Goal: Transaction & Acquisition: Download file/media

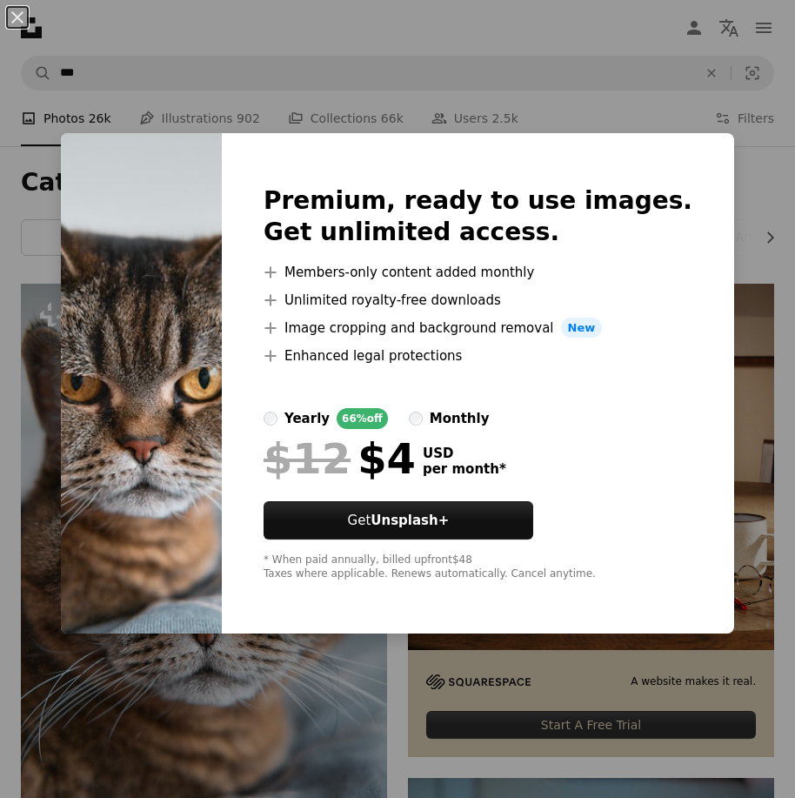
scroll to position [174, 0]
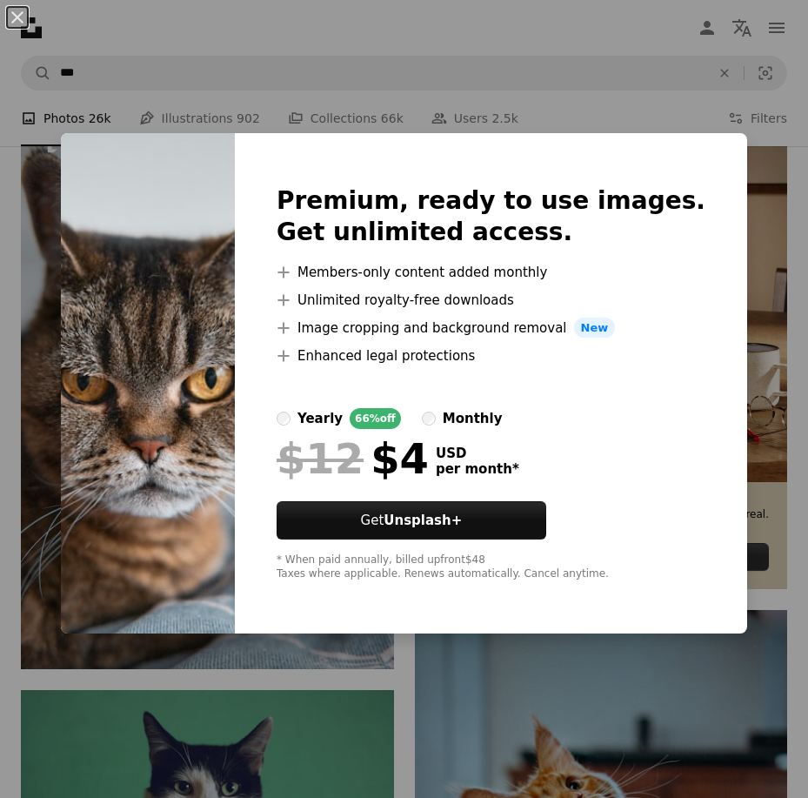
click at [486, 682] on div "An X shape Premium, ready to use images. Get unlimited access. A plus sign Memb…" at bounding box center [404, 399] width 808 height 798
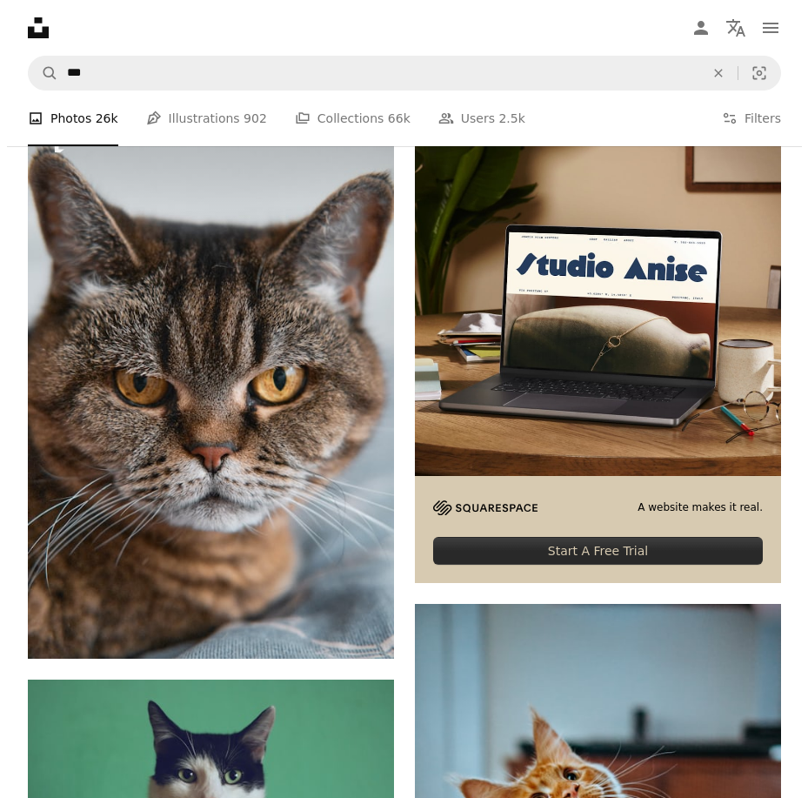
scroll to position [696, 0]
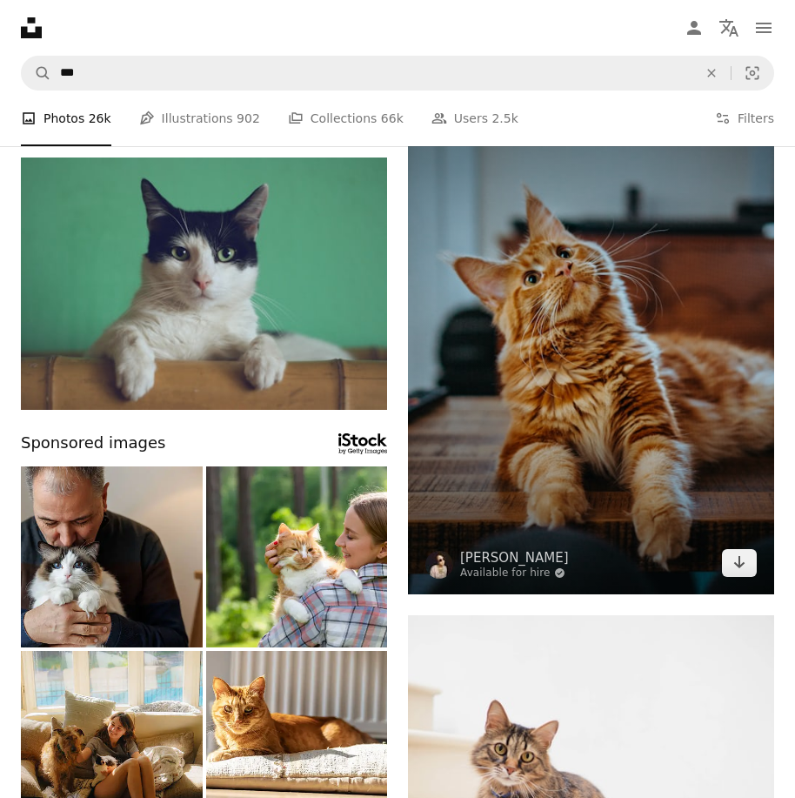
click at [740, 578] on img at bounding box center [591, 338] width 366 height 512
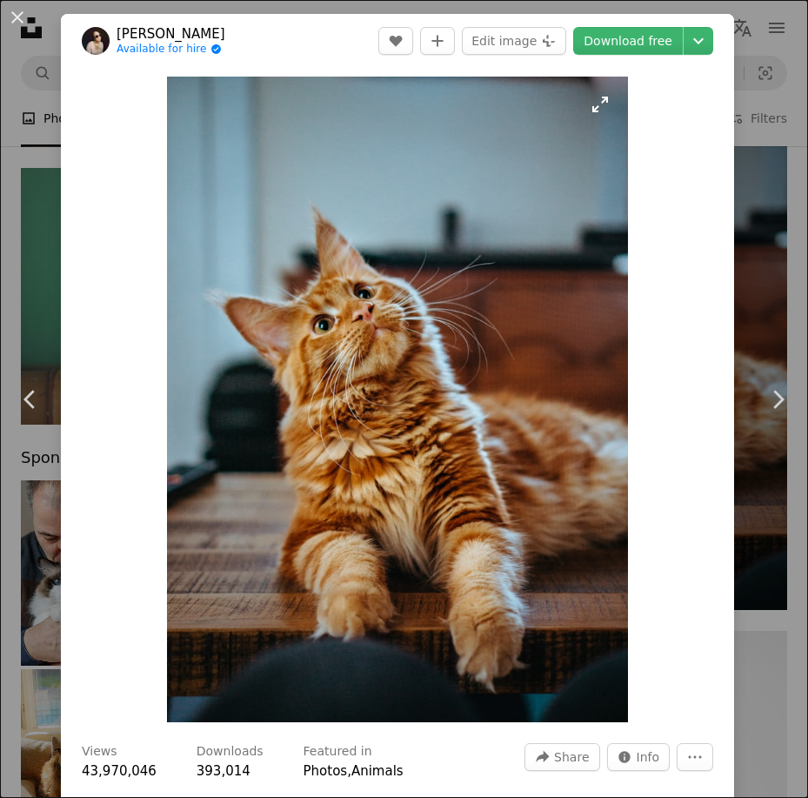
drag, startPoint x: 514, startPoint y: 501, endPoint x: 431, endPoint y: 418, distance: 118.1
click at [431, 418] on img "Zoom in on this image" at bounding box center [397, 400] width 461 height 646
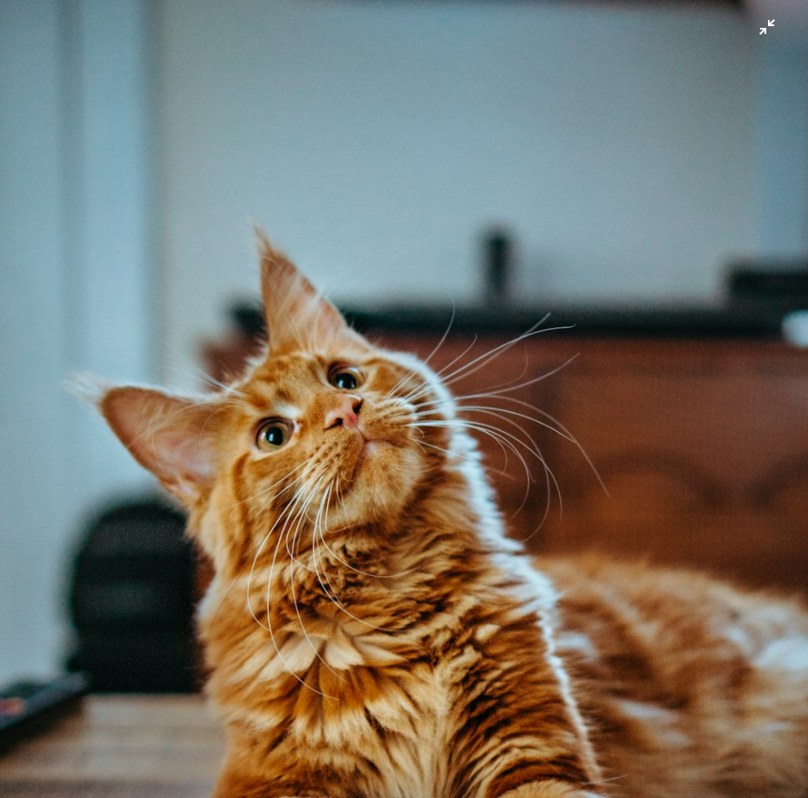
scroll to position [150, 0]
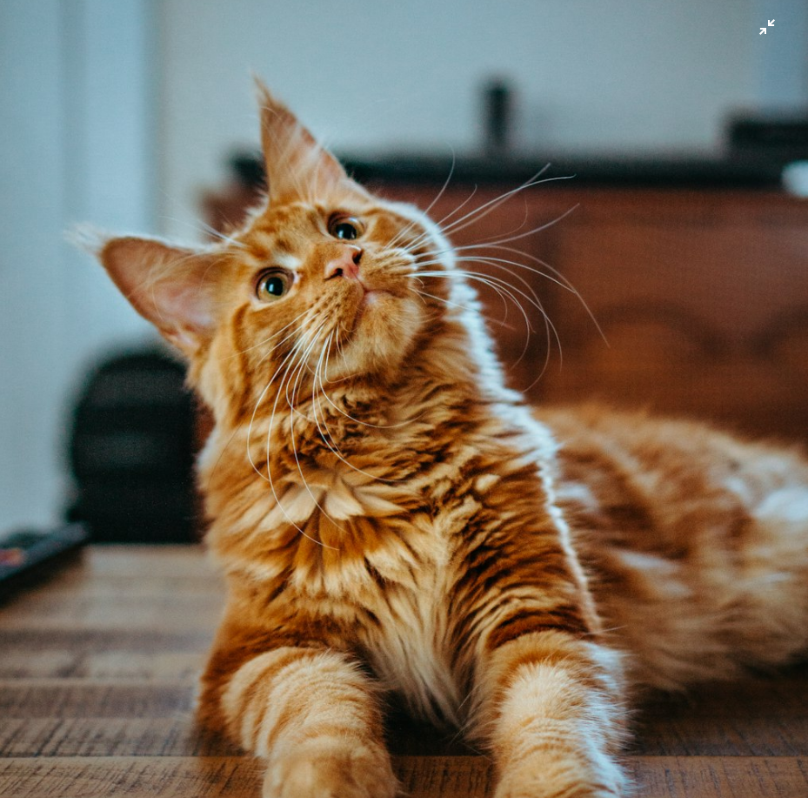
click at [754, 41] on img "Zoom out on this image" at bounding box center [404, 416] width 810 height 1134
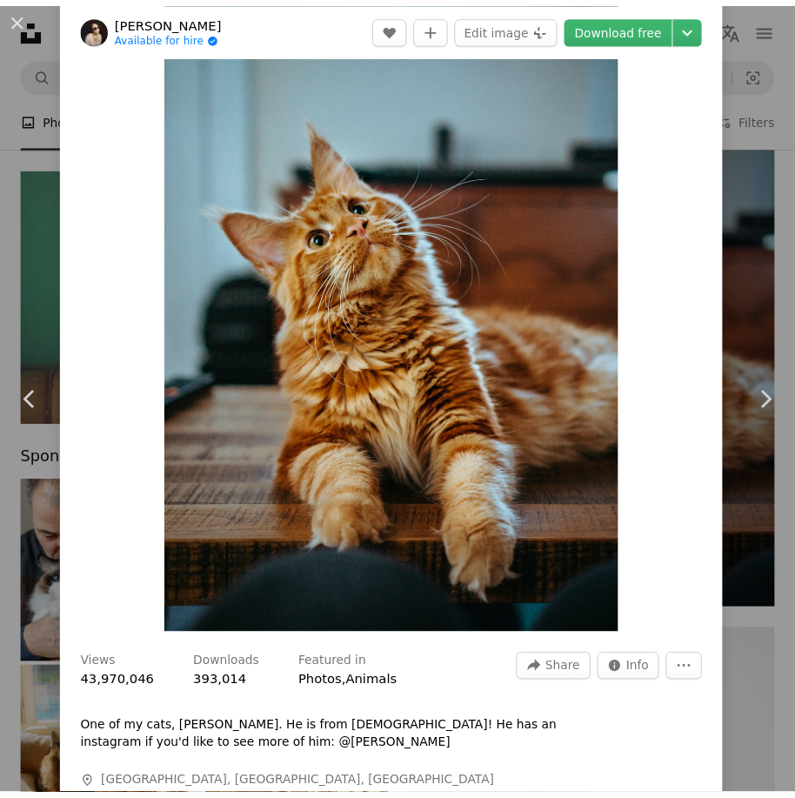
scroll to position [0, 0]
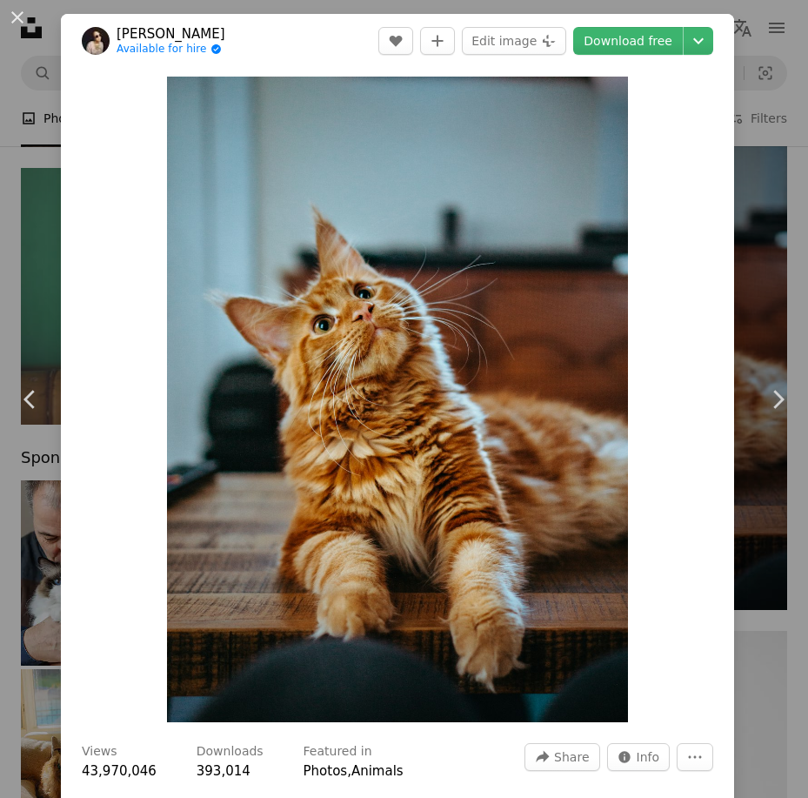
click at [737, 201] on div "An X shape Chevron left Chevron right [PERSON_NAME] Available for hire A checkm…" at bounding box center [404, 399] width 808 height 798
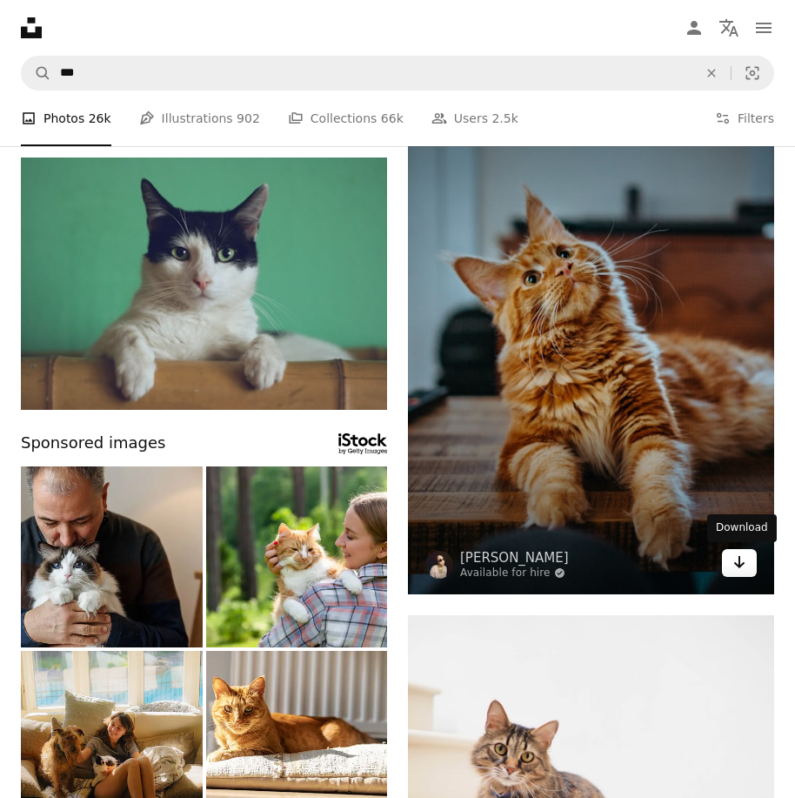
click at [738, 558] on icon "Arrow pointing down" at bounding box center [740, 562] width 14 height 21
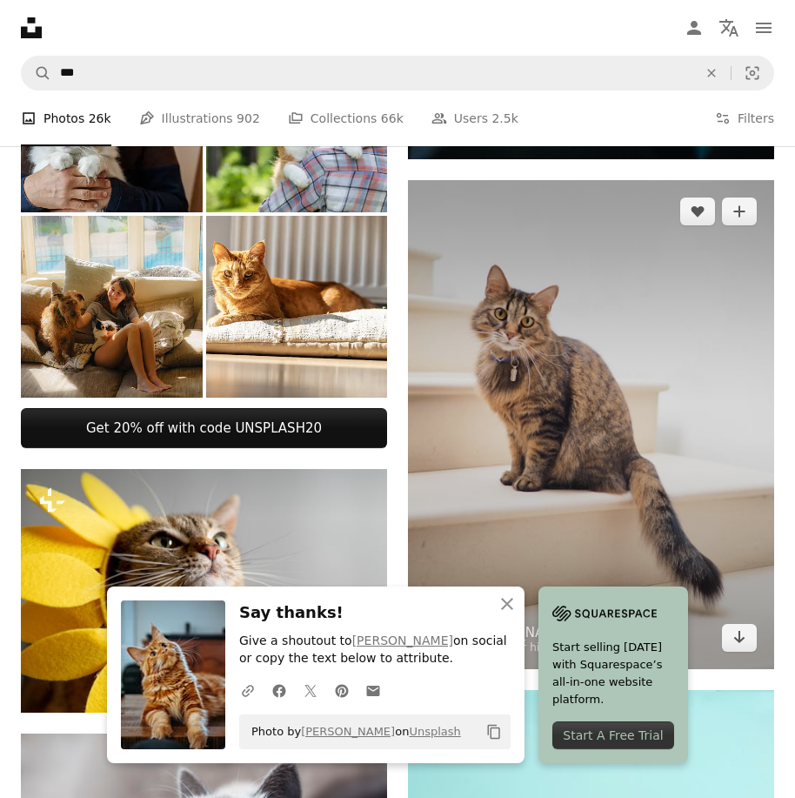
scroll to position [1218, 0]
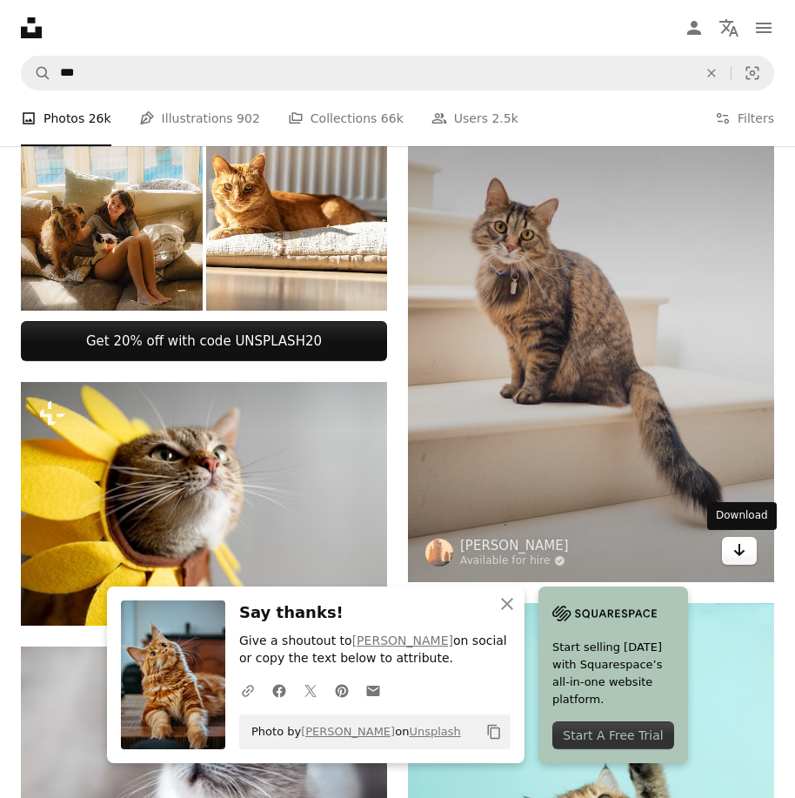
click at [742, 553] on icon "Arrow pointing down" at bounding box center [740, 549] width 14 height 21
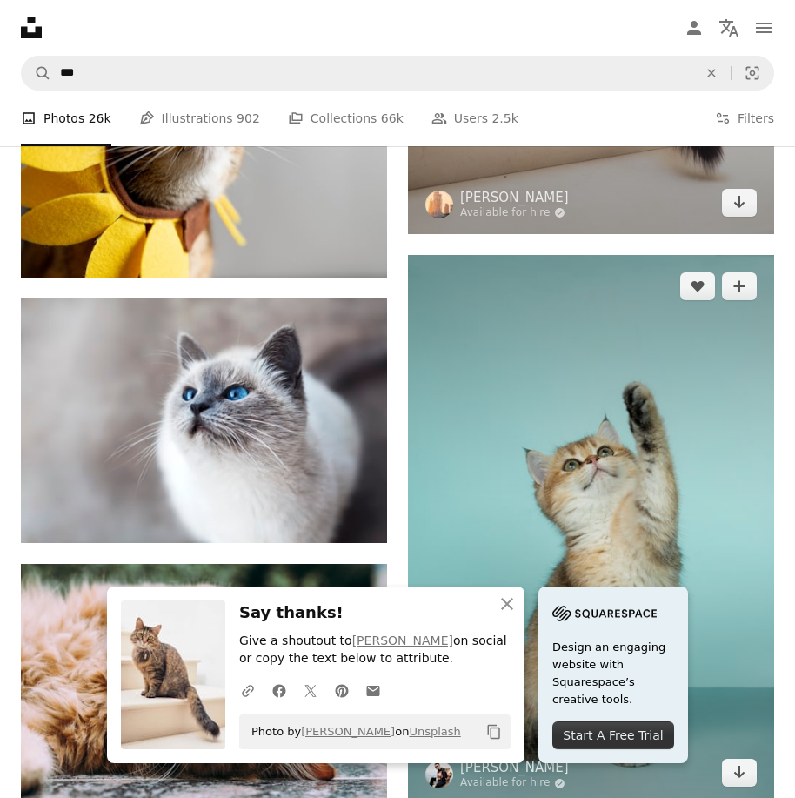
scroll to position [1653, 0]
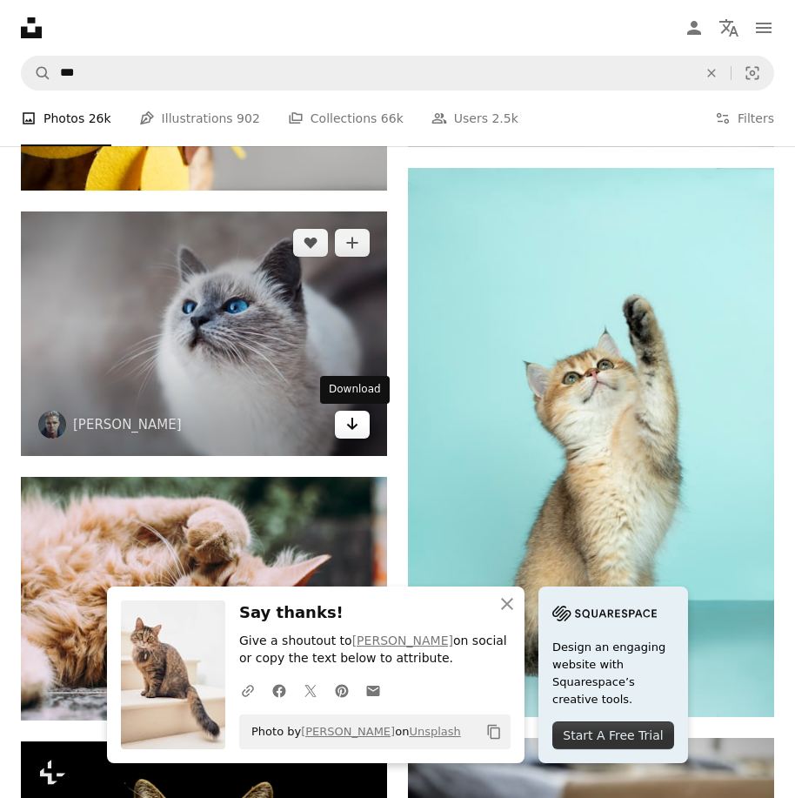
click at [352, 425] on icon "Download" at bounding box center [352, 424] width 11 height 12
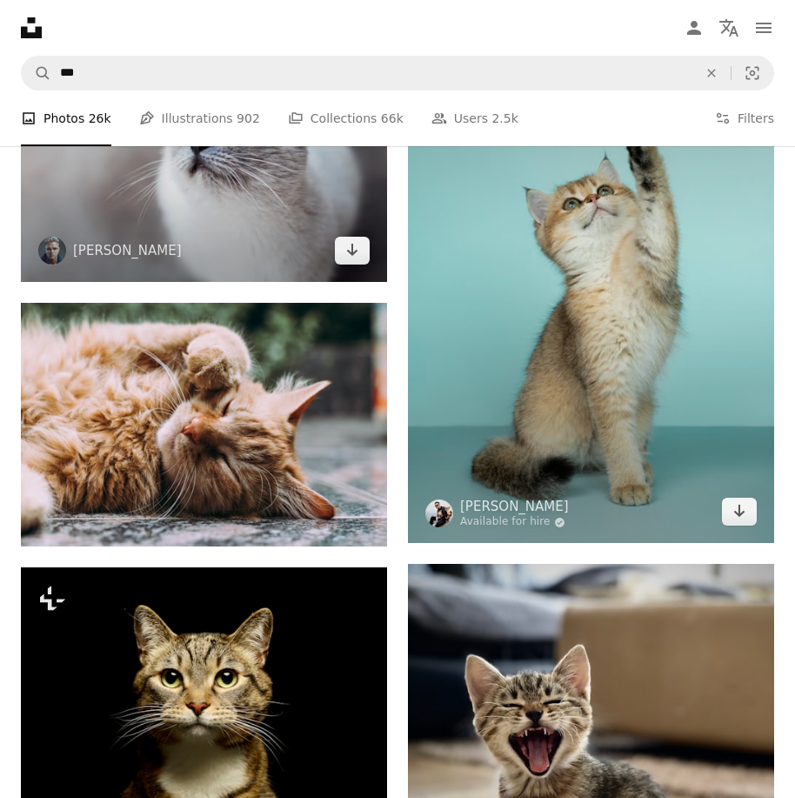
scroll to position [1914, 0]
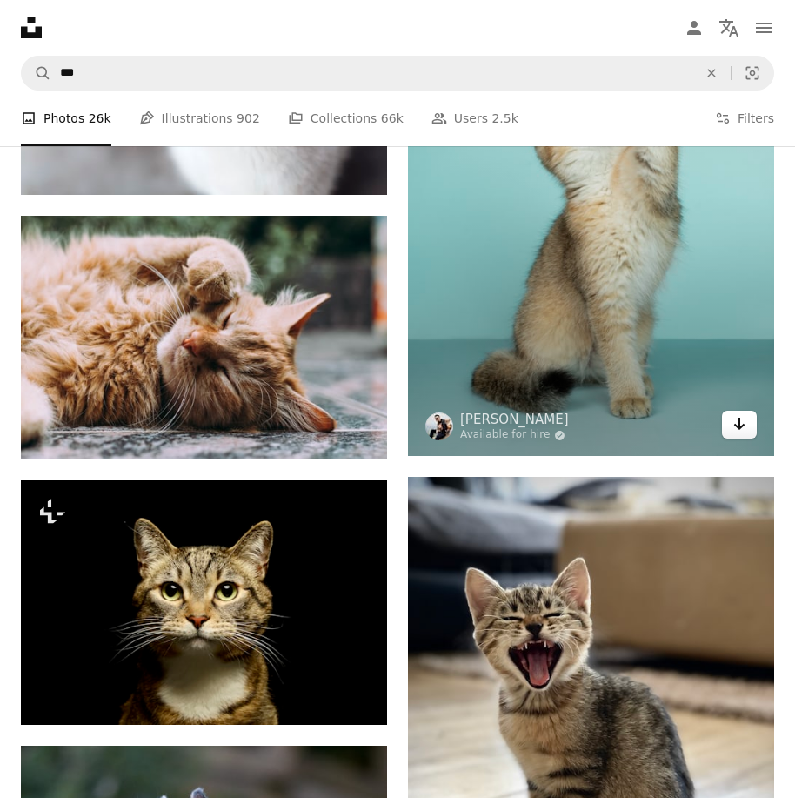
click at [738, 427] on icon "Download" at bounding box center [739, 424] width 11 height 12
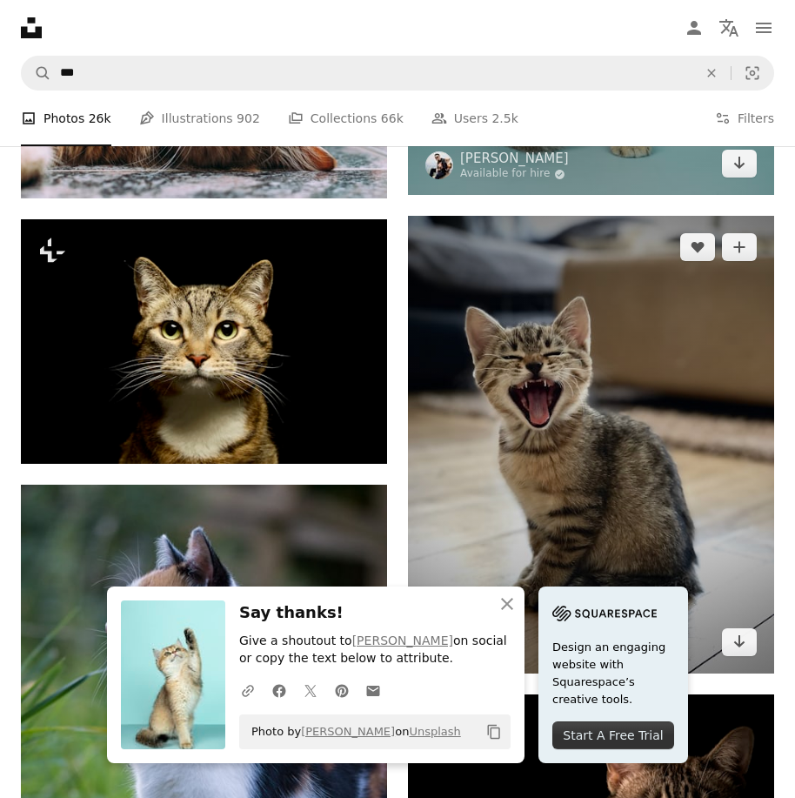
scroll to position [2262, 0]
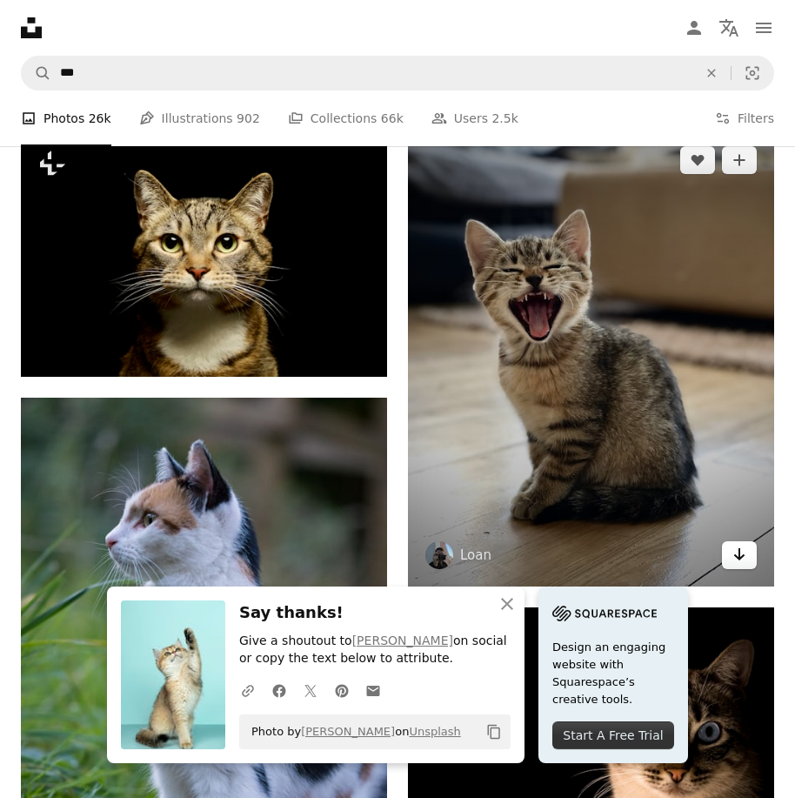
click at [746, 558] on icon "Arrow pointing down" at bounding box center [740, 554] width 14 height 21
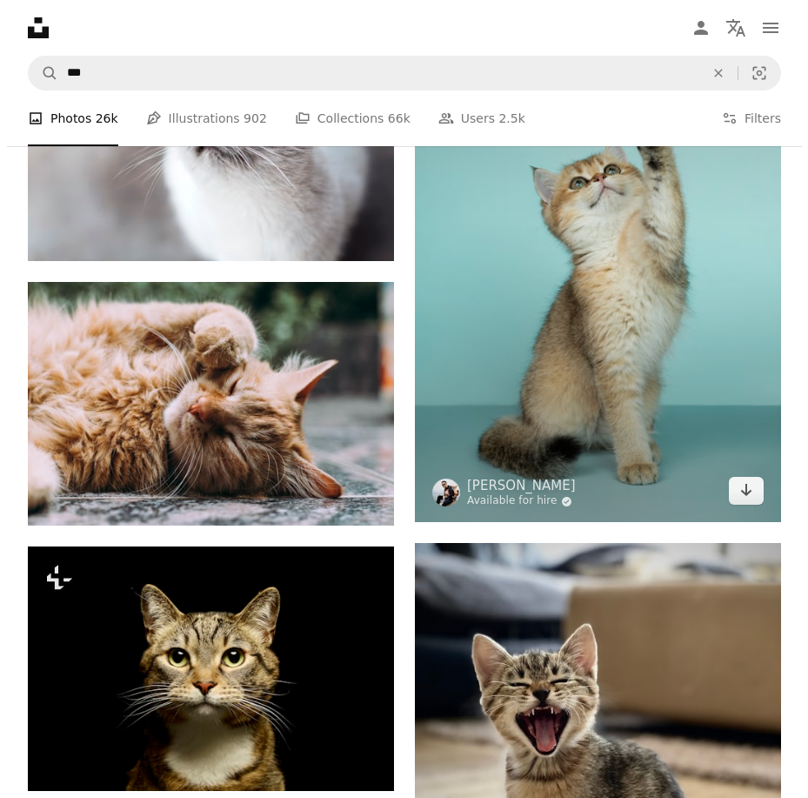
scroll to position [1761, 0]
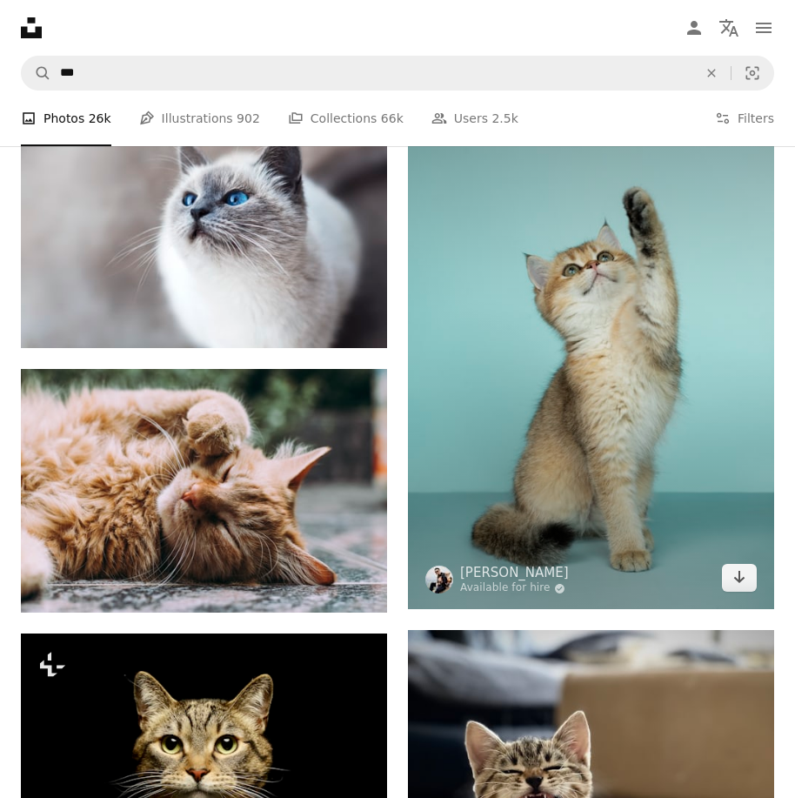
click at [550, 453] on img at bounding box center [591, 335] width 366 height 550
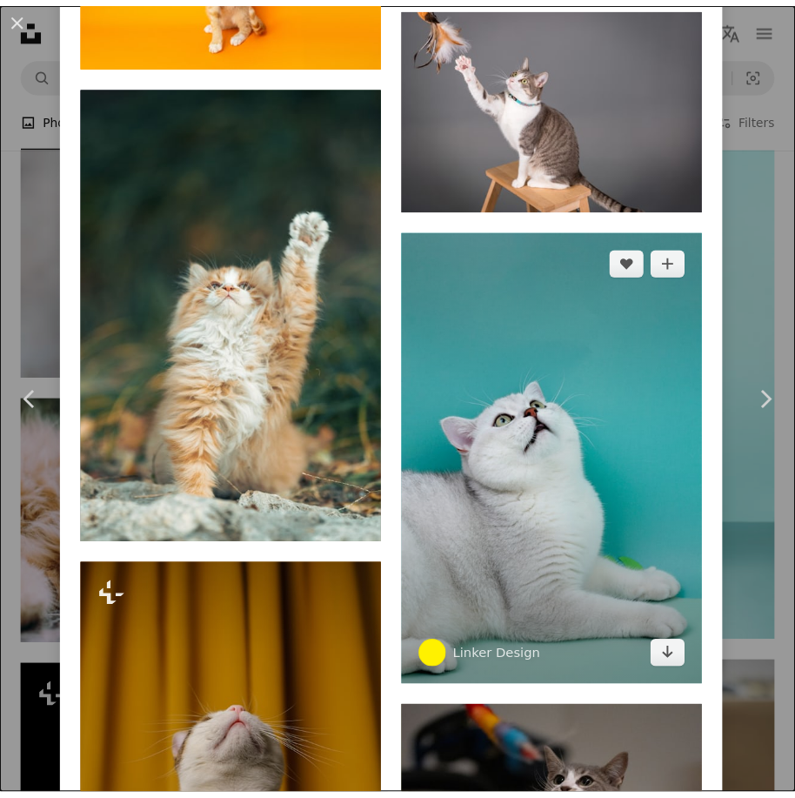
scroll to position [2175, 0]
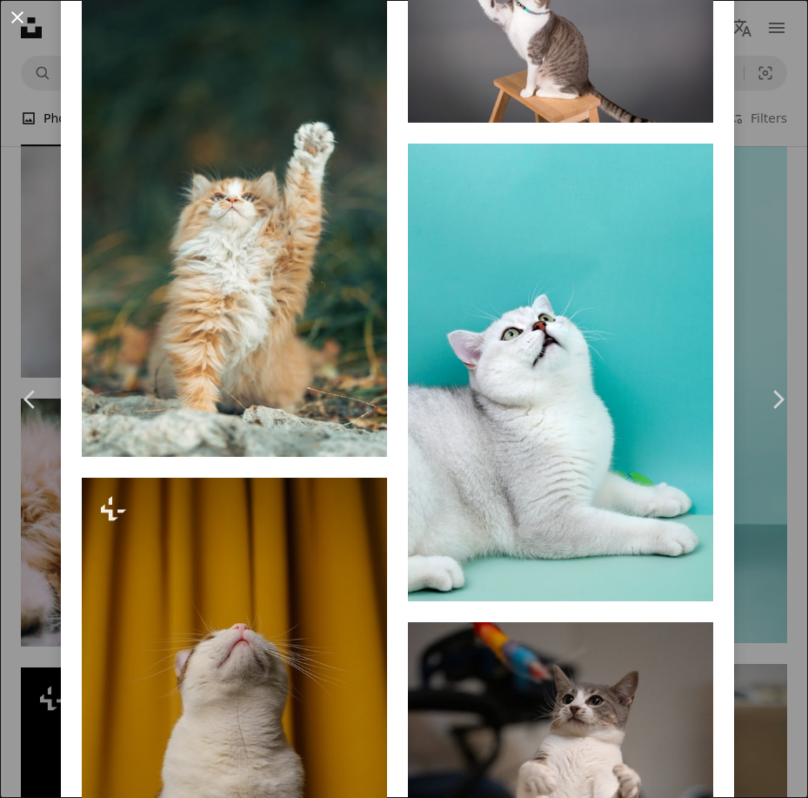
click at [18, 19] on button "An X shape" at bounding box center [17, 17] width 21 height 21
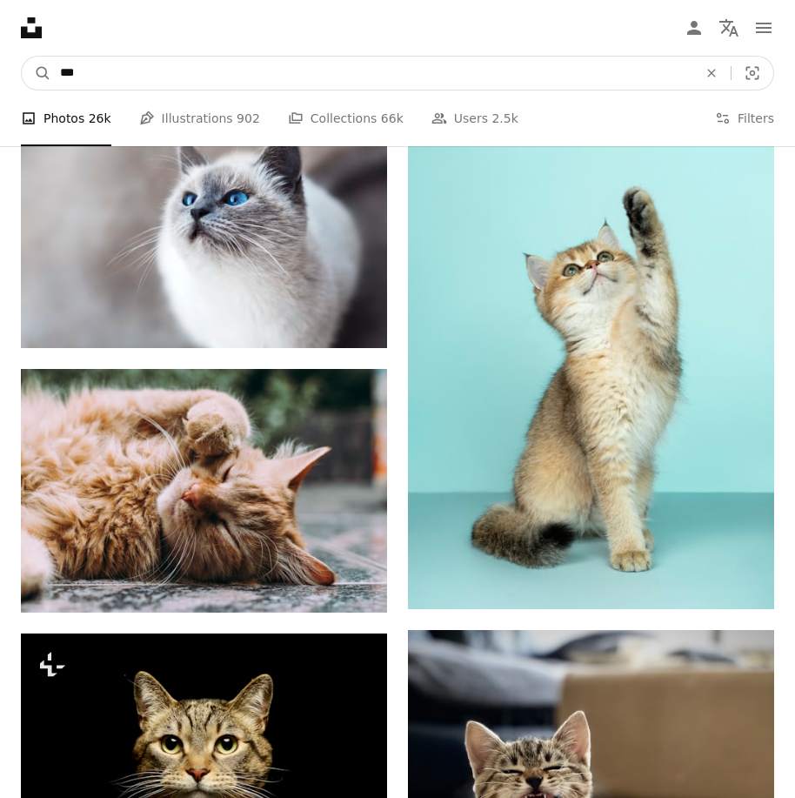
click at [192, 86] on input "***" at bounding box center [371, 73] width 641 height 33
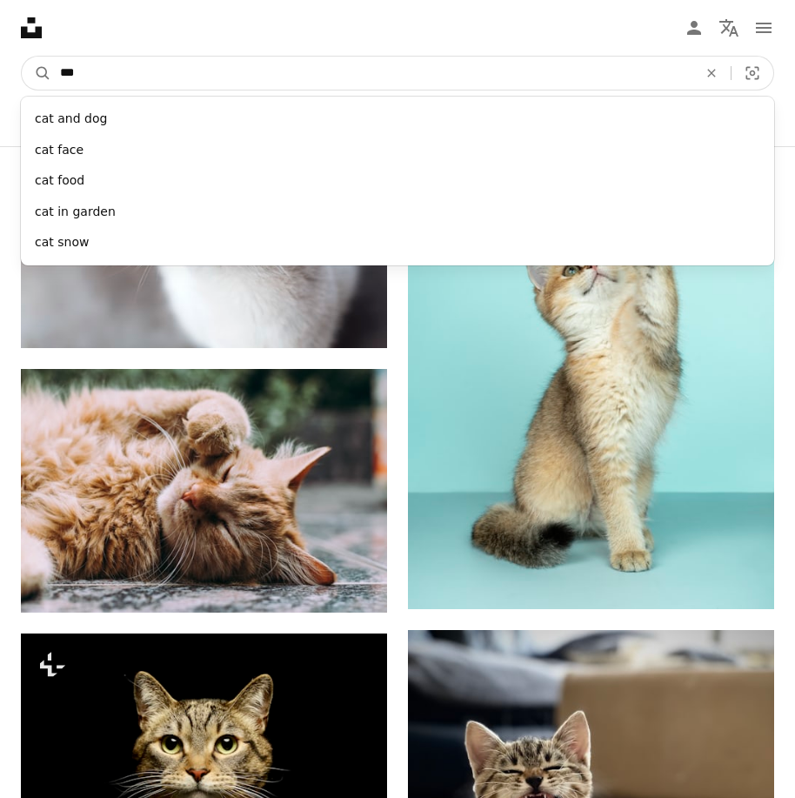
click at [193, 84] on input "***" at bounding box center [371, 73] width 641 height 33
type input "***"
click button "A magnifying glass" at bounding box center [37, 73] width 30 height 33
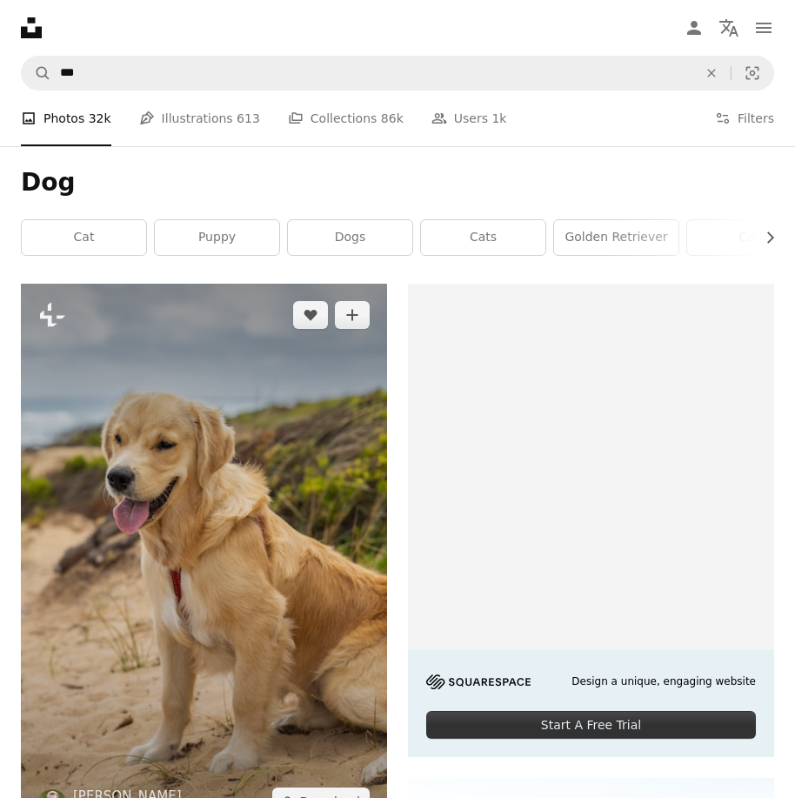
drag, startPoint x: 203, startPoint y: 593, endPoint x: 86, endPoint y: 472, distance: 168.0
click at [86, 472] on img at bounding box center [204, 559] width 366 height 550
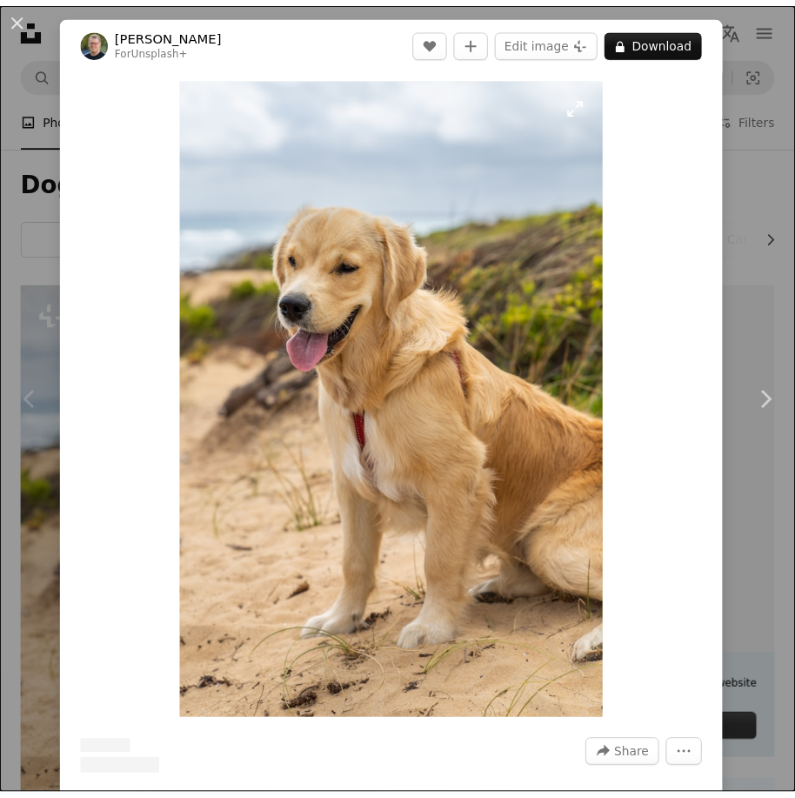
scroll to position [261, 0]
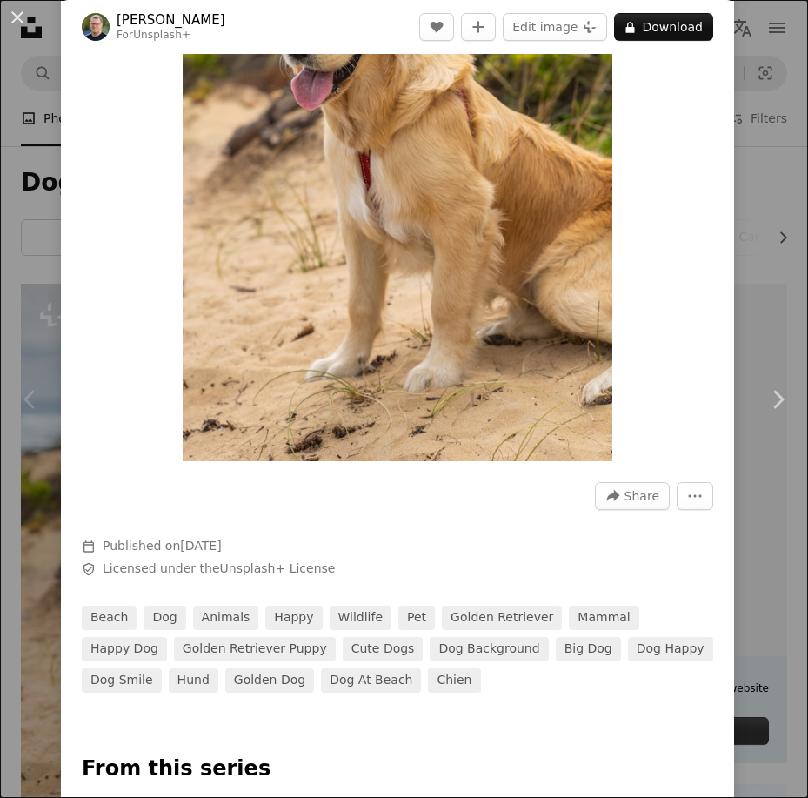
click at [735, 124] on div "An X shape Chevron left Chevron right [PERSON_NAME] For Unsplash+ A heart A plu…" at bounding box center [404, 399] width 808 height 798
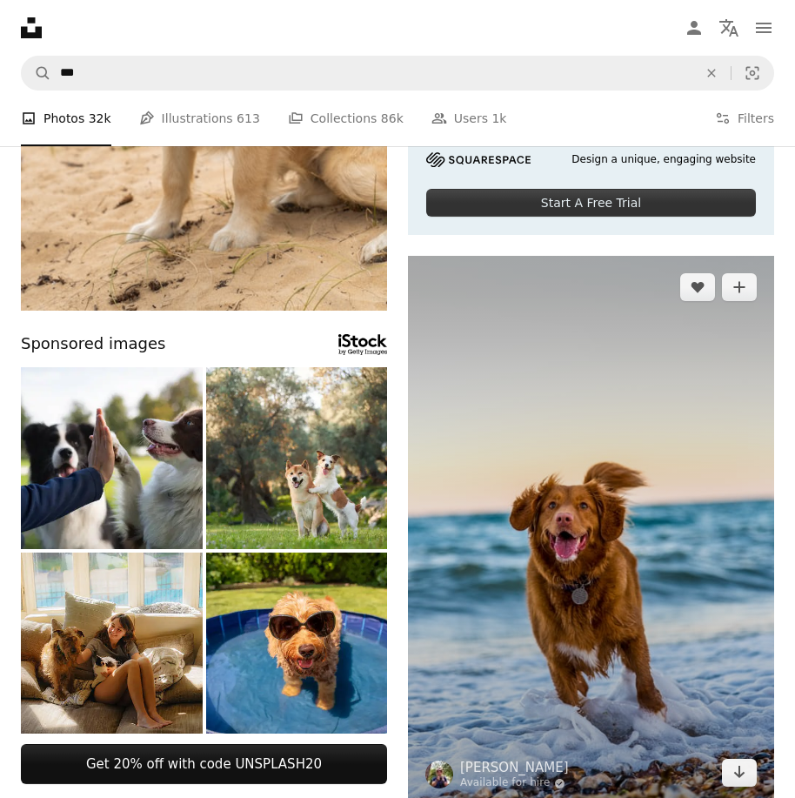
scroll to position [870, 0]
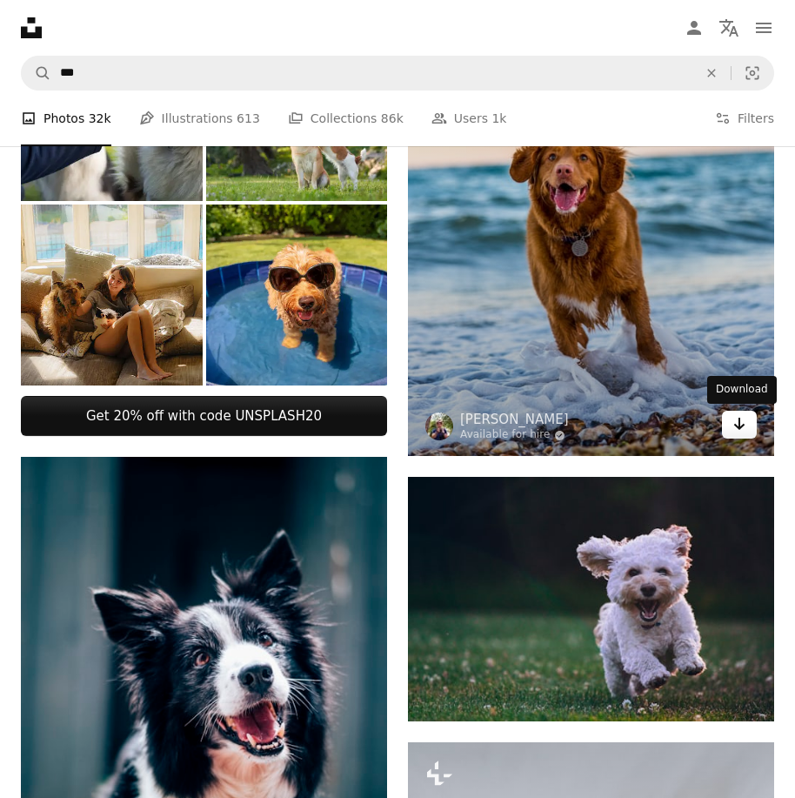
click at [734, 426] on icon "Arrow pointing down" at bounding box center [740, 423] width 14 height 21
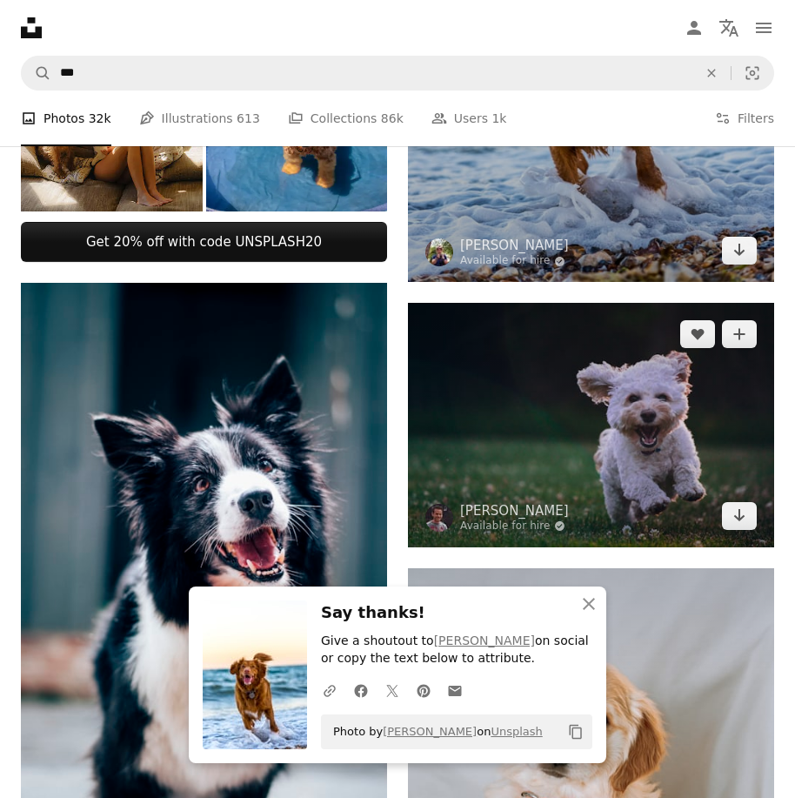
scroll to position [1131, 0]
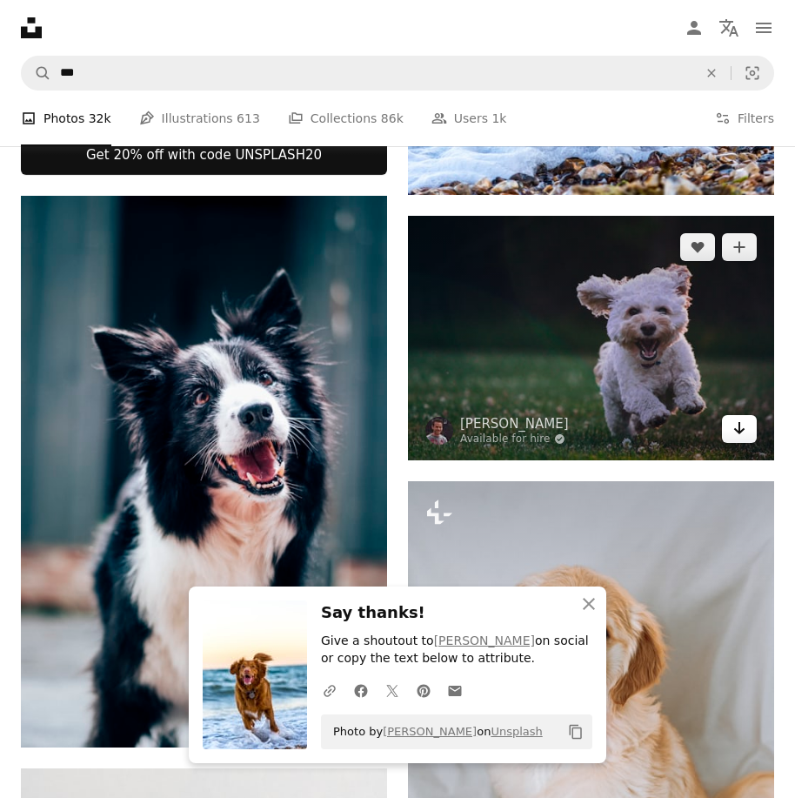
click at [734, 428] on icon "Arrow pointing down" at bounding box center [740, 428] width 14 height 21
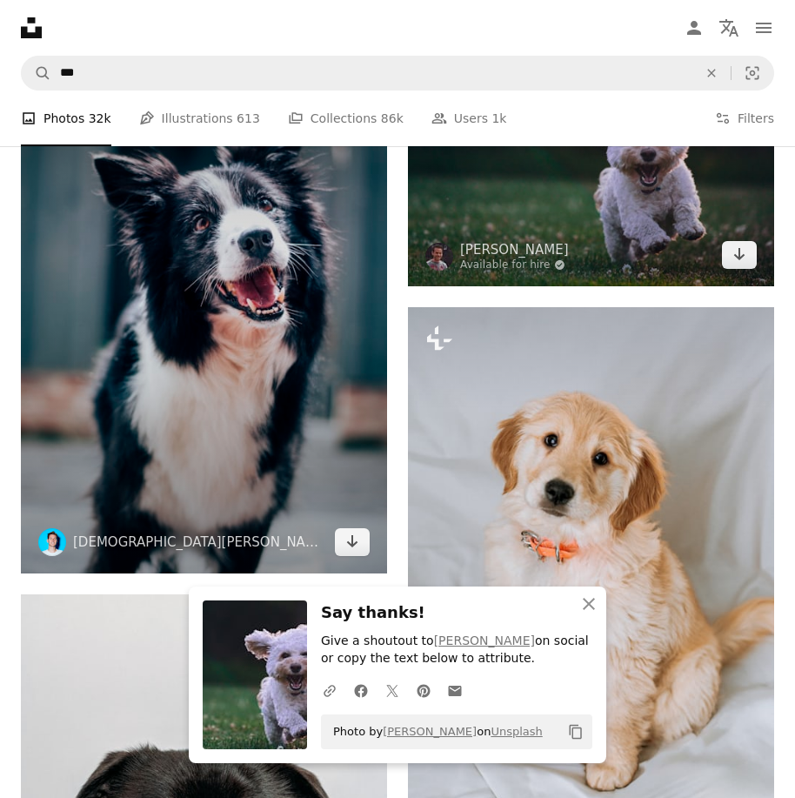
scroll to position [1392, 0]
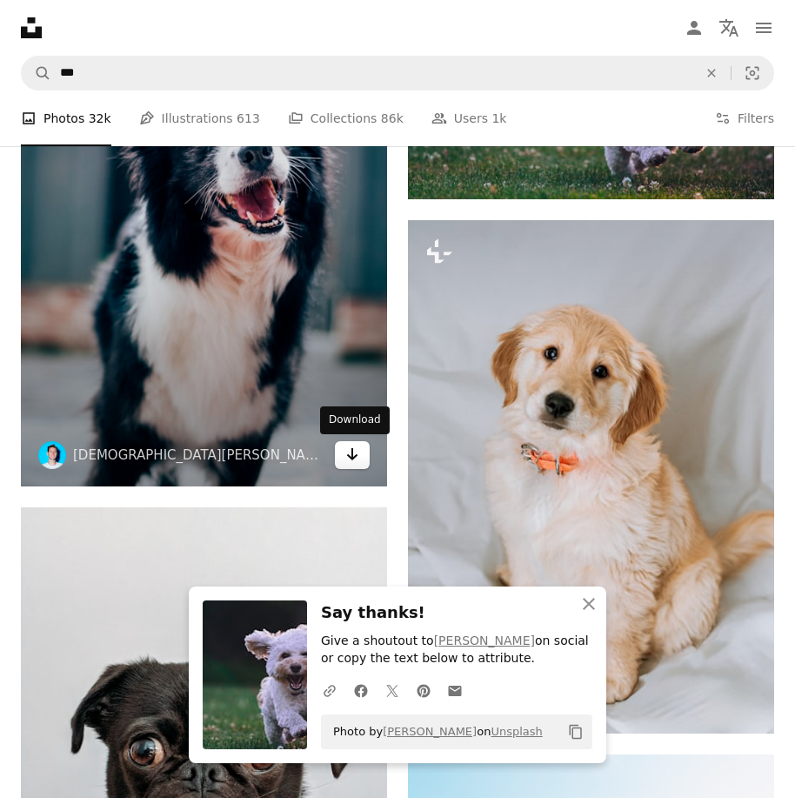
click at [365, 458] on link "Arrow pointing down" at bounding box center [352, 455] width 35 height 28
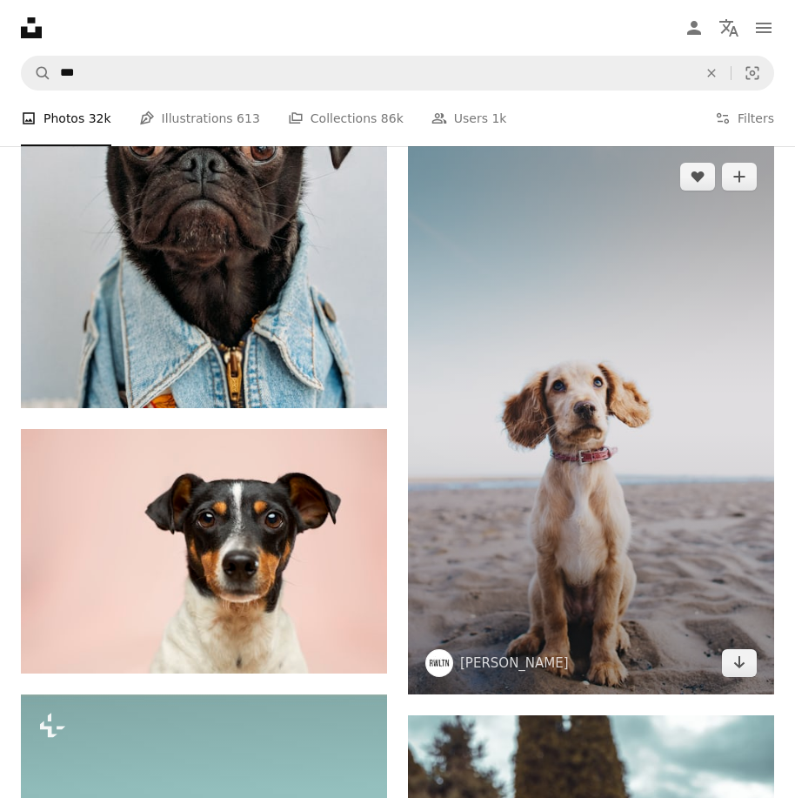
scroll to position [1827, 0]
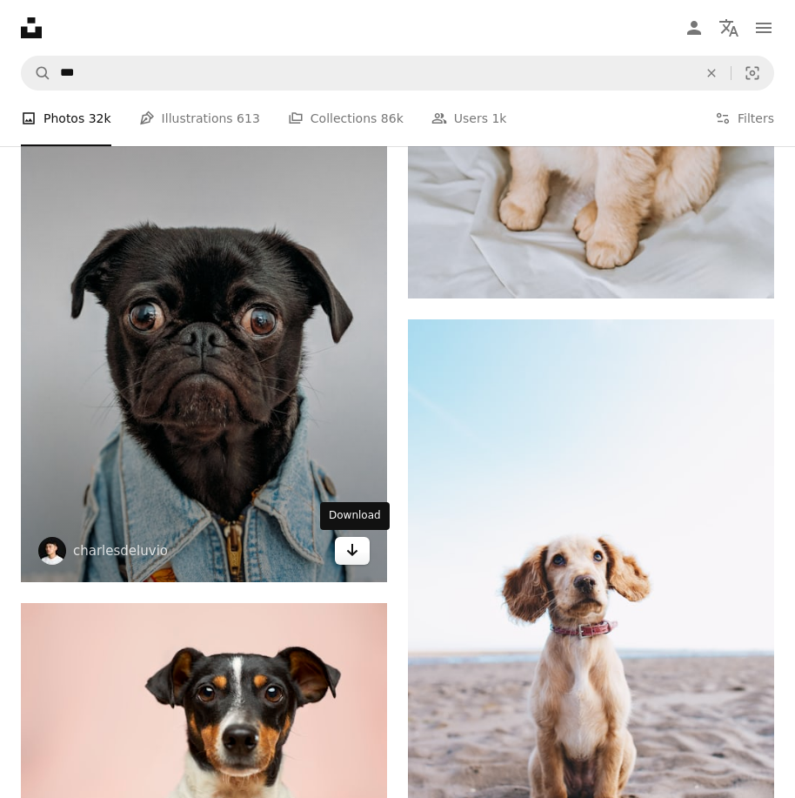
click at [342, 550] on link "Arrow pointing down" at bounding box center [352, 551] width 35 height 28
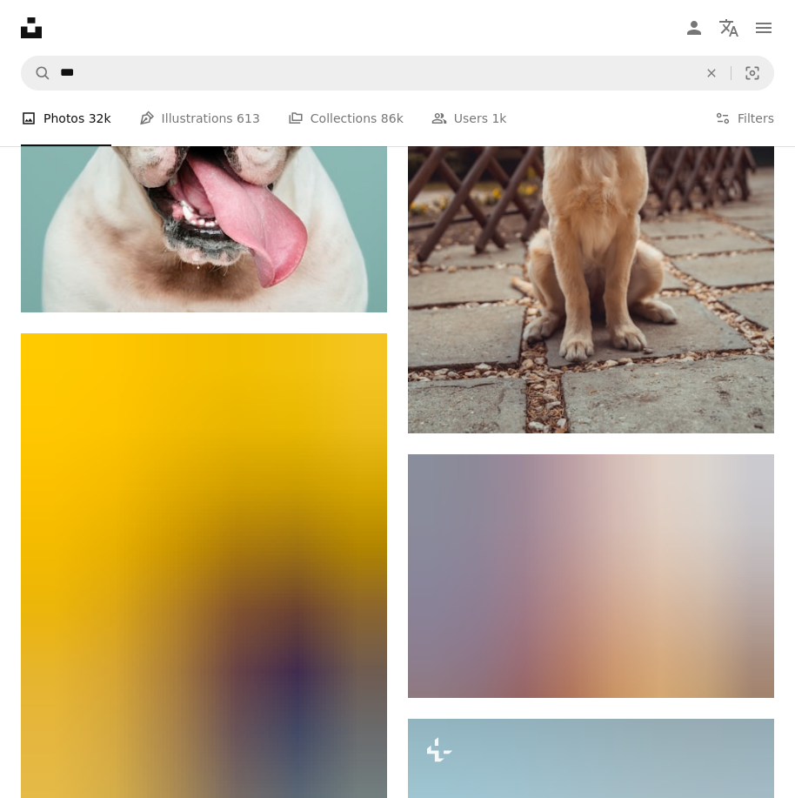
scroll to position [3306, 0]
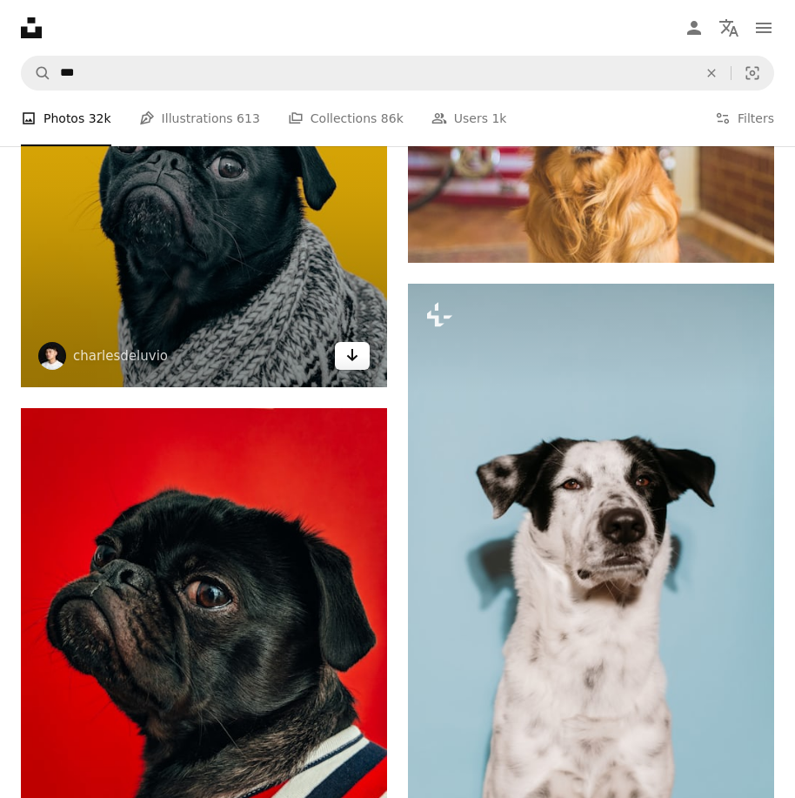
click at [354, 363] on icon "Arrow pointing down" at bounding box center [352, 355] width 14 height 21
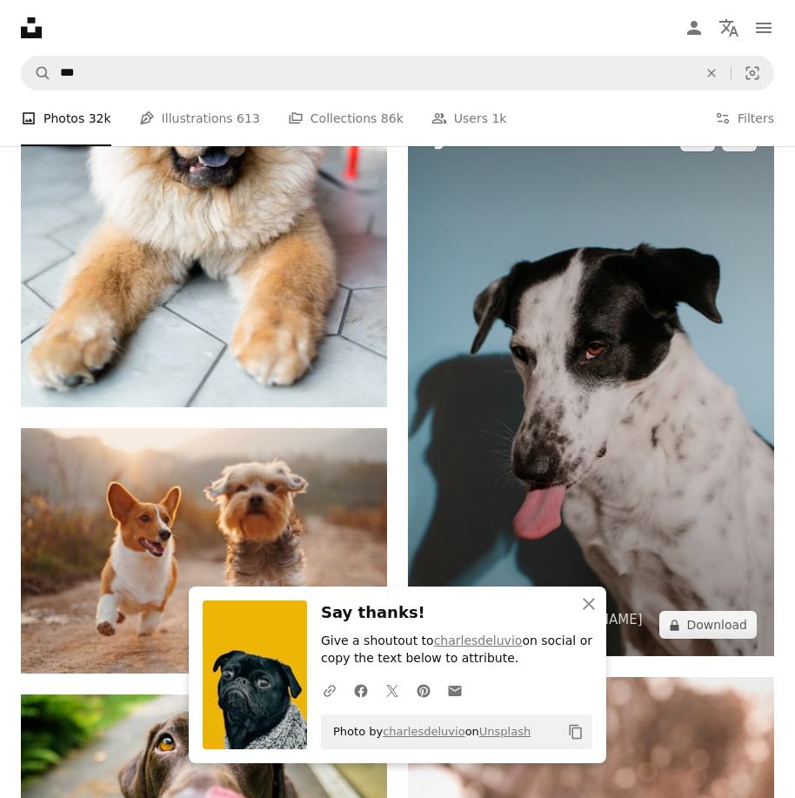
scroll to position [4524, 0]
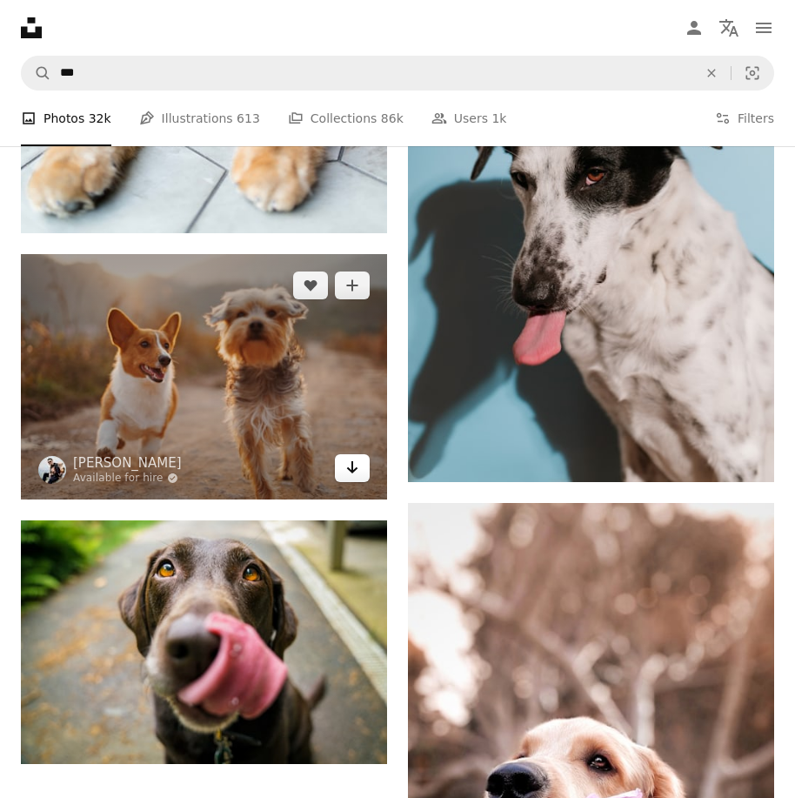
click at [357, 459] on icon "Arrow pointing down" at bounding box center [352, 467] width 14 height 21
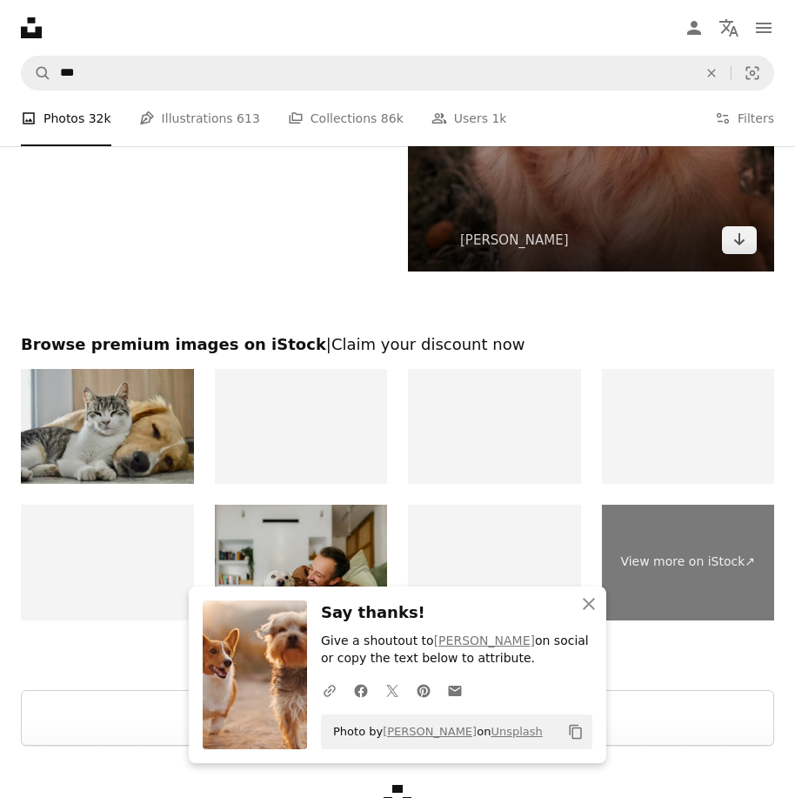
scroll to position [5233, 0]
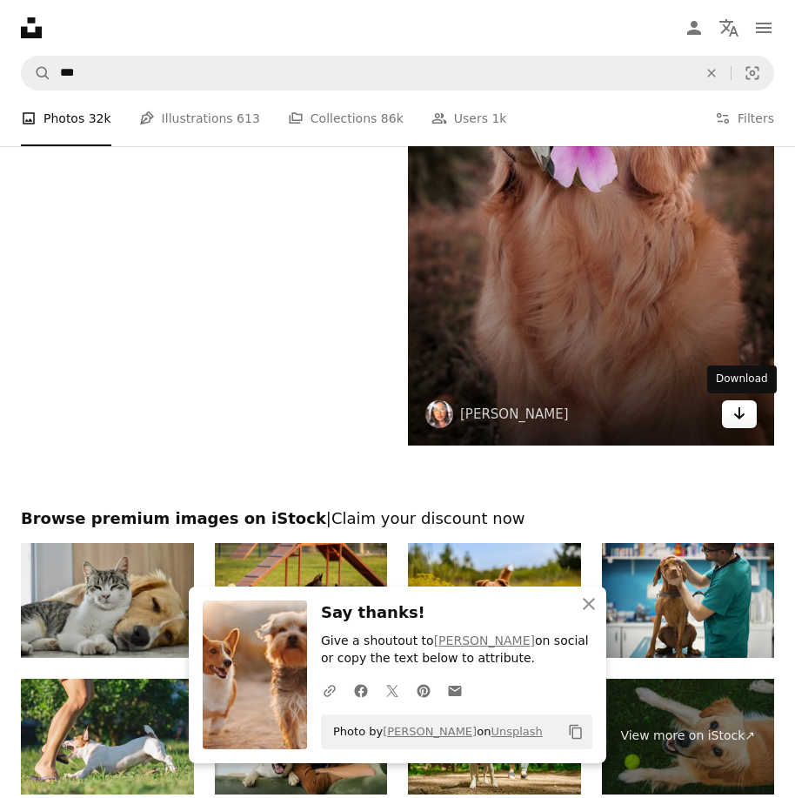
click at [745, 408] on icon "Arrow pointing down" at bounding box center [740, 413] width 14 height 21
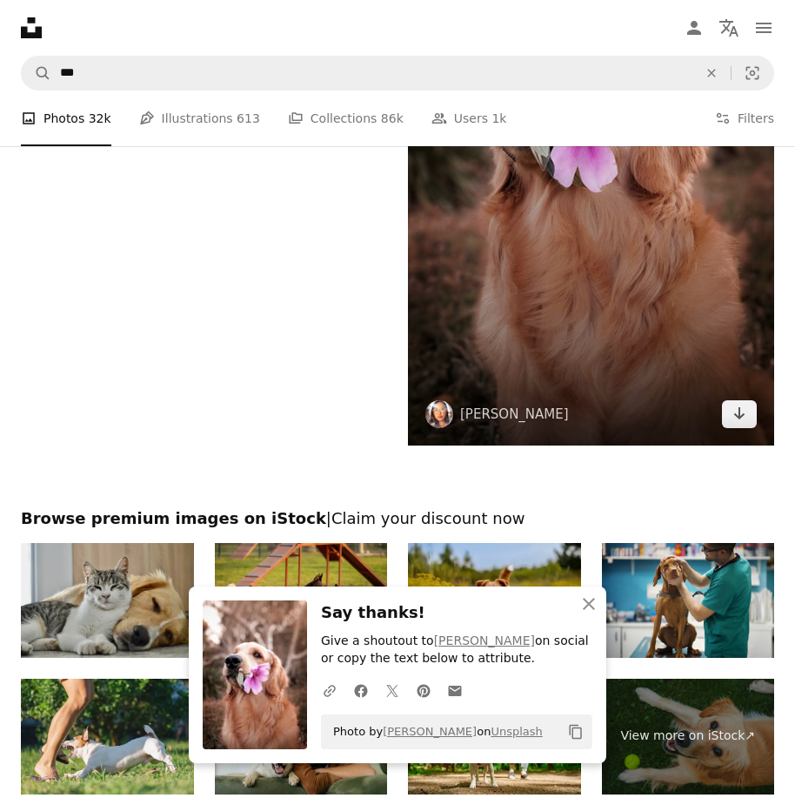
scroll to position [5494, 0]
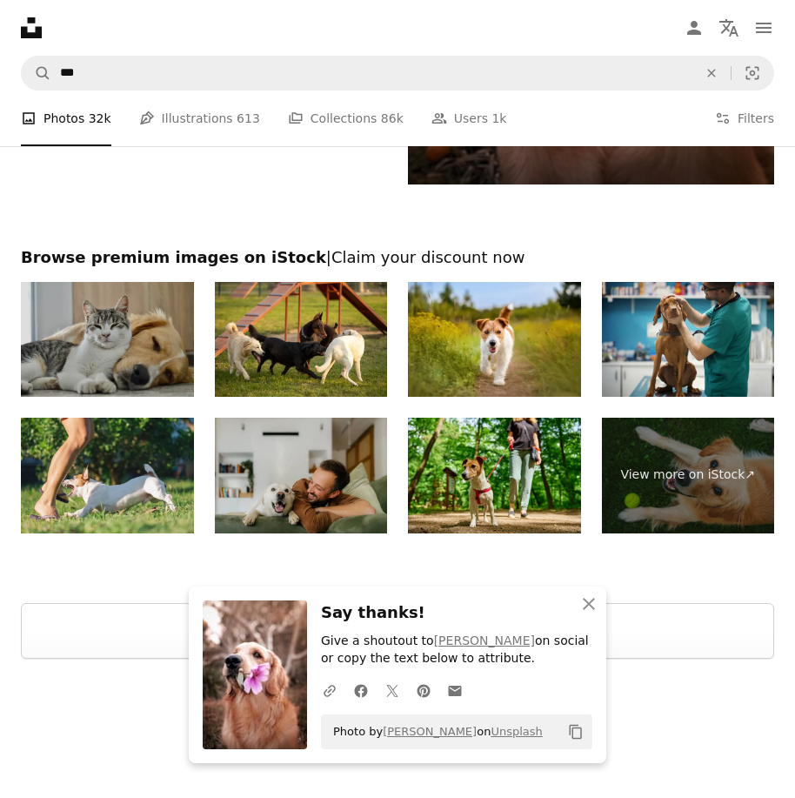
click at [105, 344] on img at bounding box center [107, 339] width 173 height 115
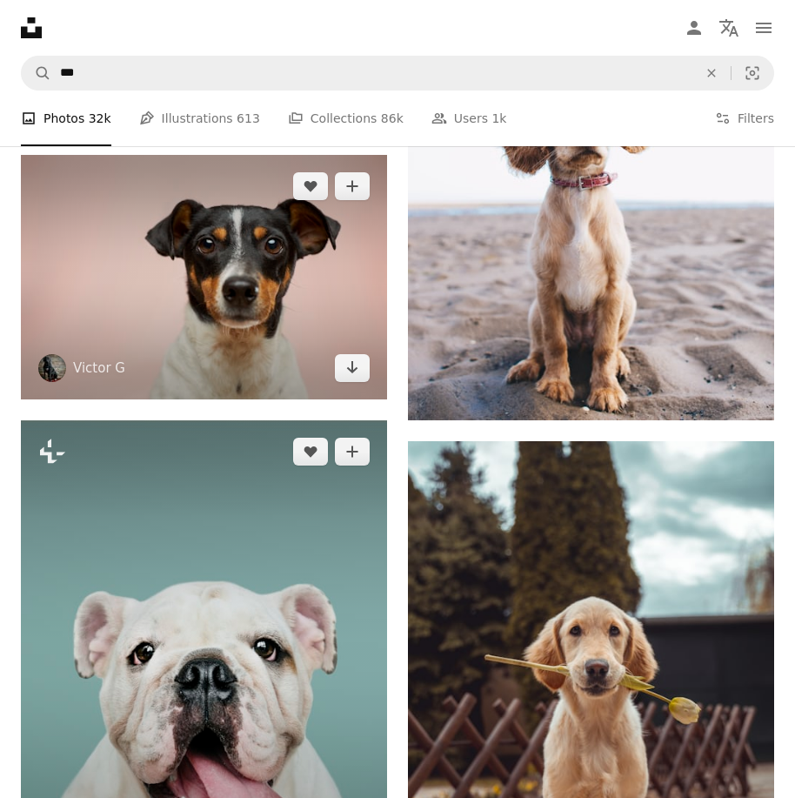
scroll to position [2188, 0]
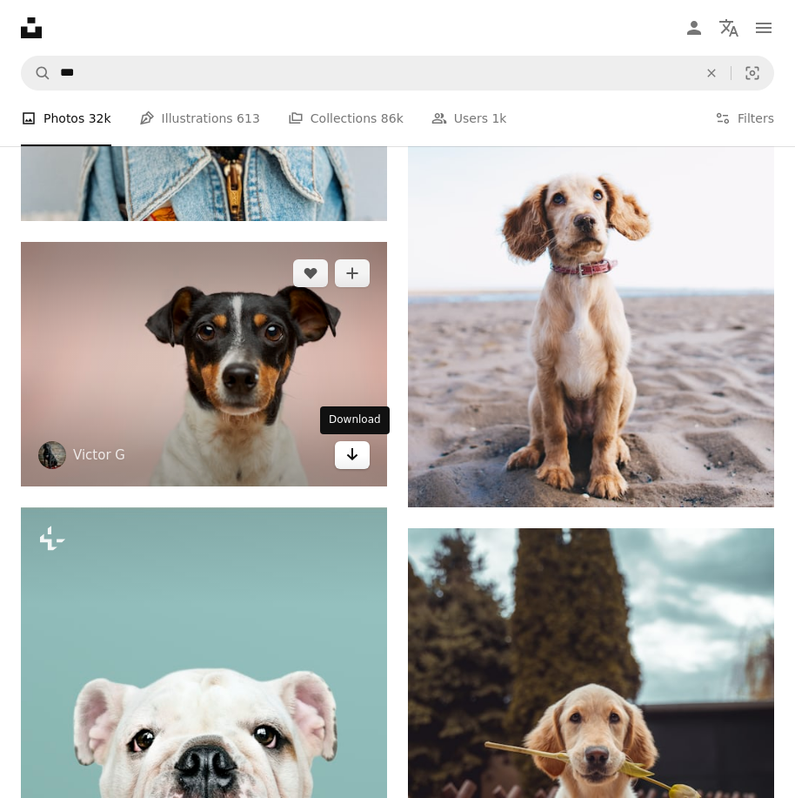
click at [352, 458] on icon "Download" at bounding box center [352, 454] width 11 height 12
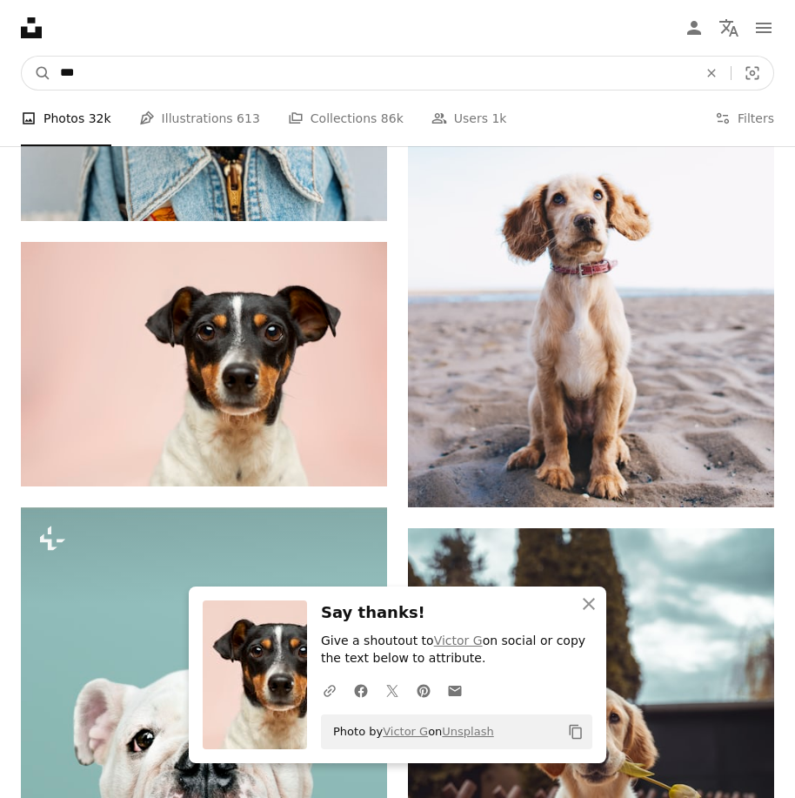
click at [151, 82] on input "***" at bounding box center [371, 73] width 641 height 33
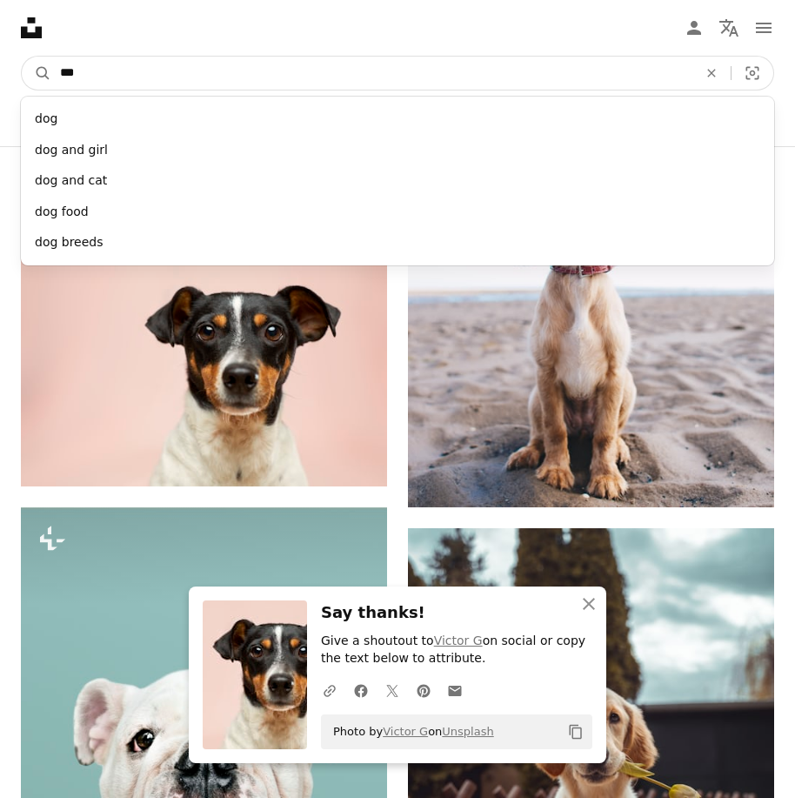
click at [151, 82] on input "***" at bounding box center [371, 73] width 641 height 33
type input "***"
click at [22, 57] on button "A magnifying glass" at bounding box center [37, 73] width 30 height 33
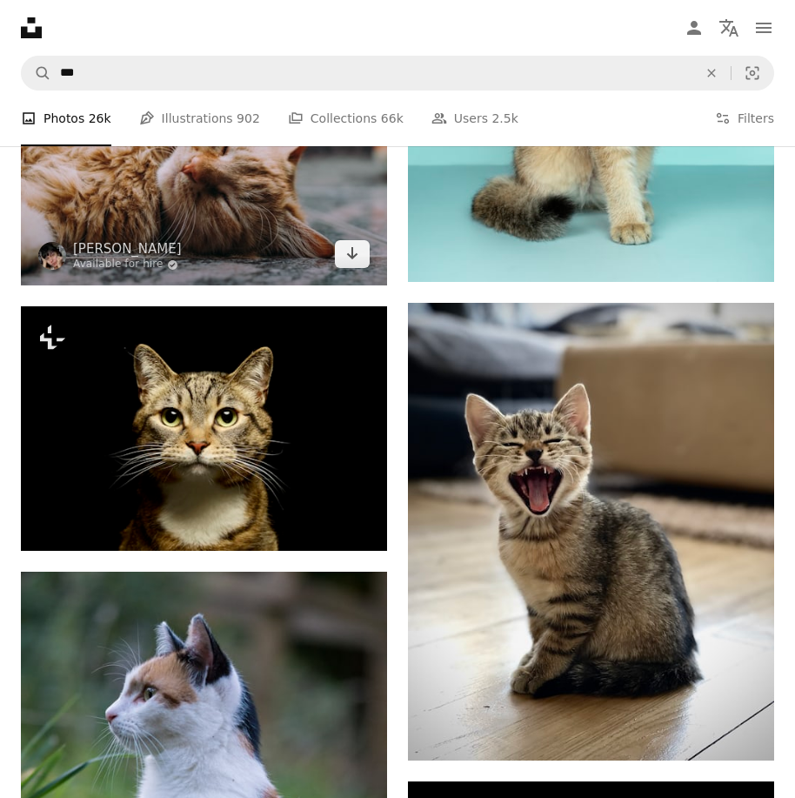
scroll to position [1914, 0]
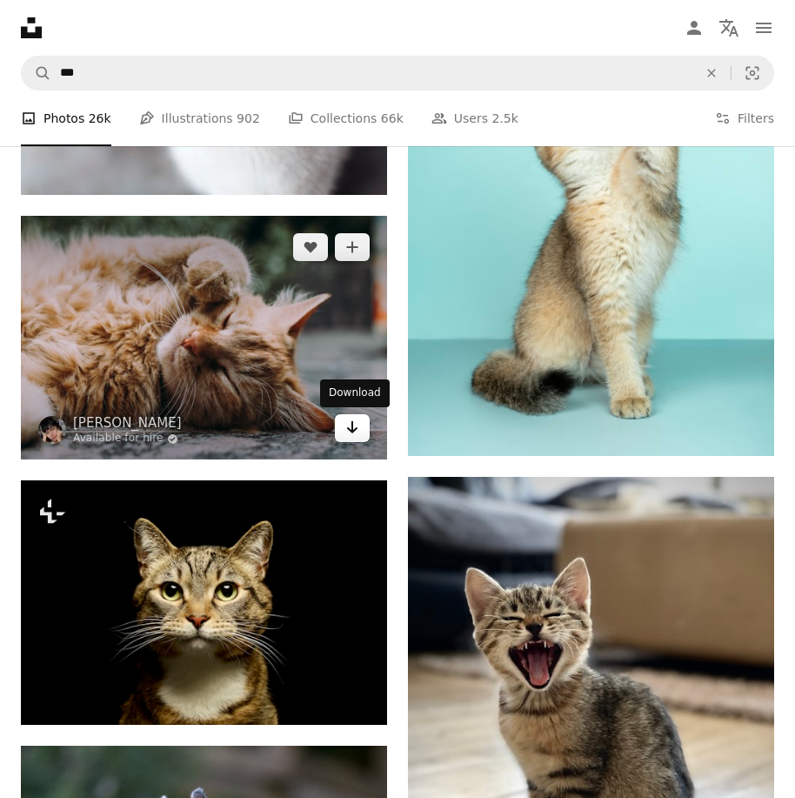
click at [342, 432] on link "Arrow pointing down" at bounding box center [352, 428] width 35 height 28
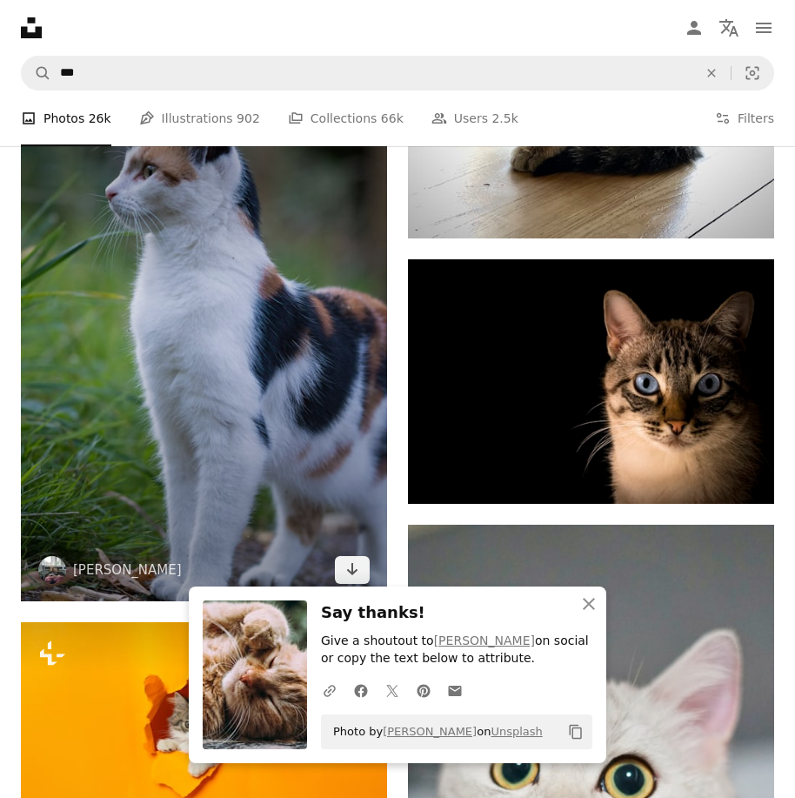
scroll to position [2784, 0]
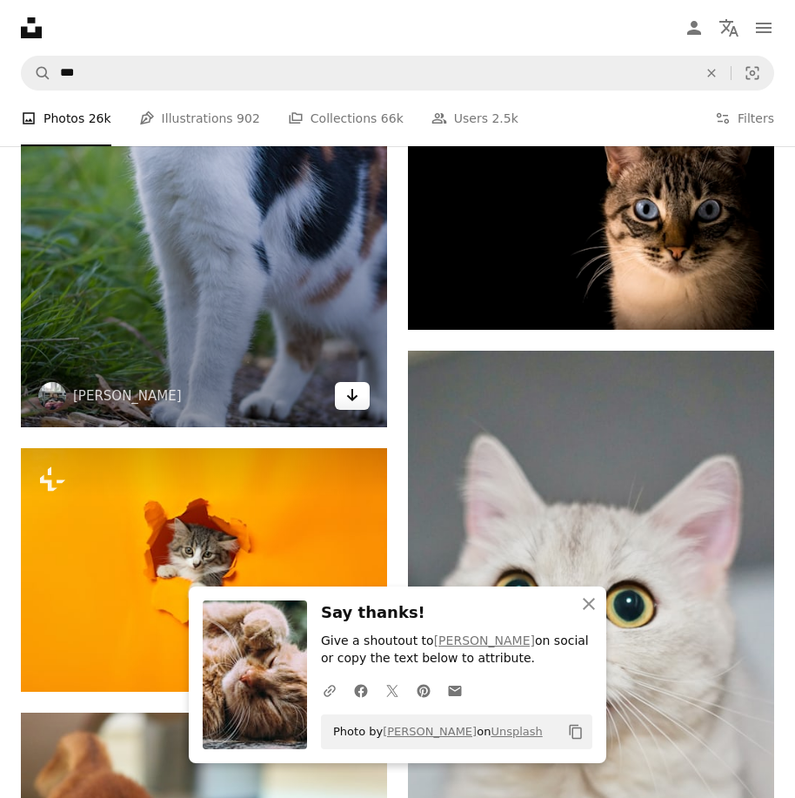
click at [345, 407] on link "Arrow pointing down" at bounding box center [352, 396] width 35 height 28
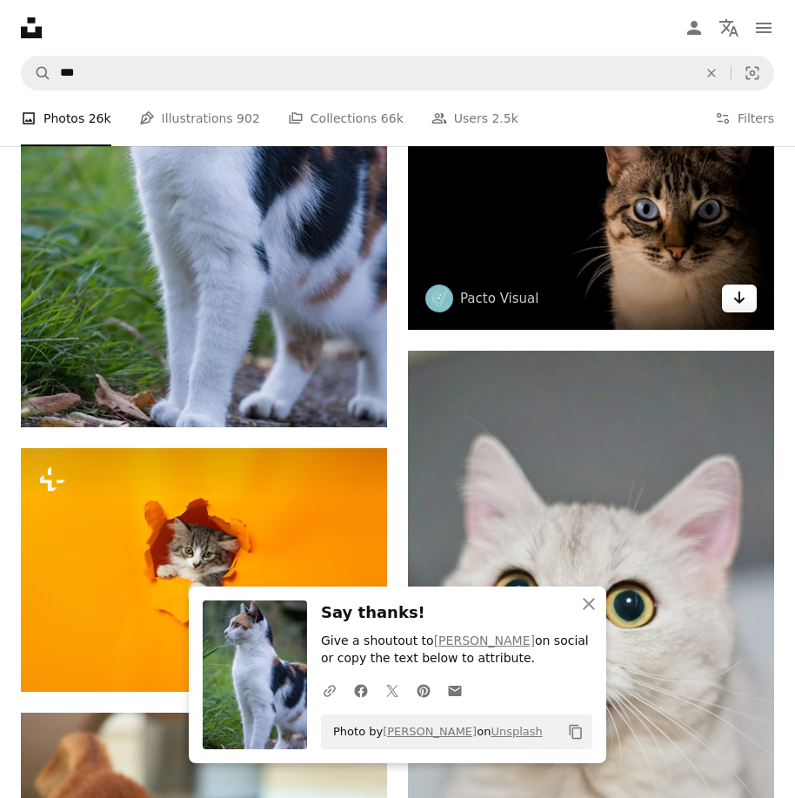
click at [740, 307] on icon "Arrow pointing down" at bounding box center [740, 297] width 14 height 21
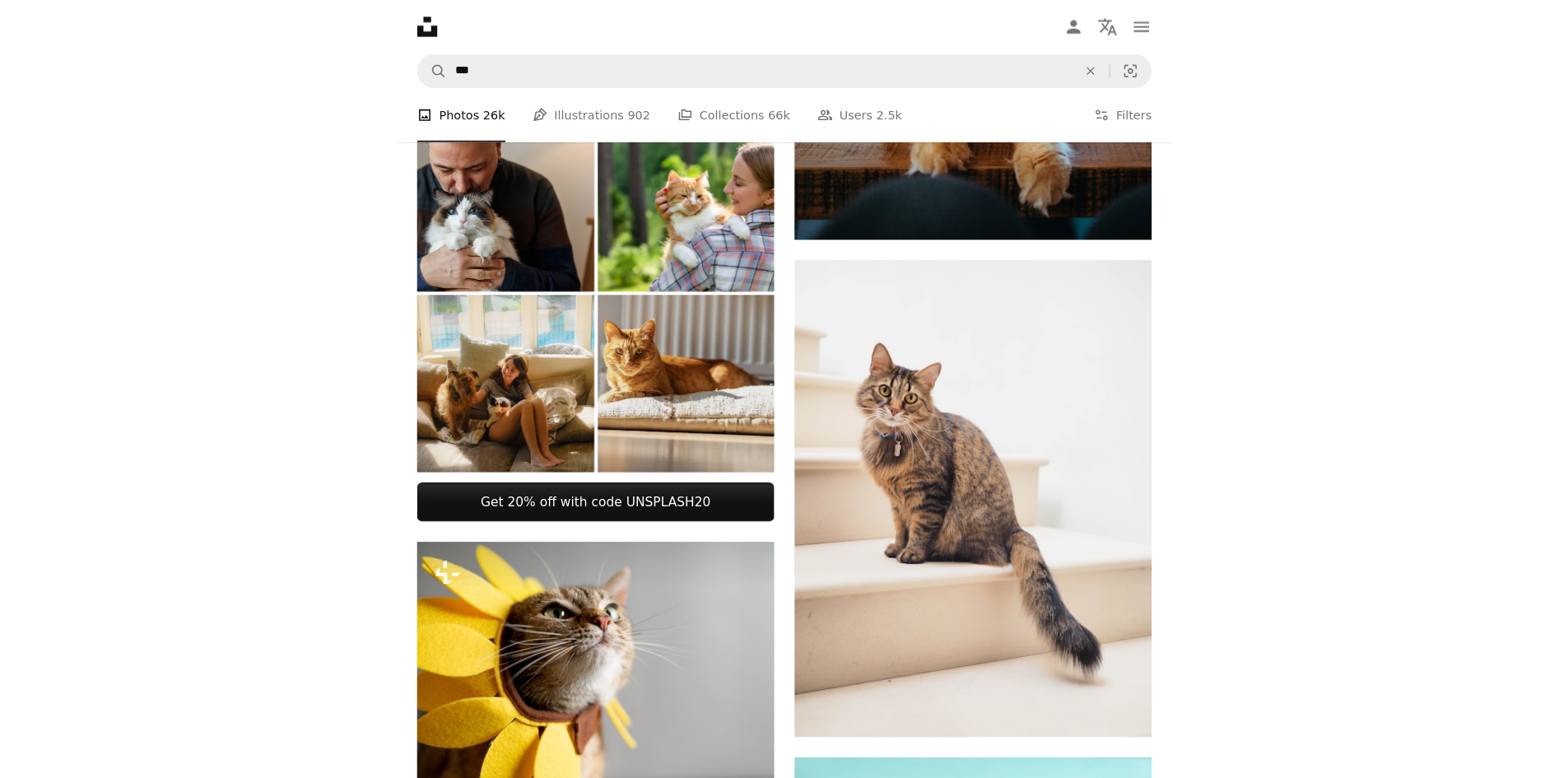
scroll to position [741, 0]
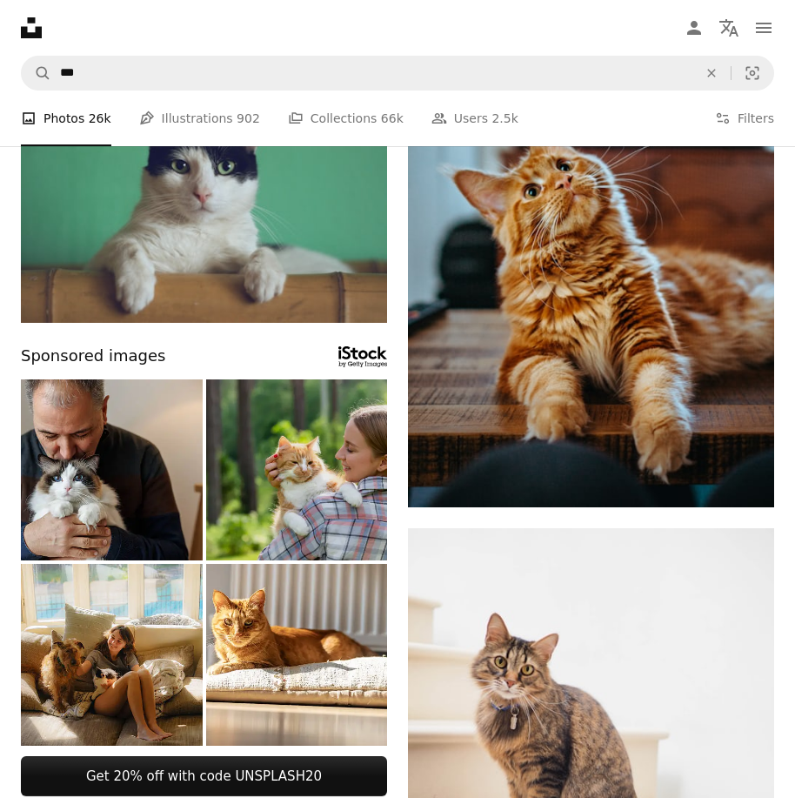
click at [282, 476] on img at bounding box center [297, 470] width 182 height 182
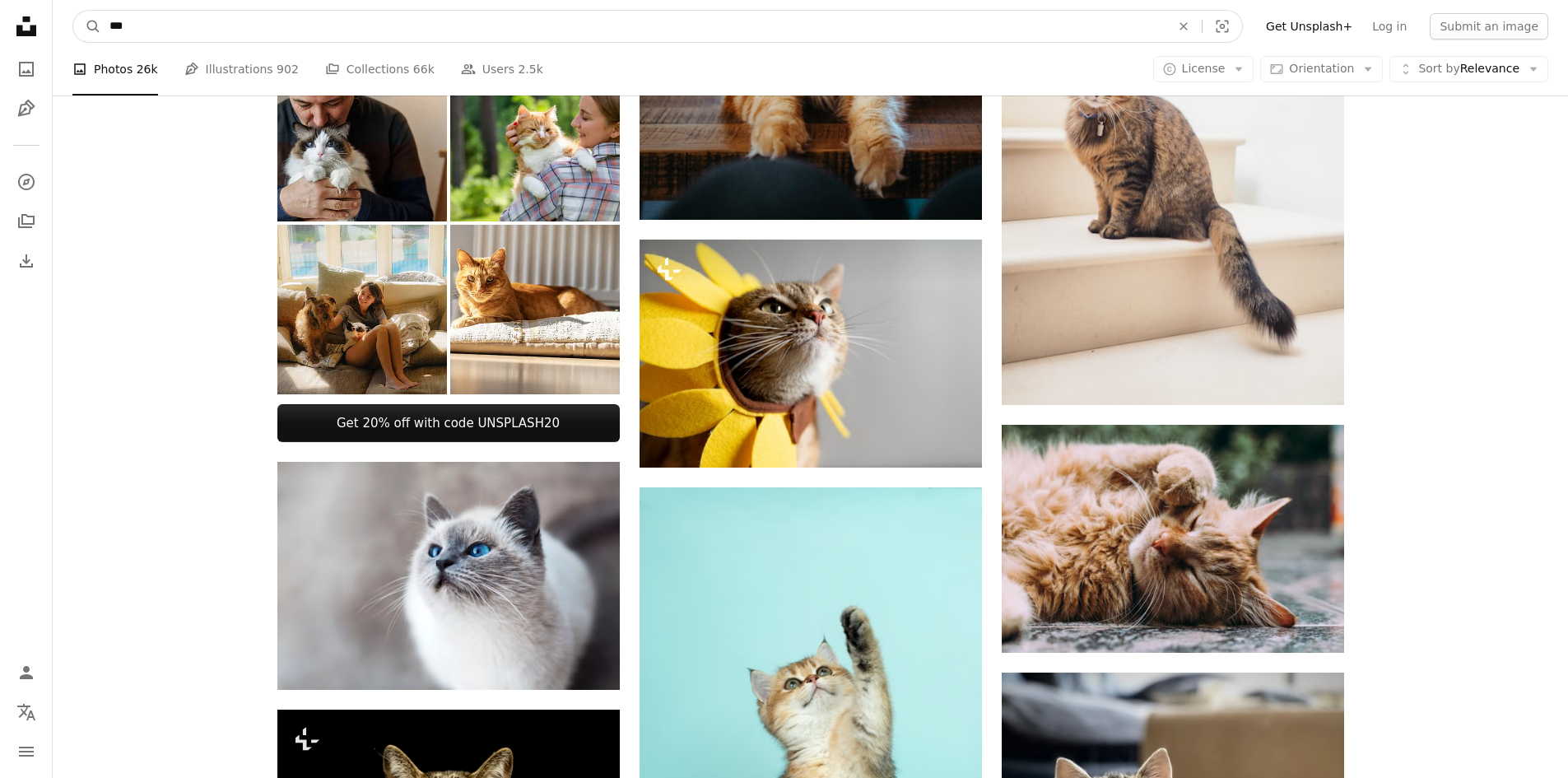
click at [387, 35] on input "***" at bounding box center [633, 26] width 1065 height 31
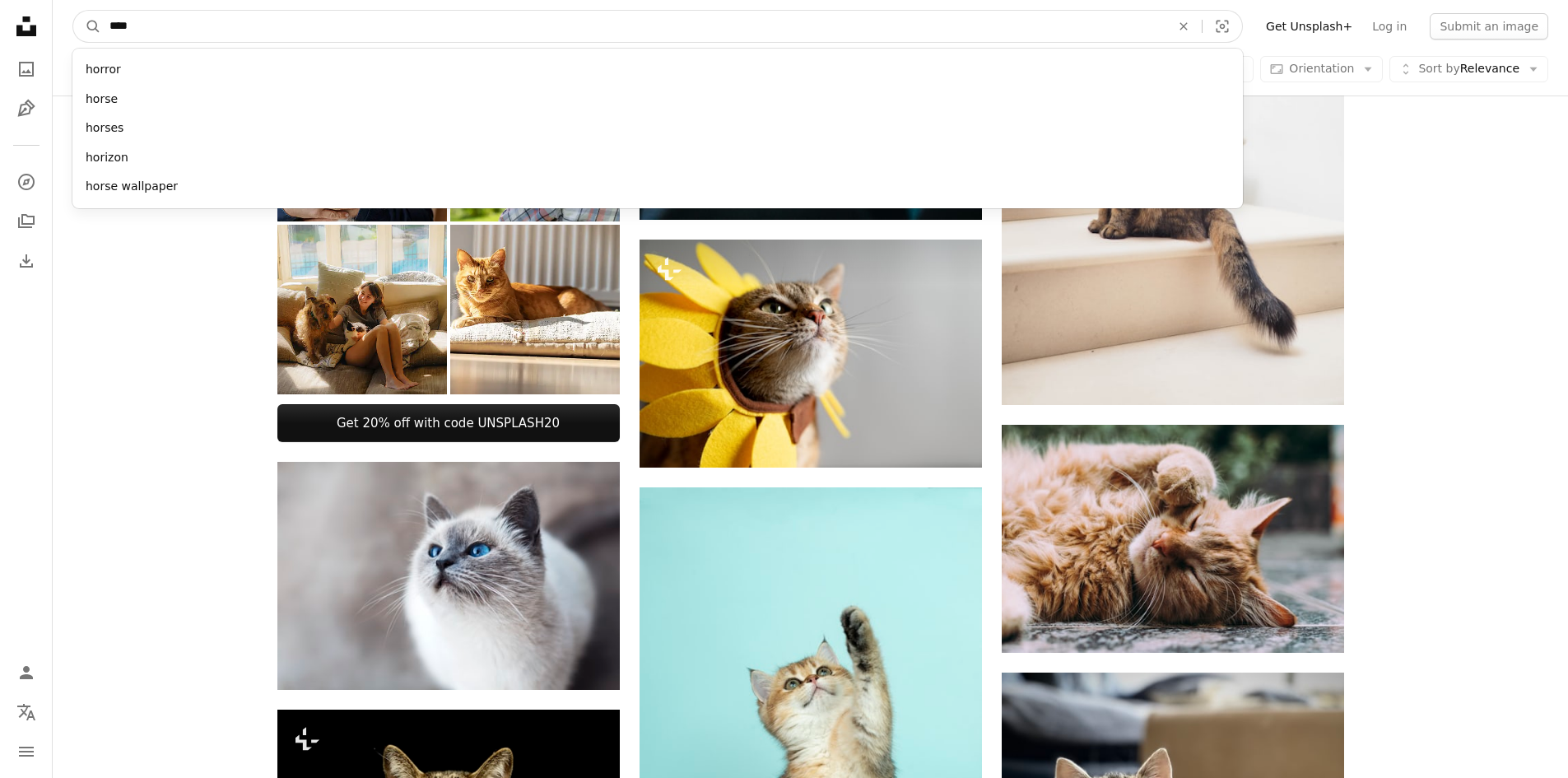
type input "*****"
click button "A magnifying glass" at bounding box center [87, 26] width 28 height 31
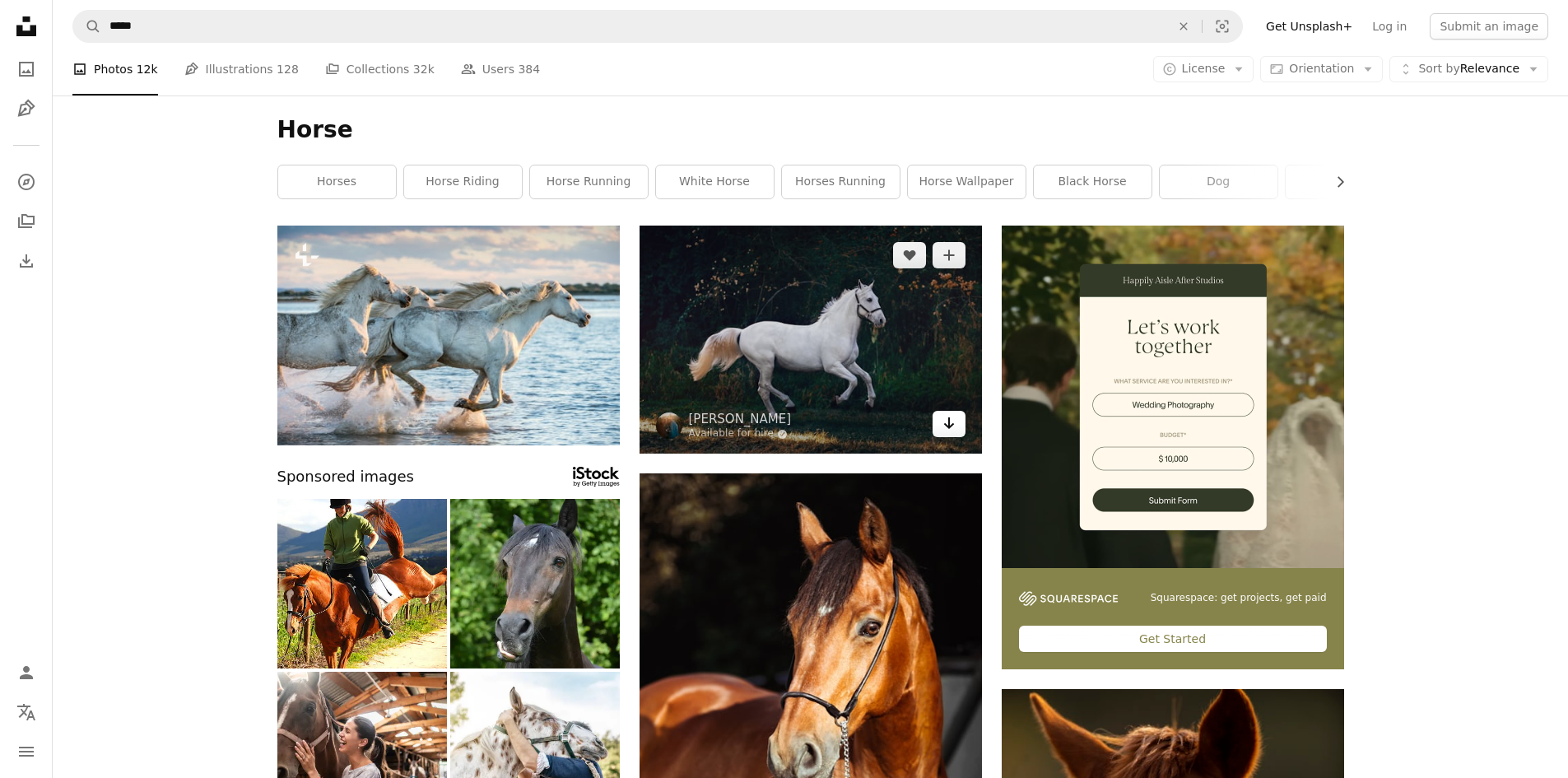
click at [751, 418] on icon "Arrow pointing down" at bounding box center [949, 423] width 13 height 20
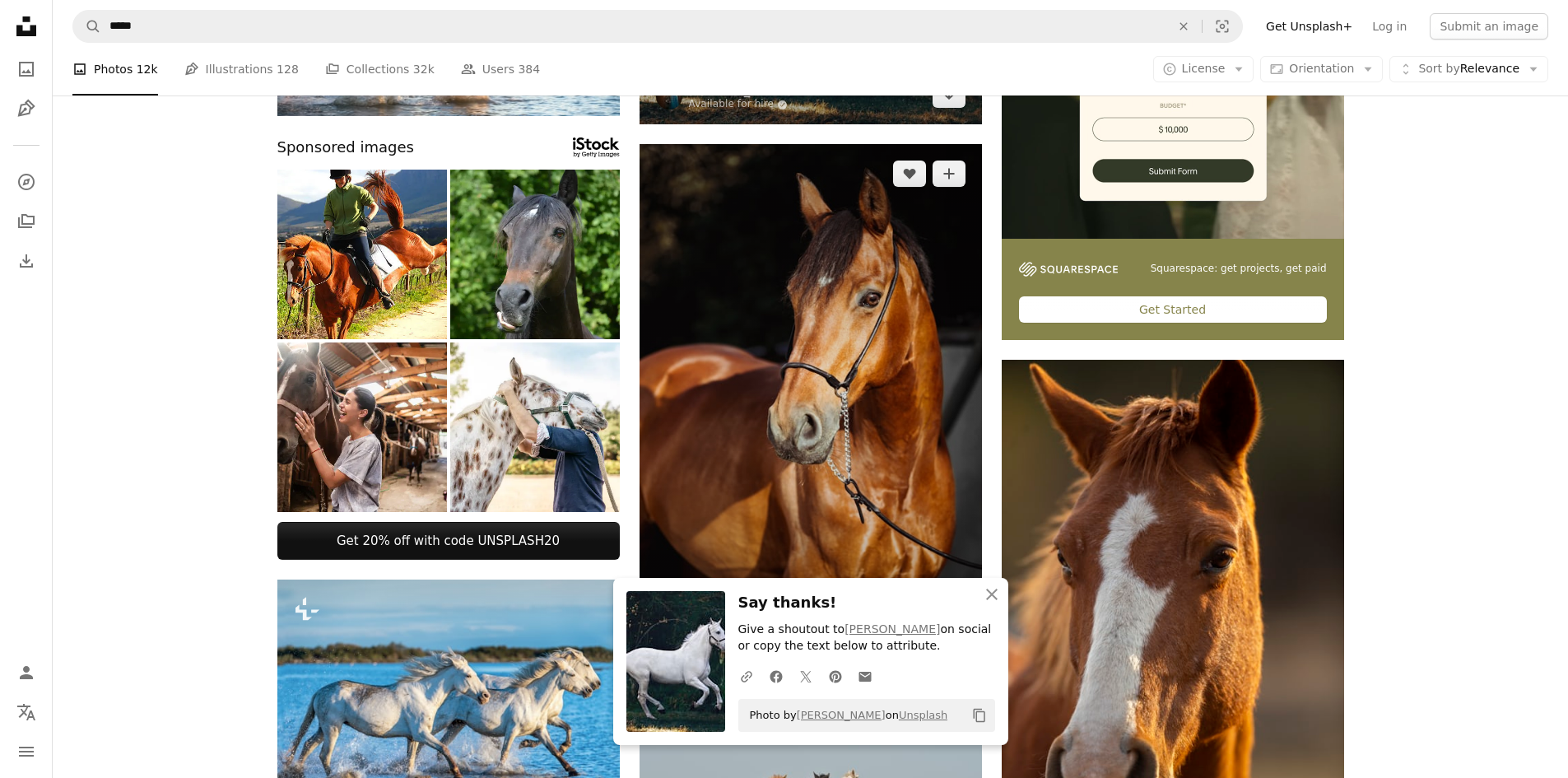
scroll to position [494, 0]
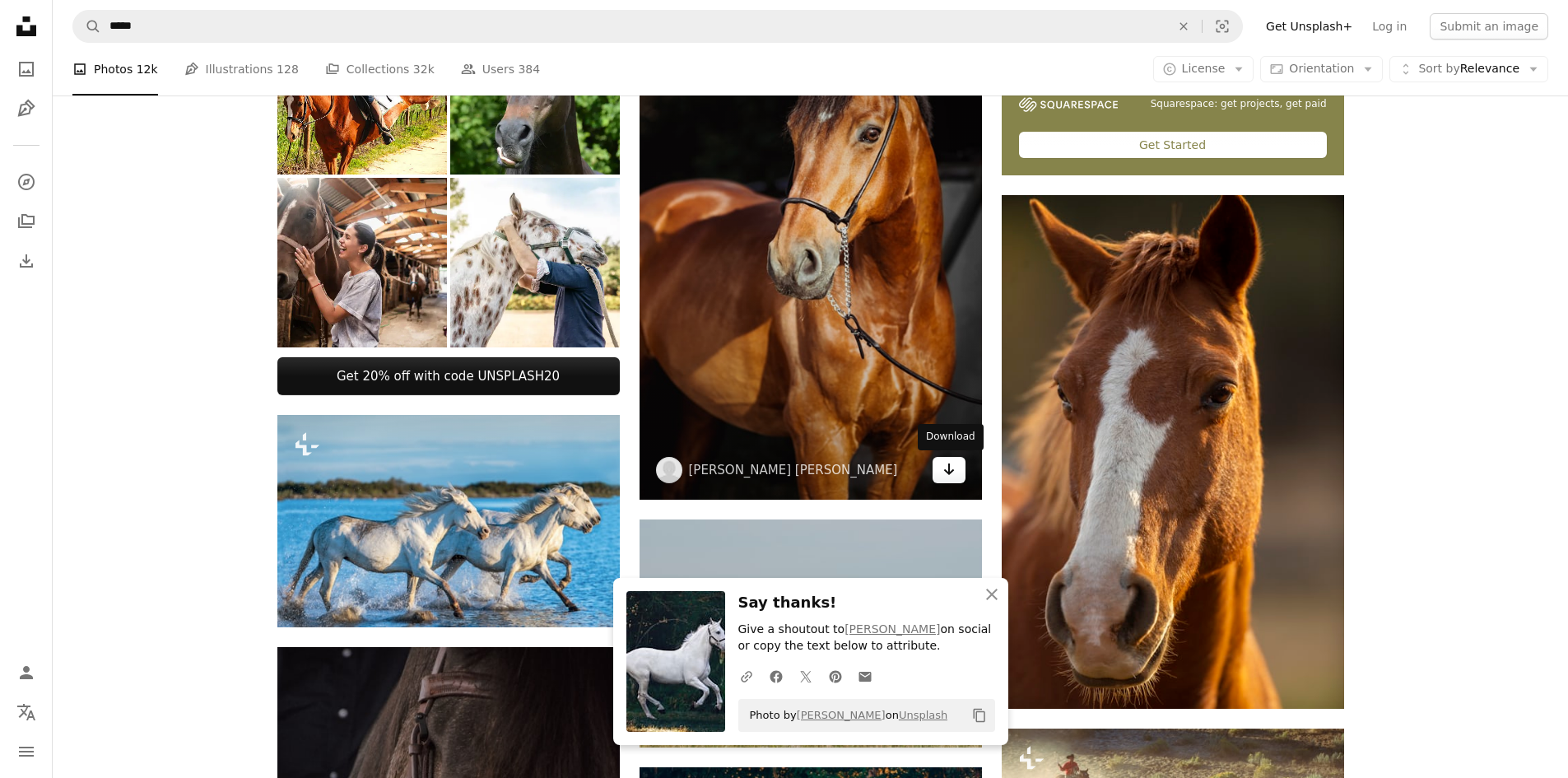
click at [751, 468] on icon "Arrow pointing down" at bounding box center [949, 469] width 13 height 20
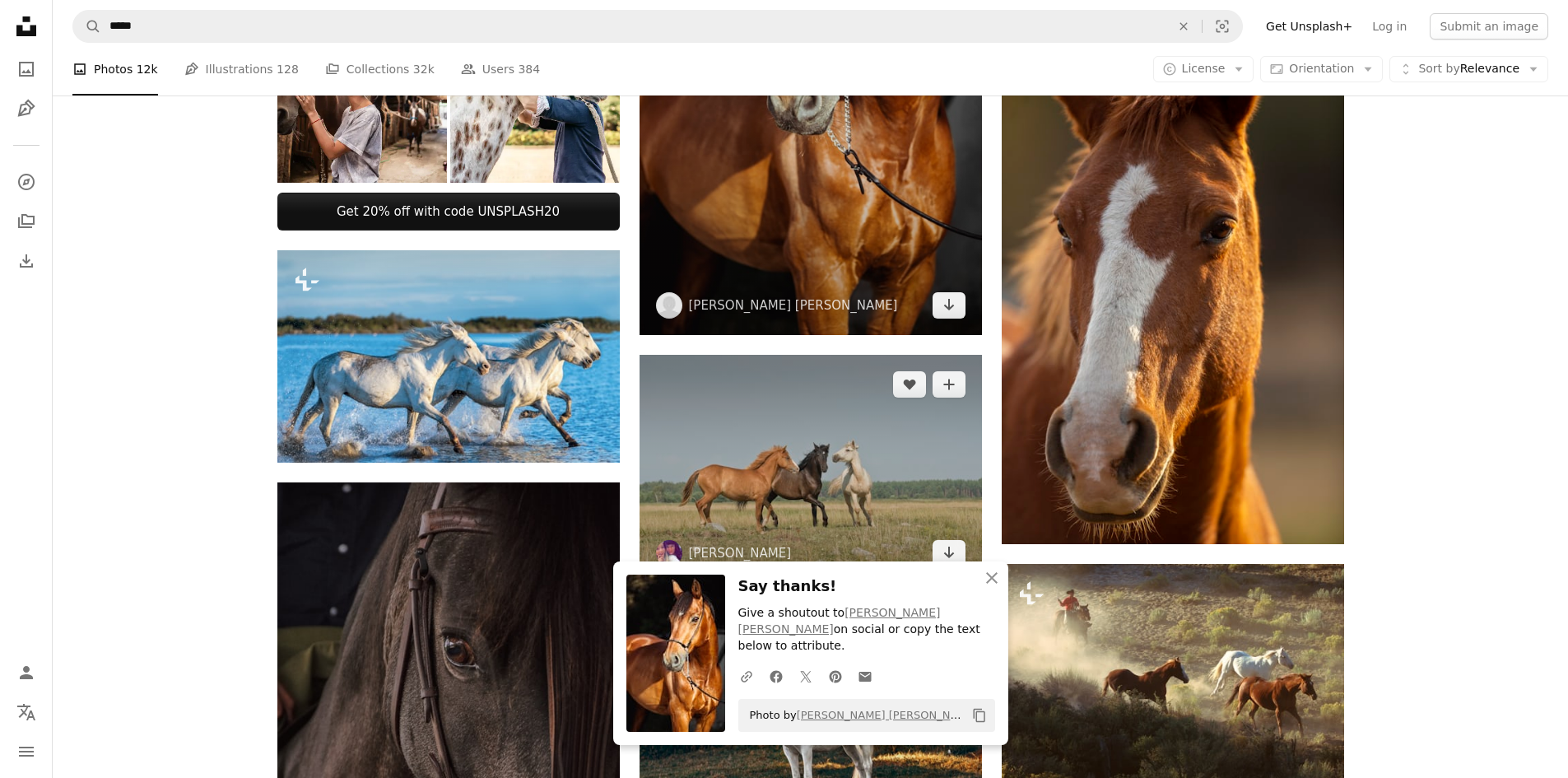
scroll to position [741, 0]
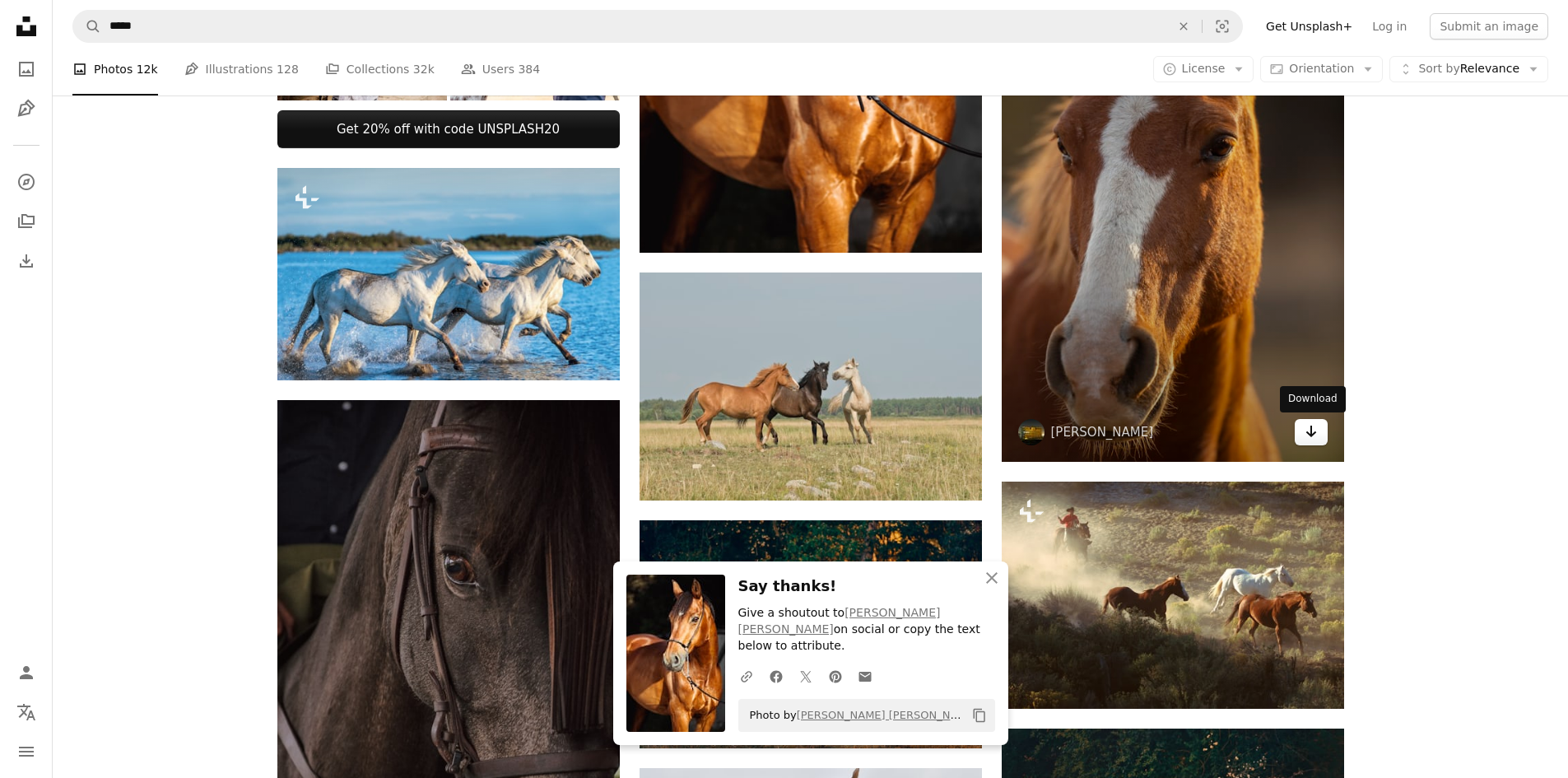
click at [751, 433] on icon "Arrow pointing down" at bounding box center [1312, 431] width 13 height 20
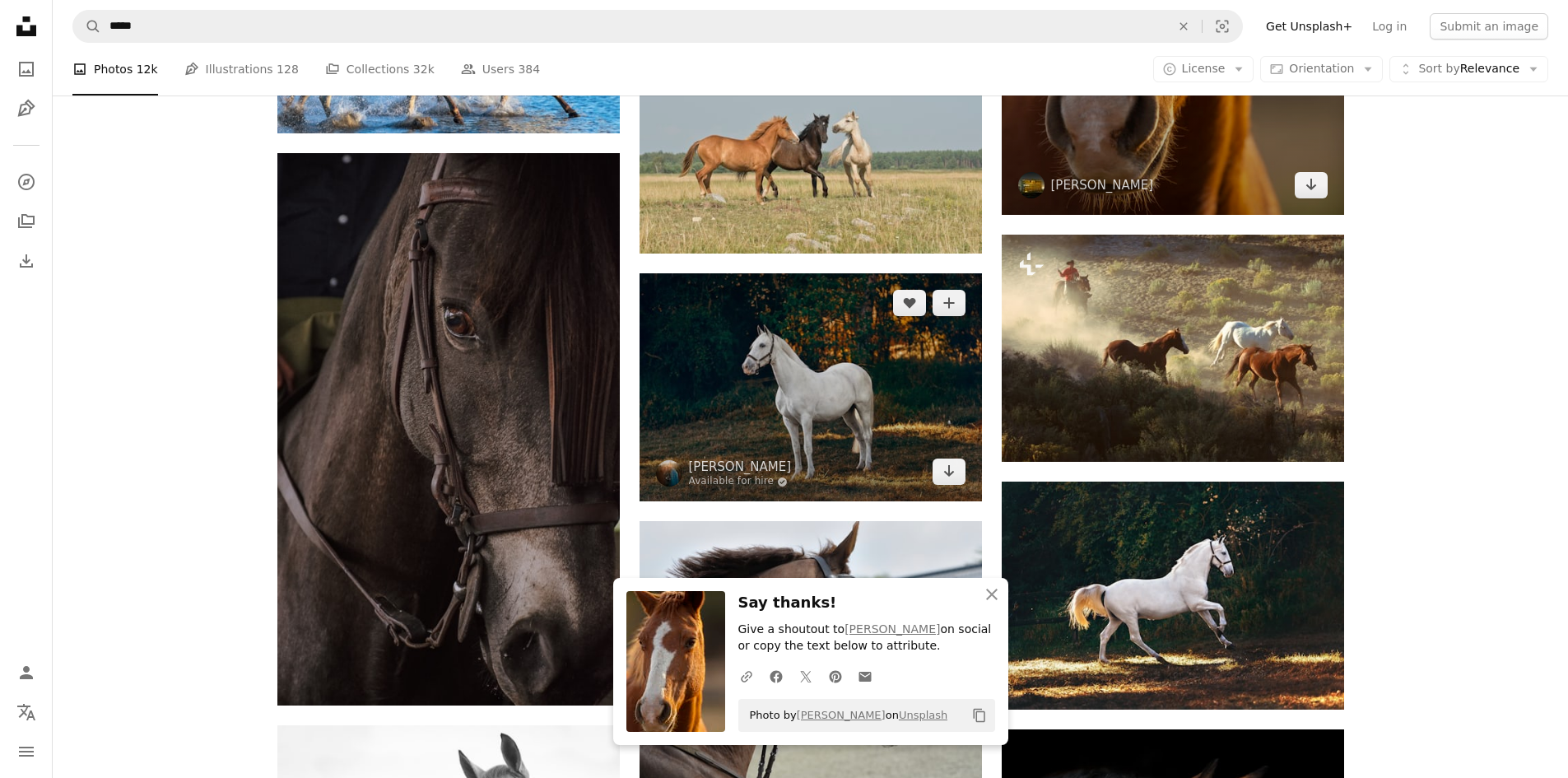
scroll to position [1070, 0]
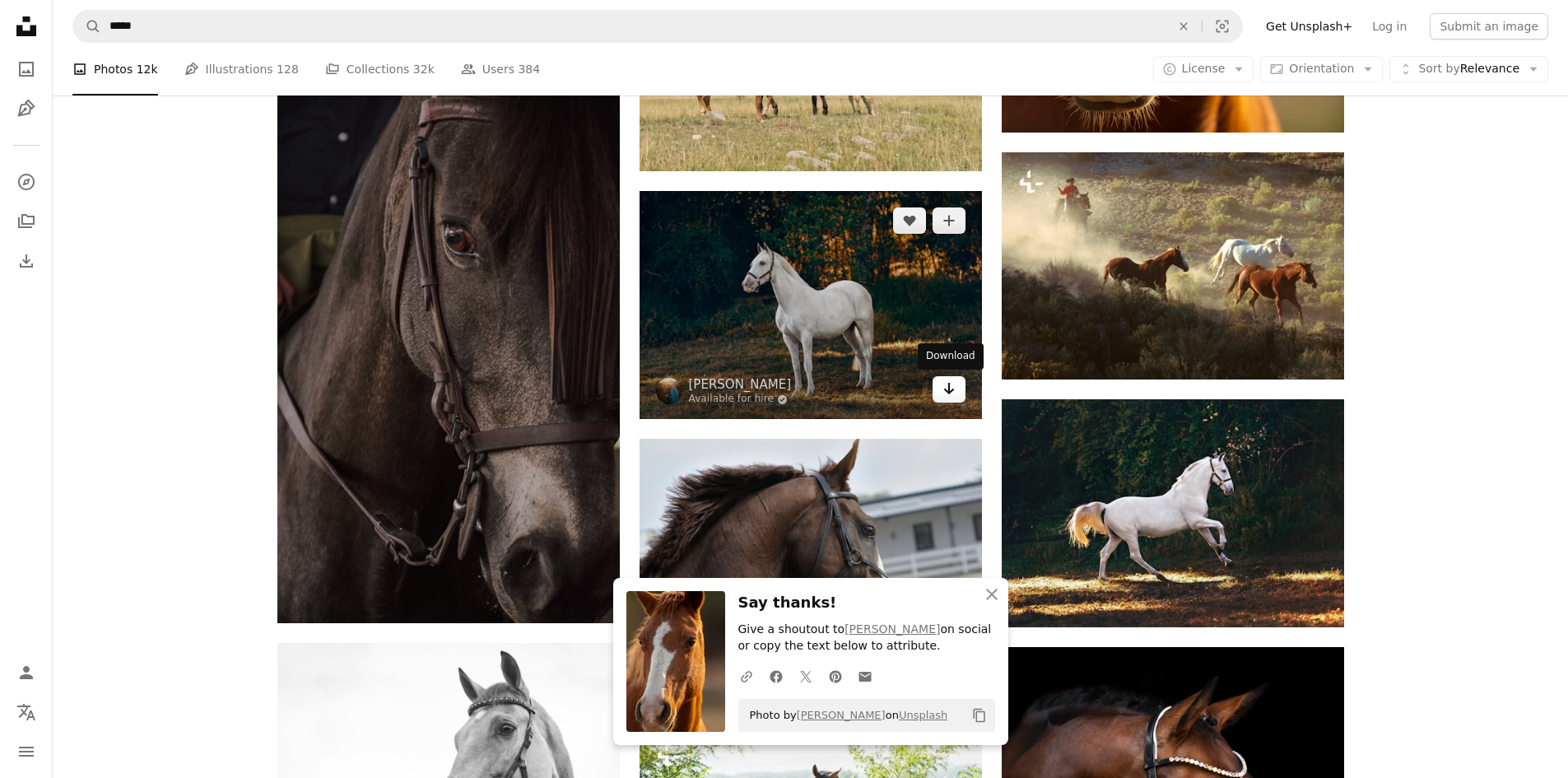
click at [751, 394] on icon "Download" at bounding box center [948, 389] width 10 height 11
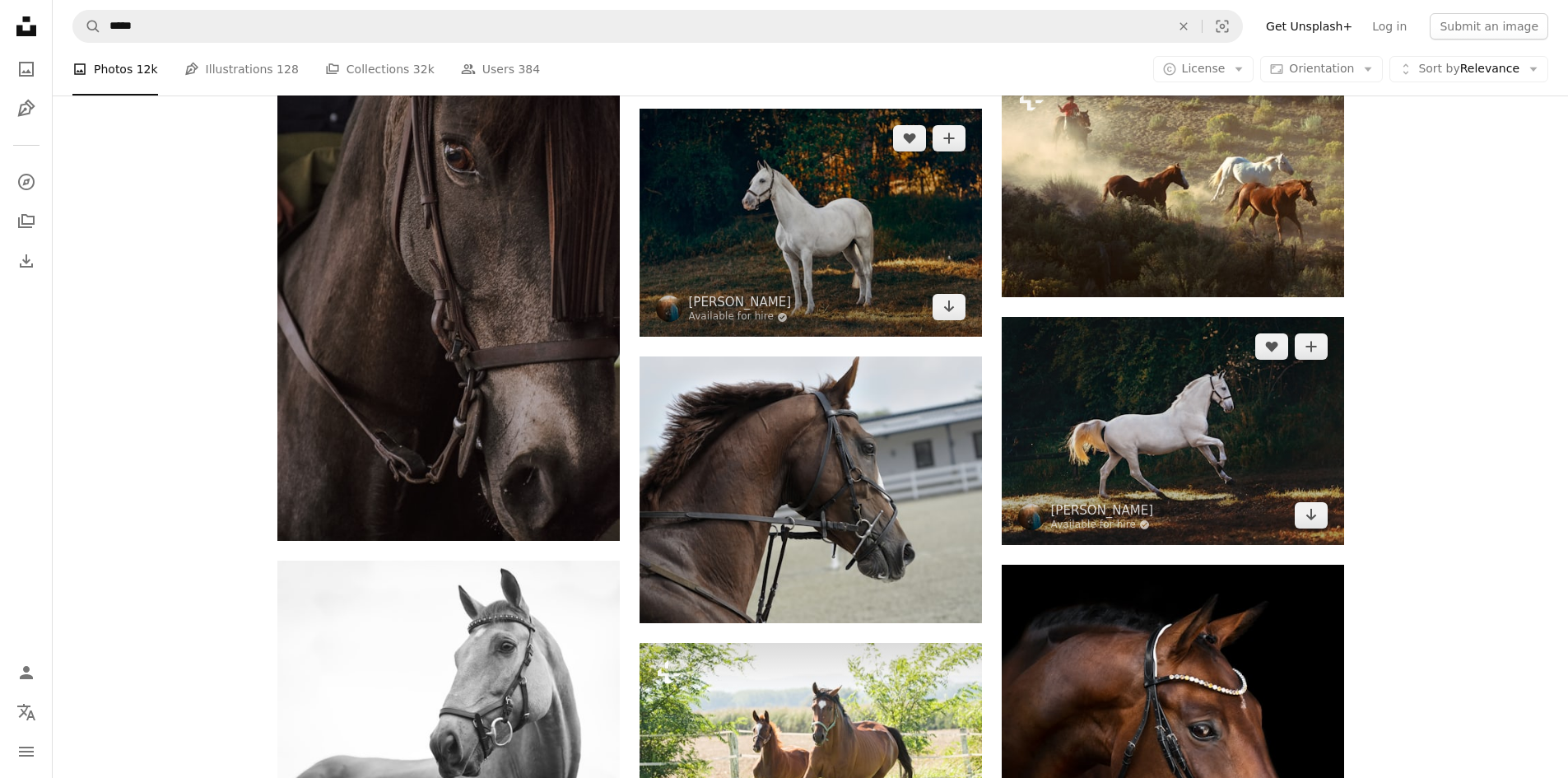
scroll to position [1235, 0]
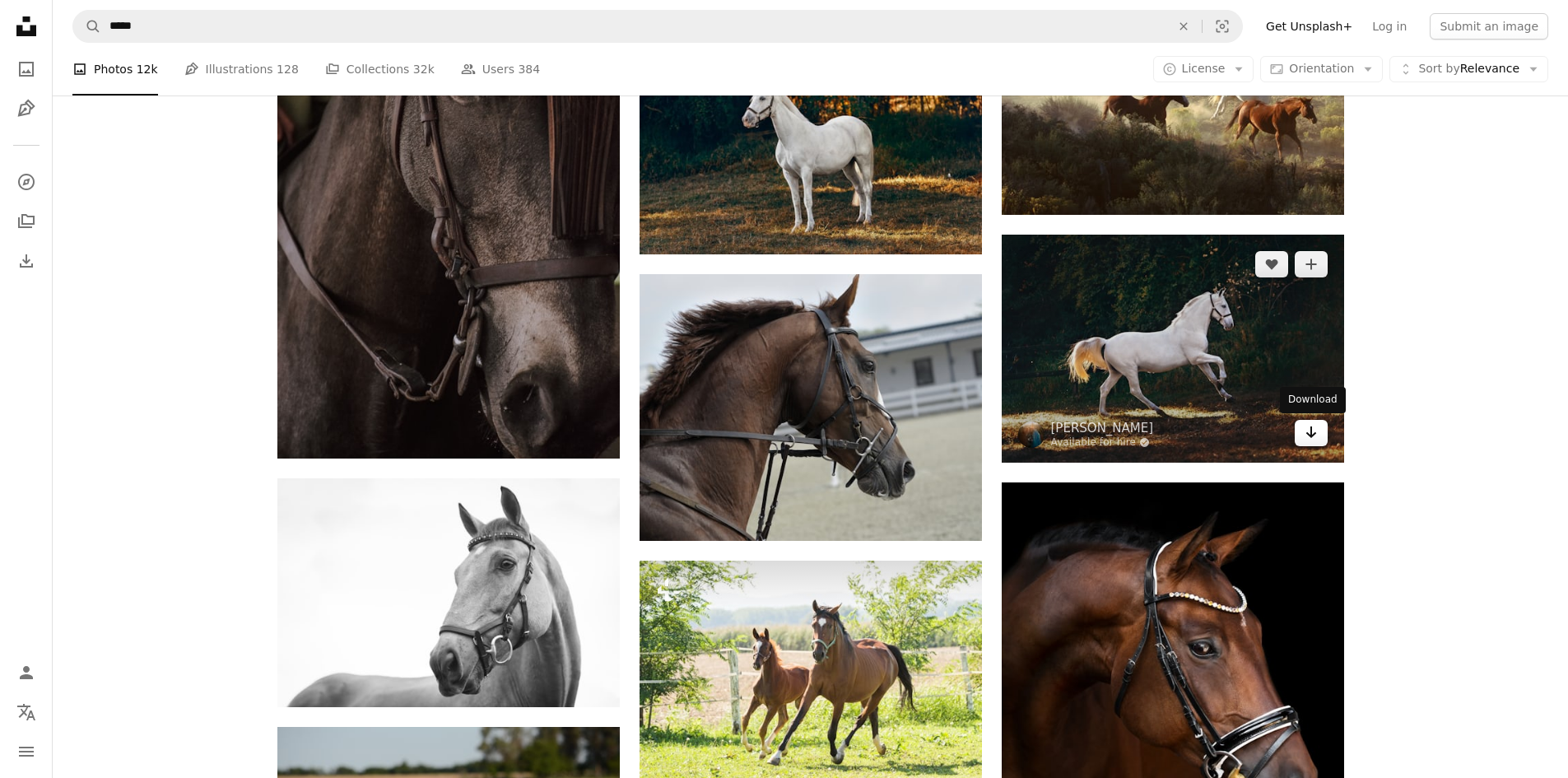
click at [751, 425] on link "Arrow pointing down" at bounding box center [1312, 433] width 33 height 27
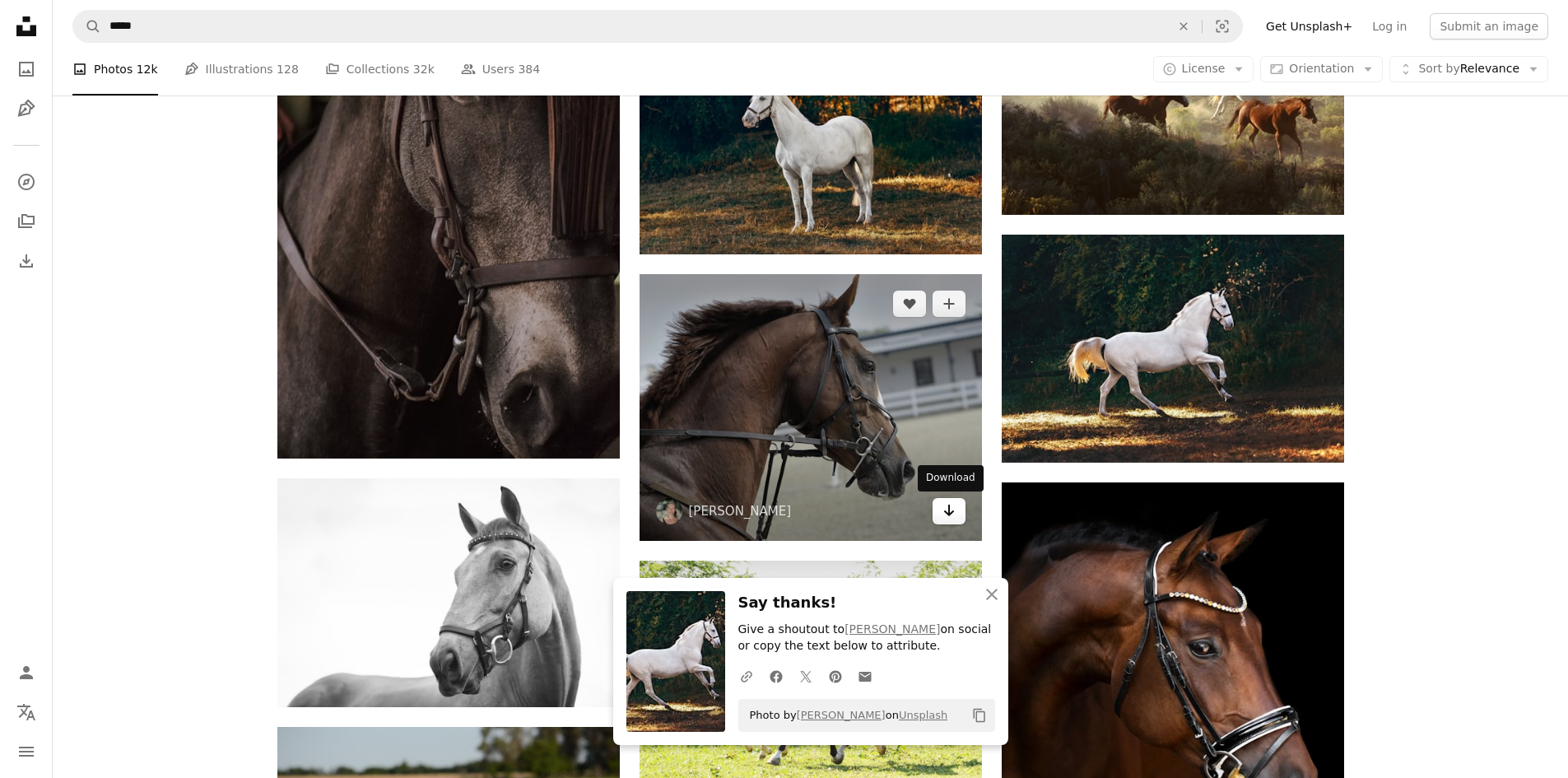
click at [751, 516] on icon "Arrow pointing down" at bounding box center [949, 510] width 13 height 20
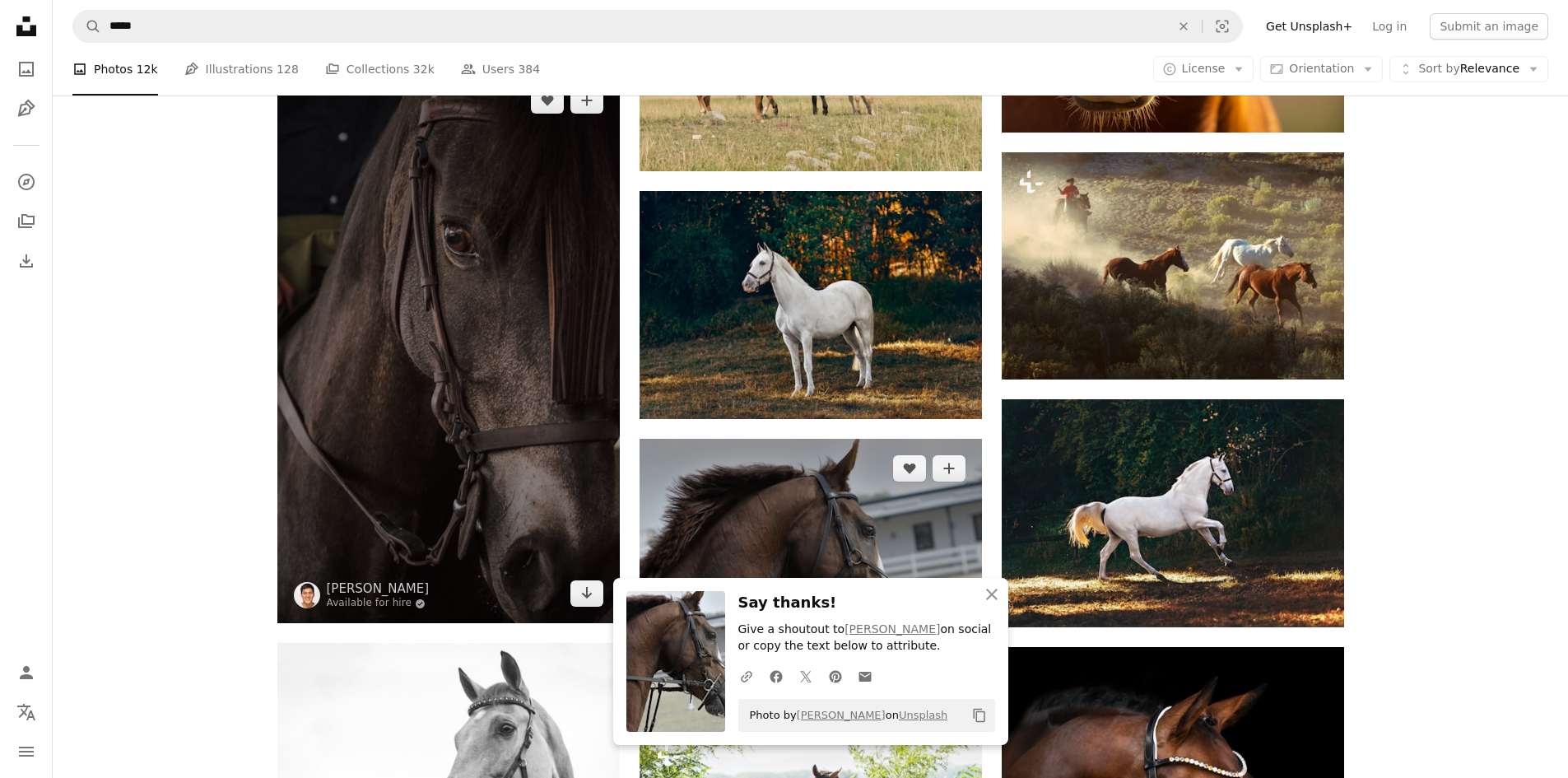
scroll to position [988, 0]
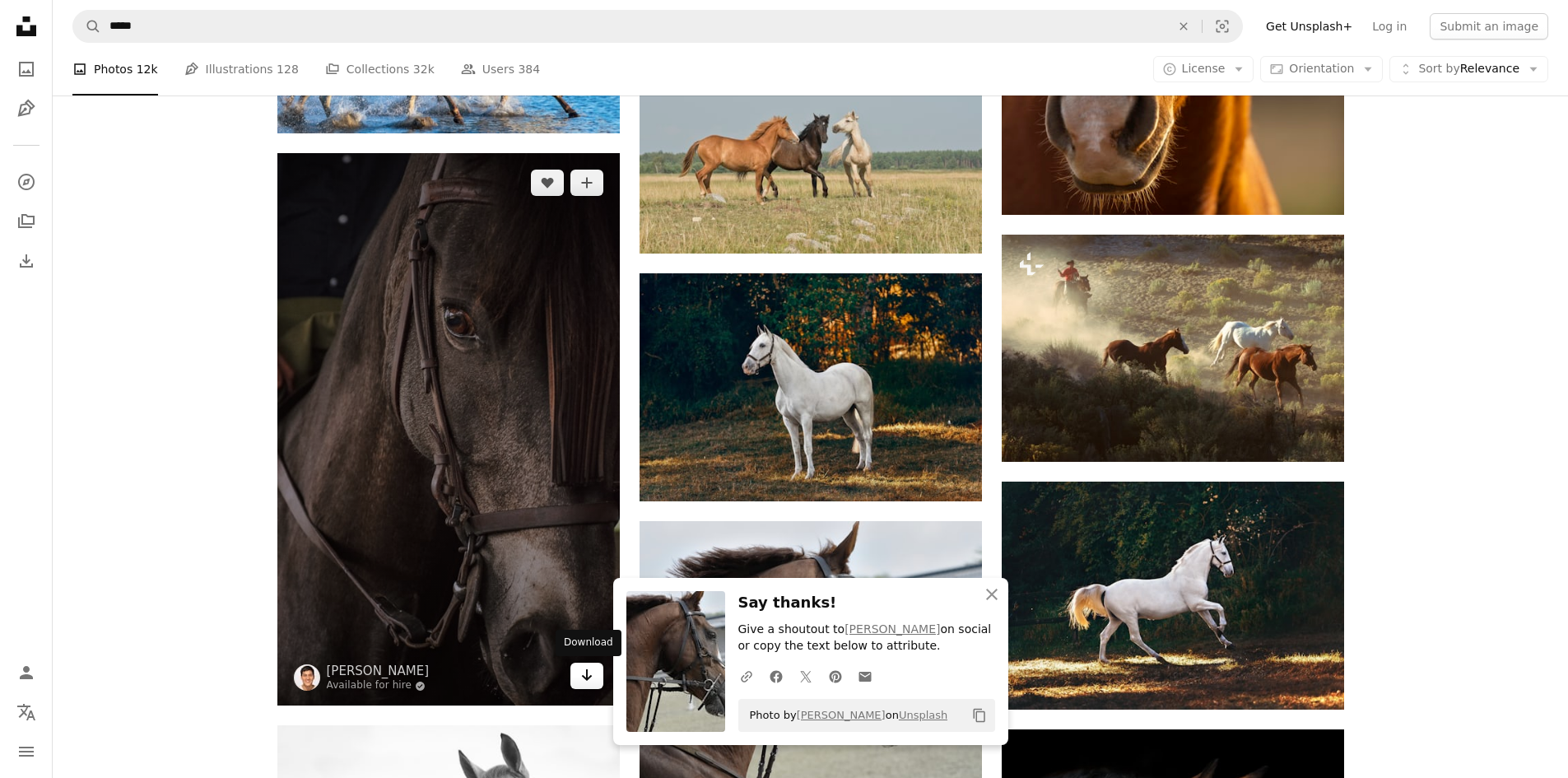
click at [578, 687] on link "Arrow pointing down" at bounding box center [587, 676] width 33 height 27
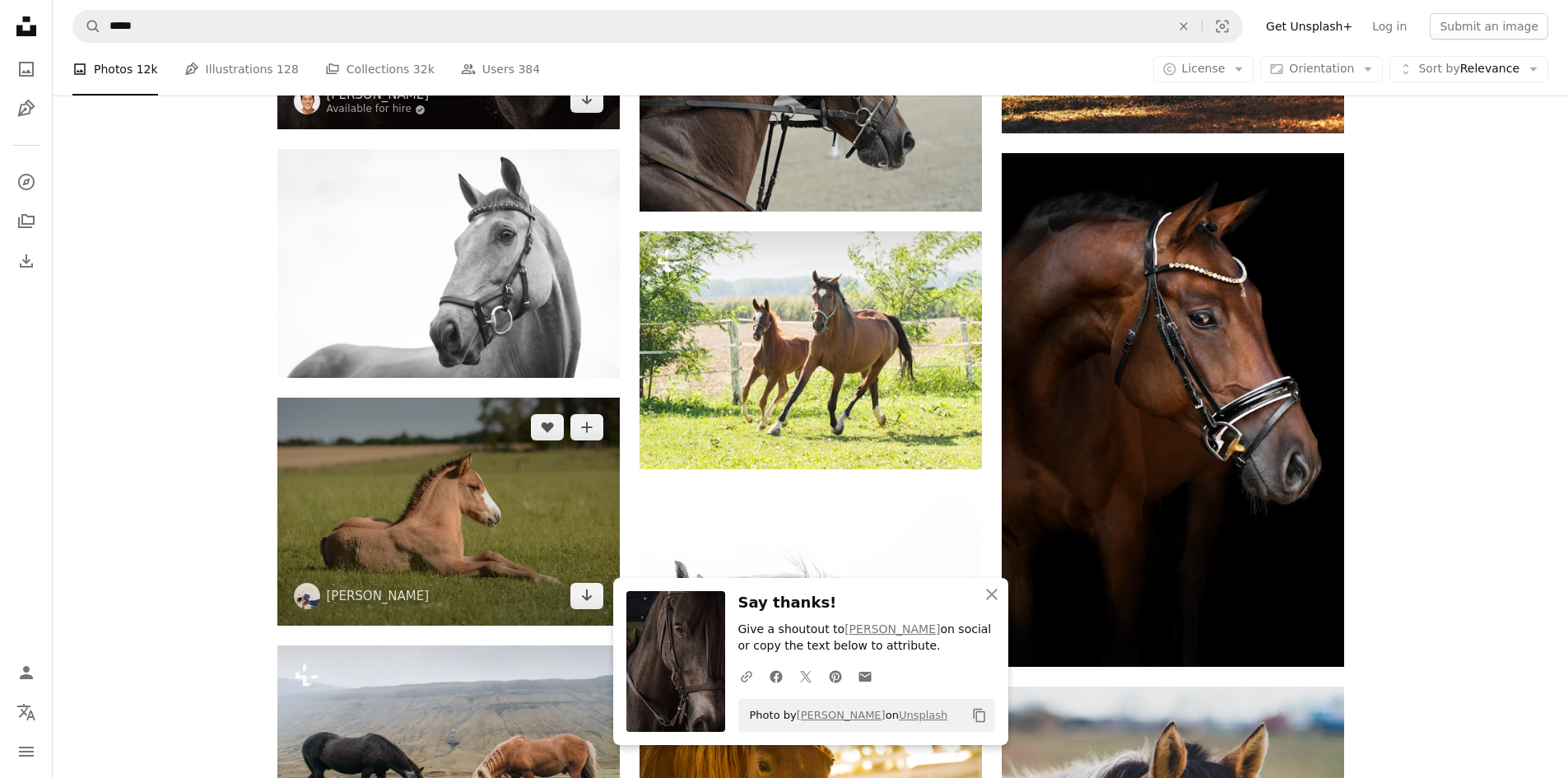
scroll to position [1647, 0]
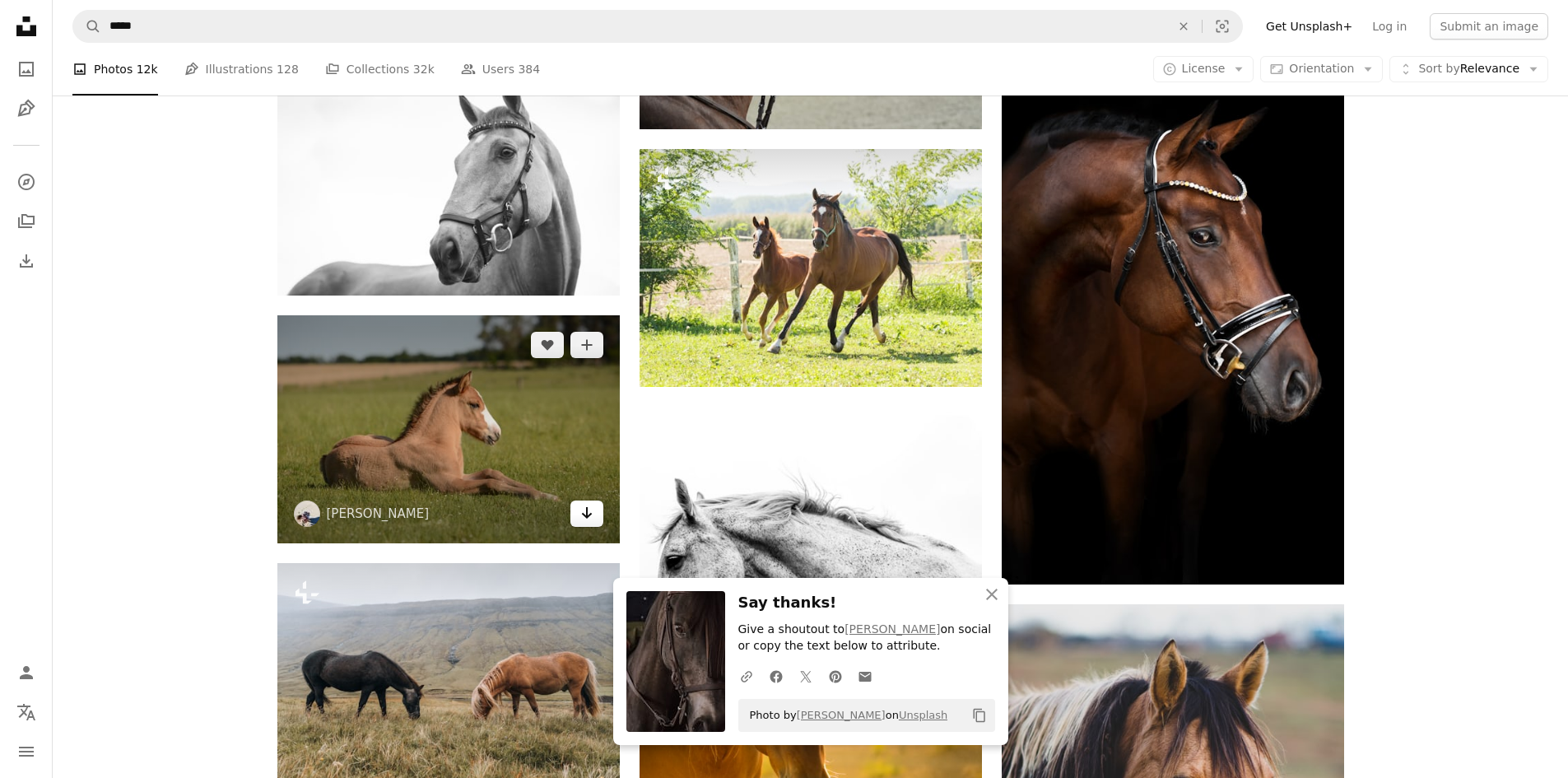
click at [586, 511] on icon "Arrow pointing down" at bounding box center [587, 513] width 13 height 20
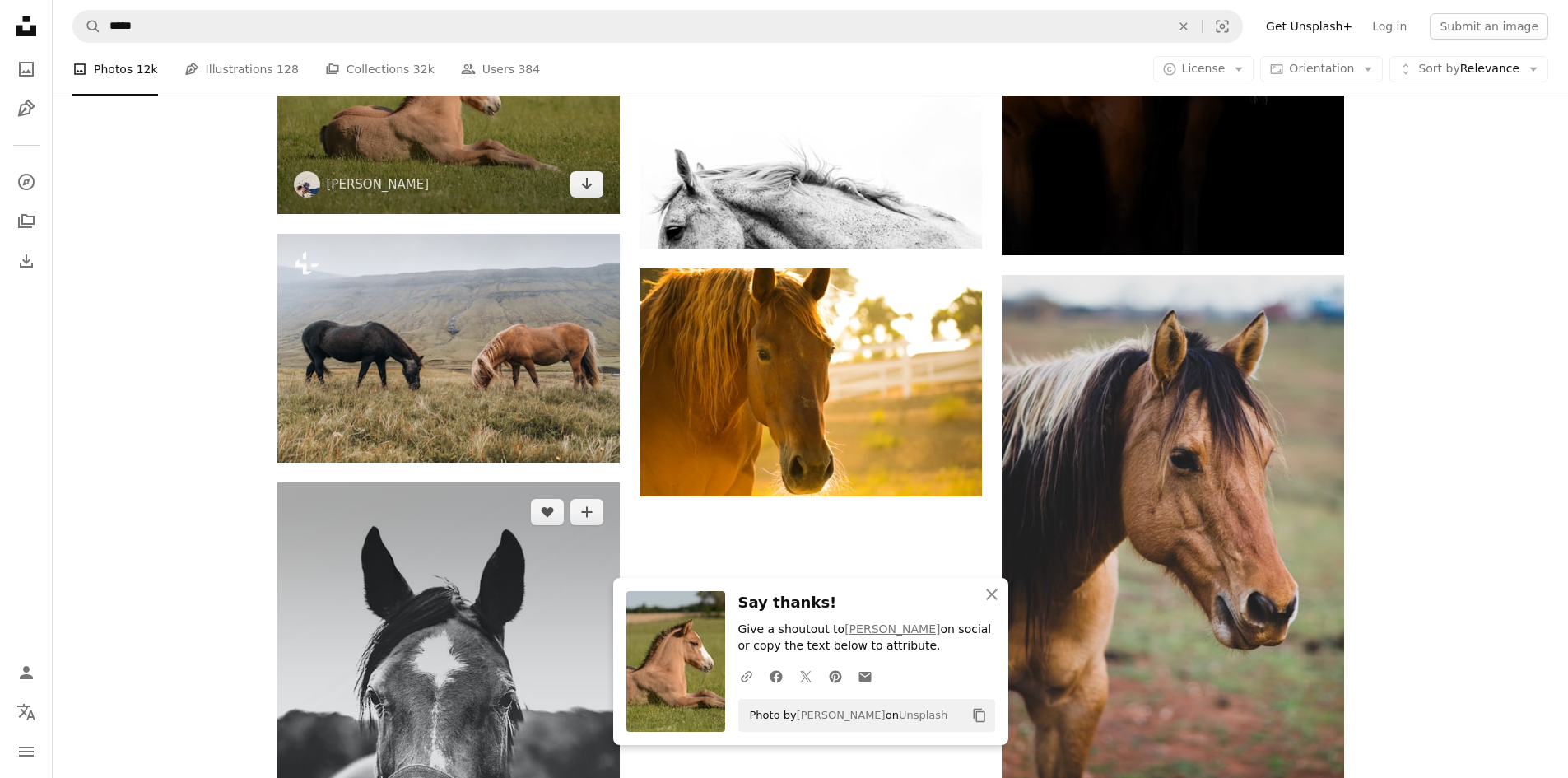
scroll to position [2059, 0]
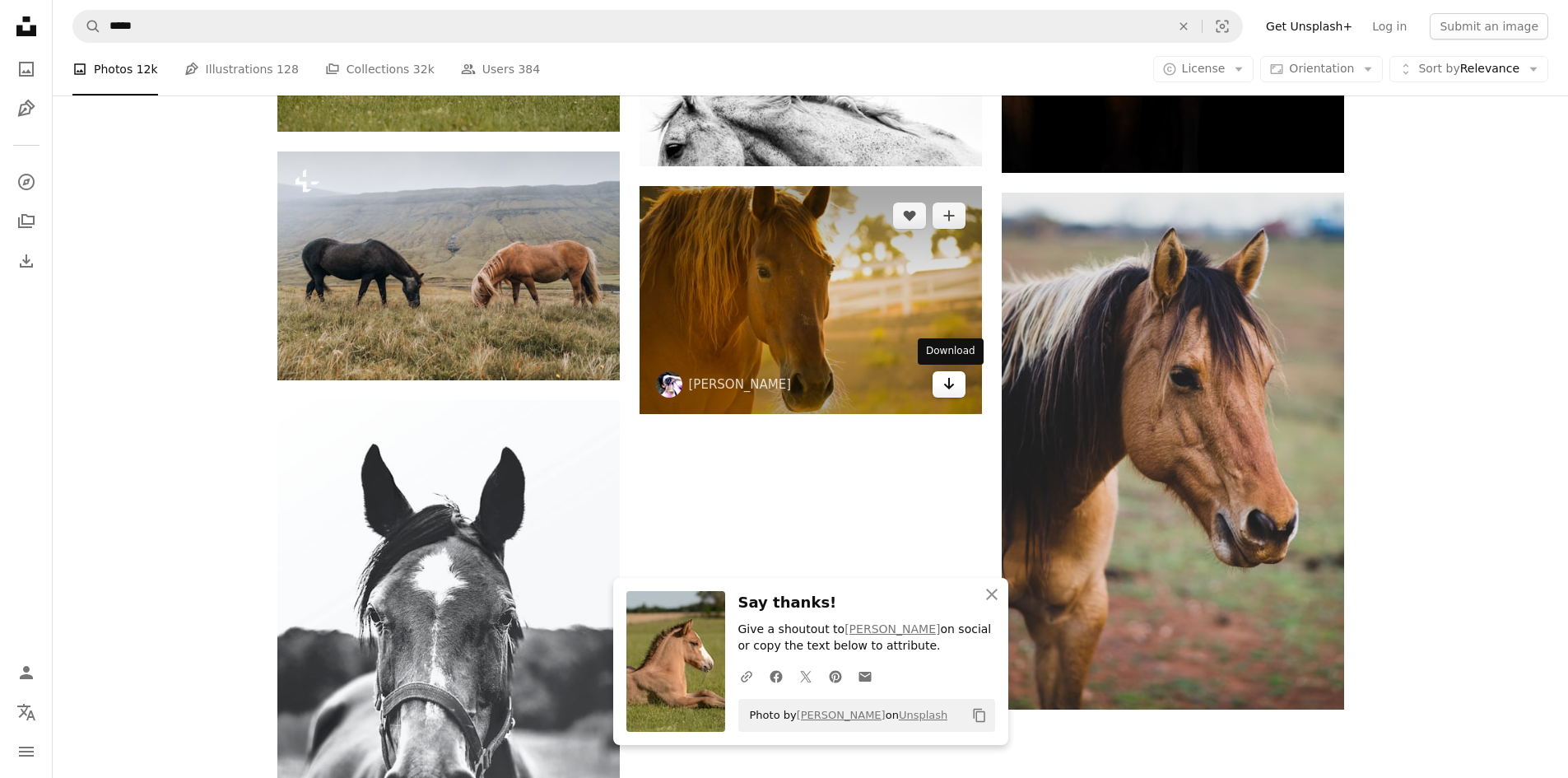
click at [751, 383] on icon "Arrow pointing down" at bounding box center [949, 383] width 13 height 20
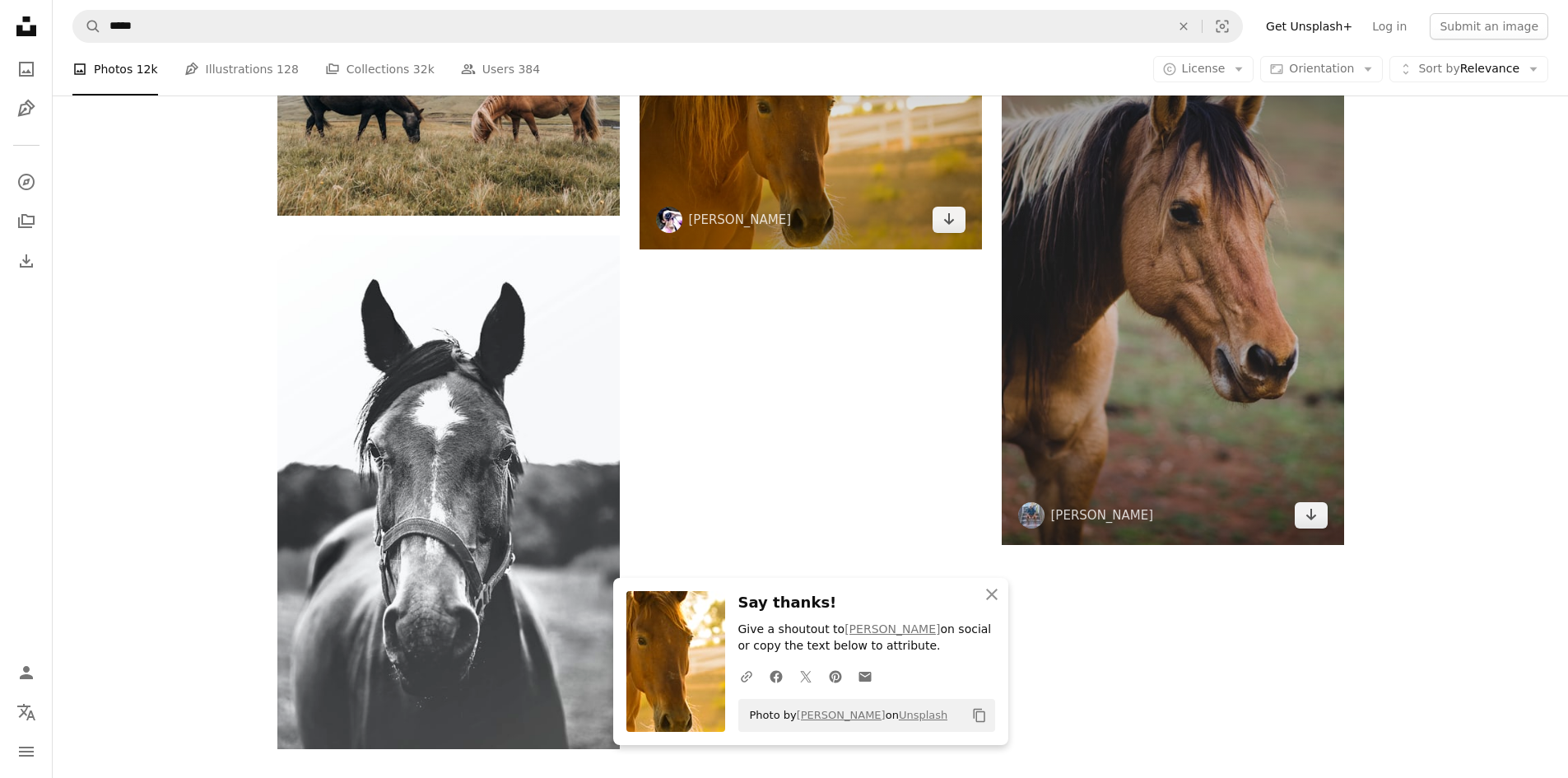
scroll to position [2306, 0]
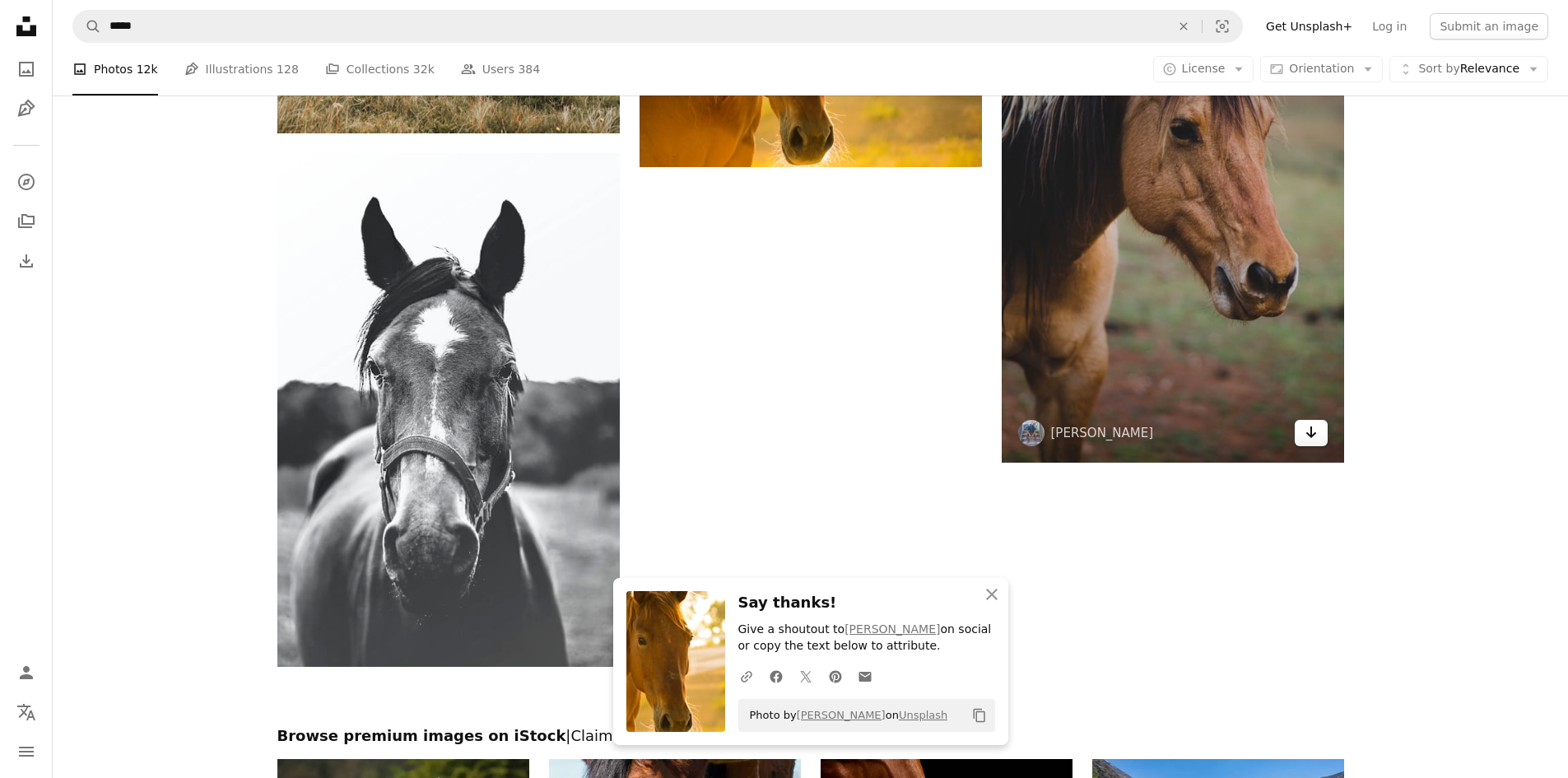
click at [751, 435] on icon "Arrow pointing down" at bounding box center [1312, 432] width 13 height 20
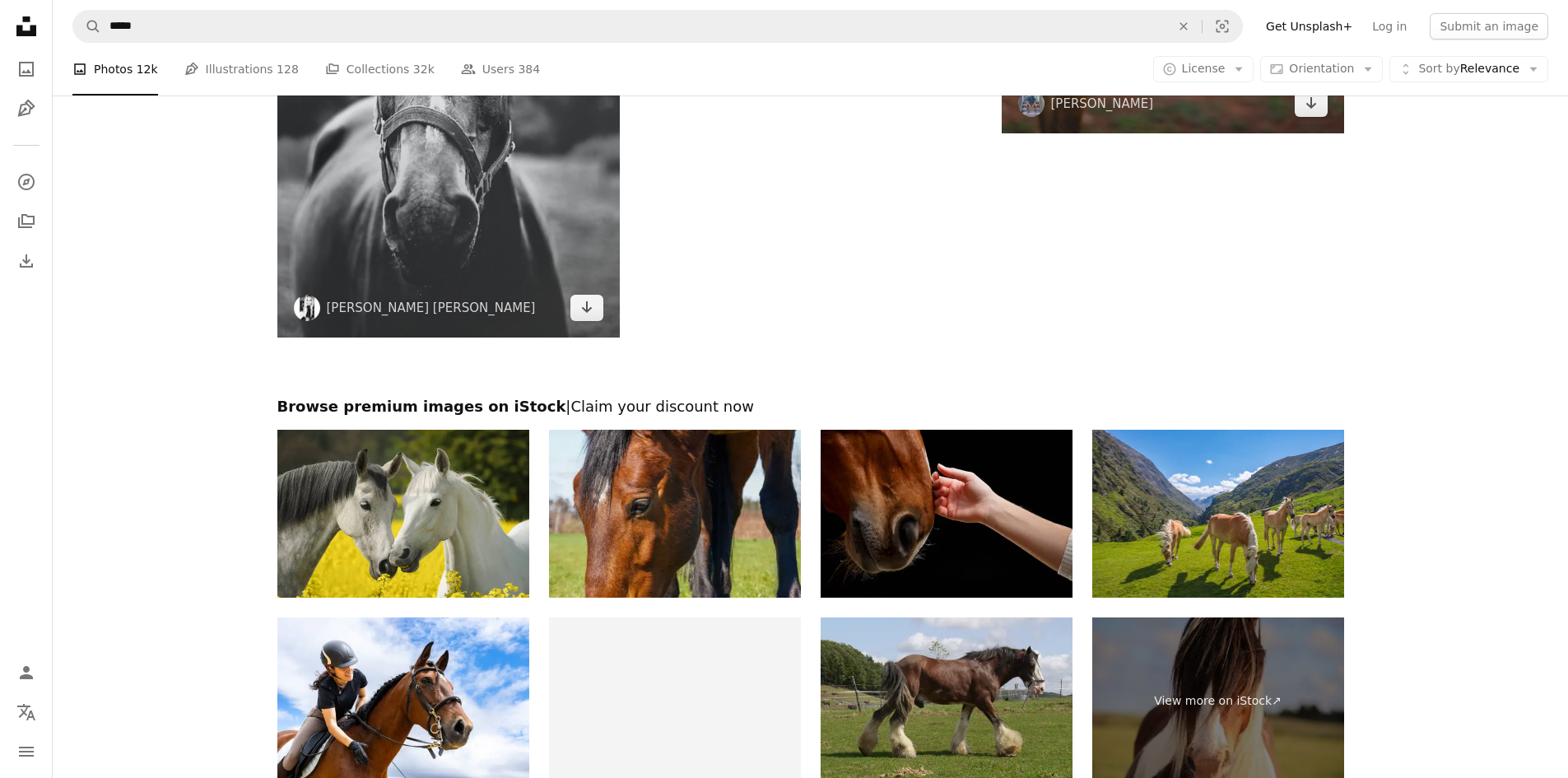
scroll to position [2553, 0]
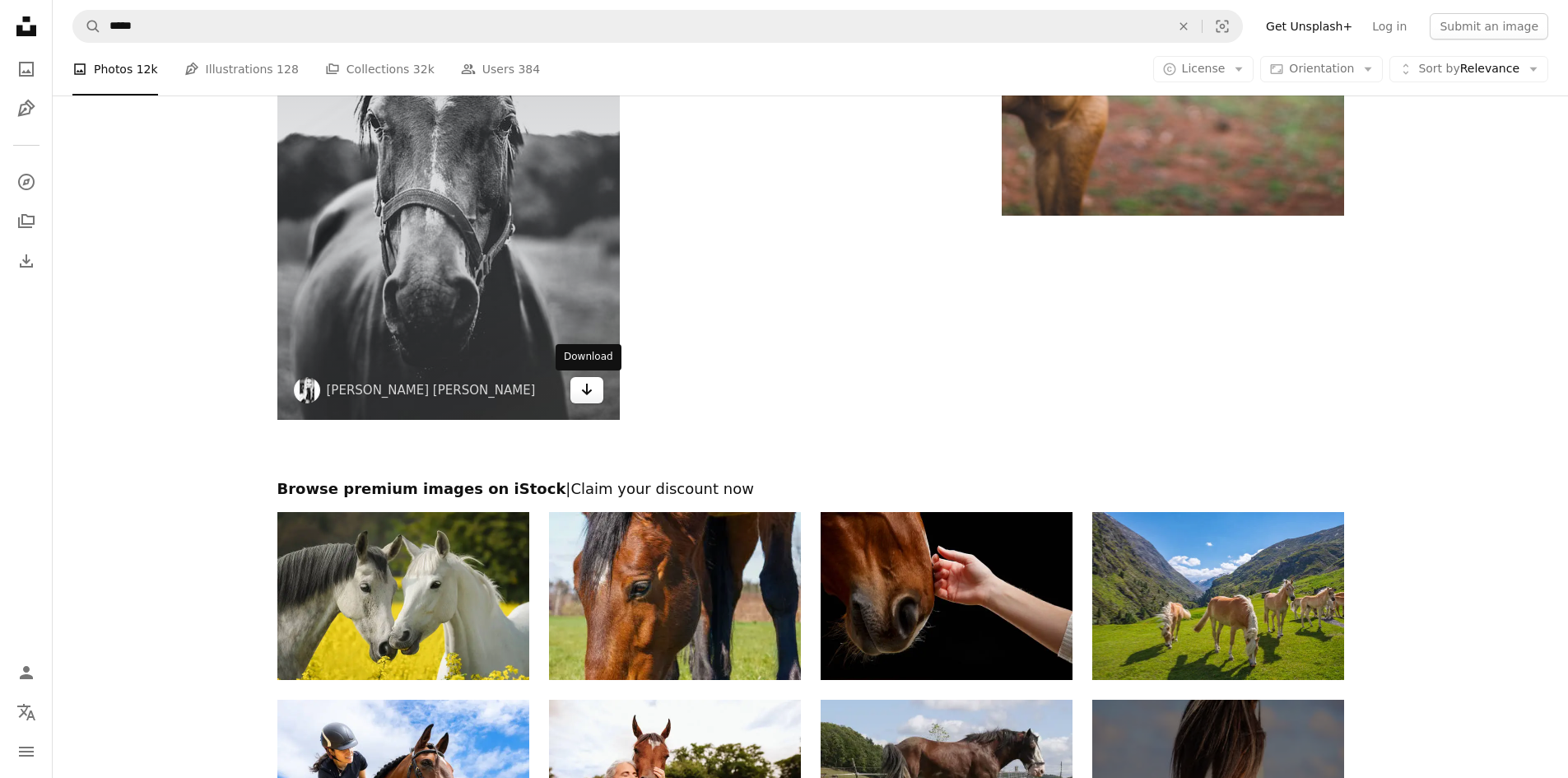
click at [587, 393] on icon "Download" at bounding box center [586, 389] width 10 height 11
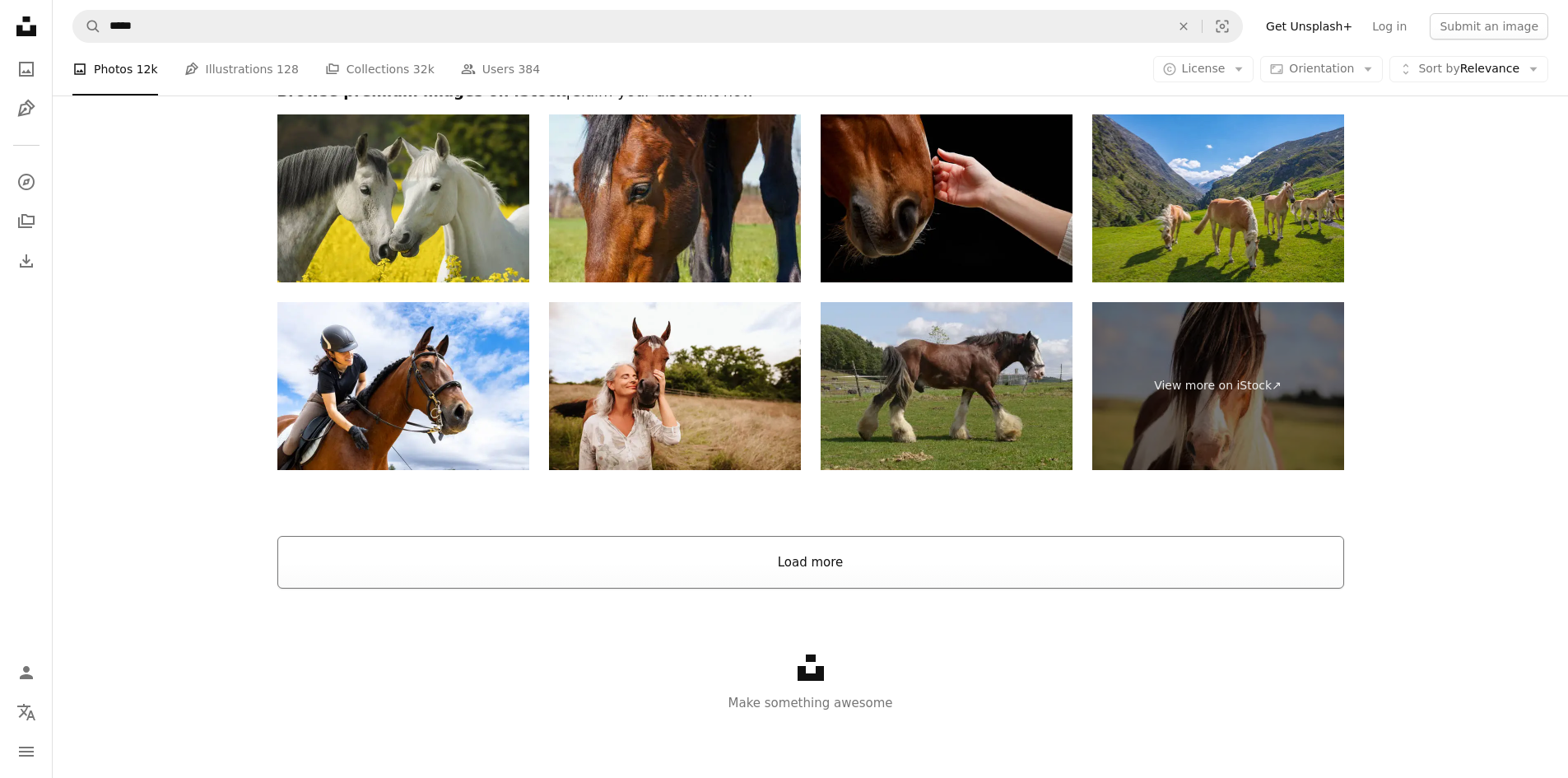
click at [751, 549] on button "Load more" at bounding box center [811, 562] width 1067 height 53
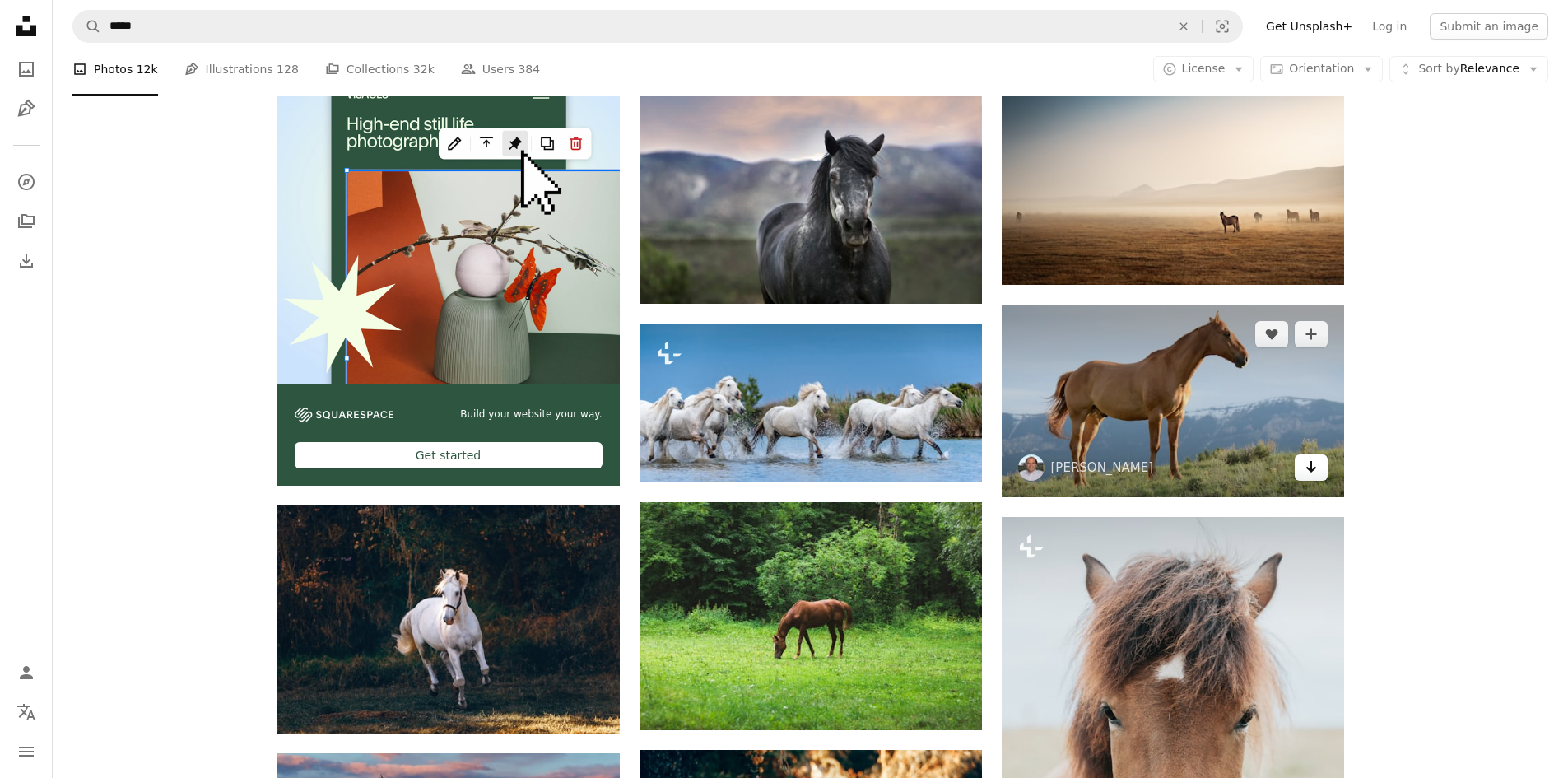
click at [751, 465] on link "Arrow pointing down" at bounding box center [1312, 468] width 33 height 27
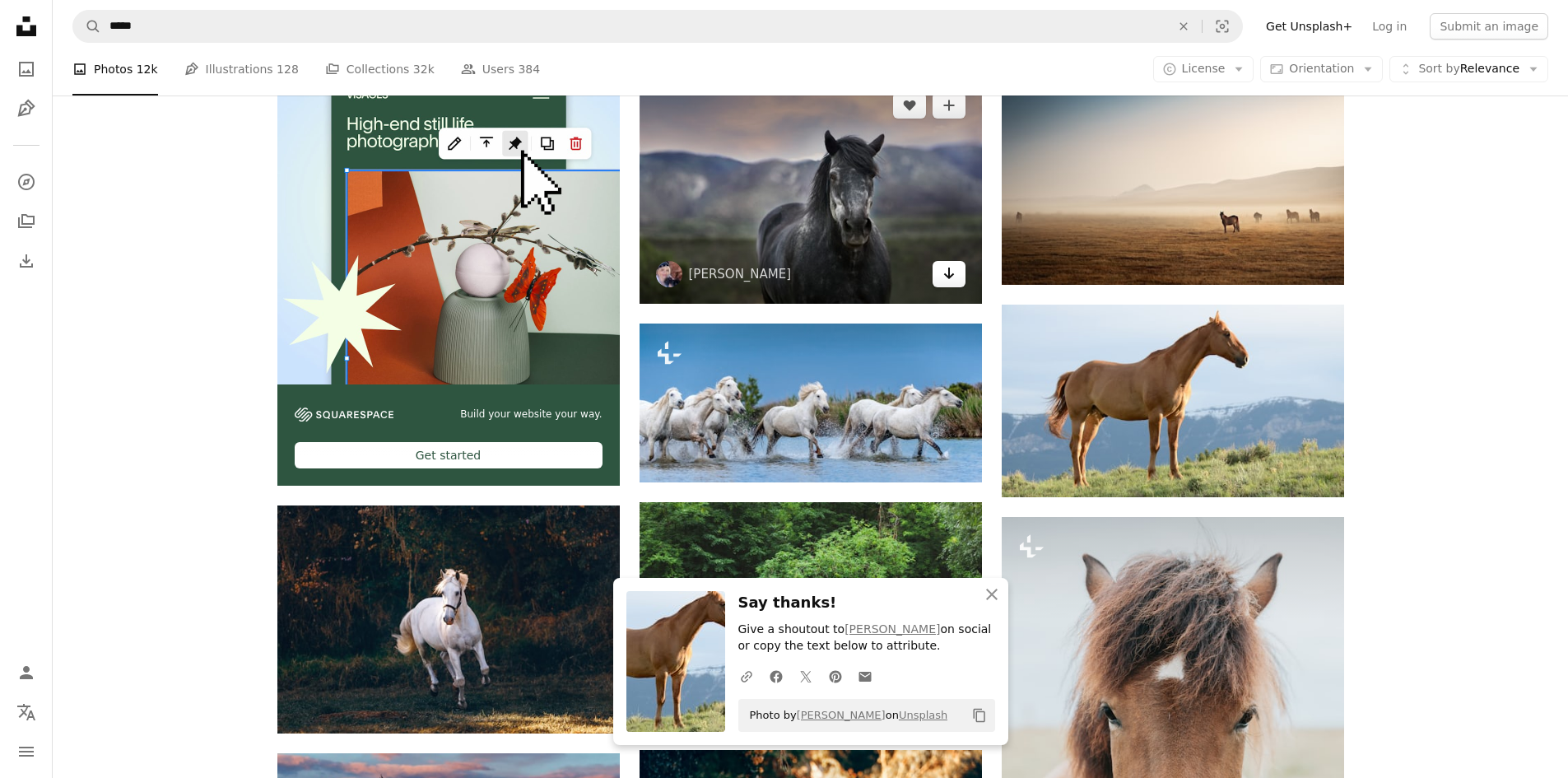
click at [751, 274] on icon "Download" at bounding box center [948, 274] width 10 height 11
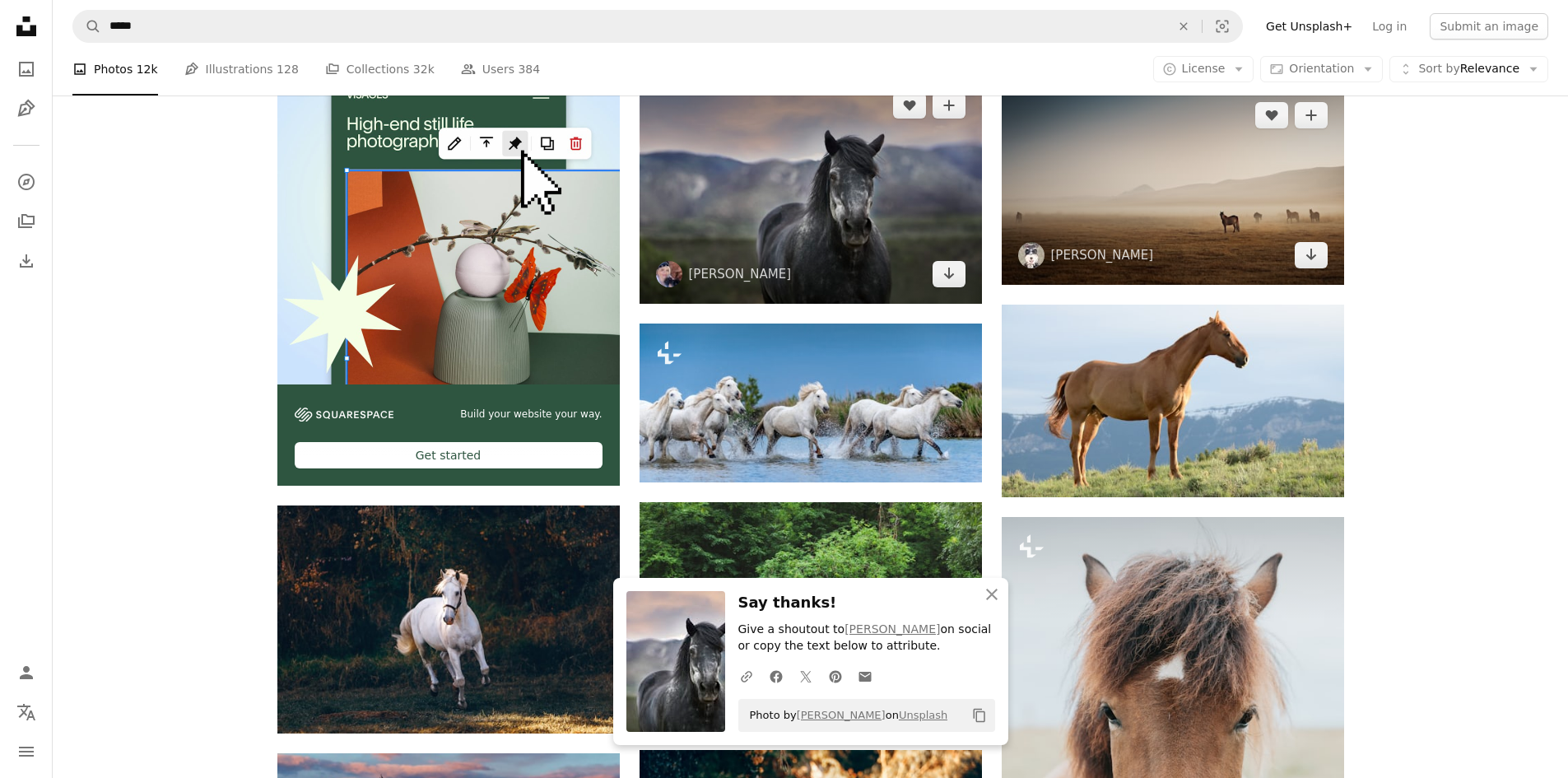
scroll to position [2868, 0]
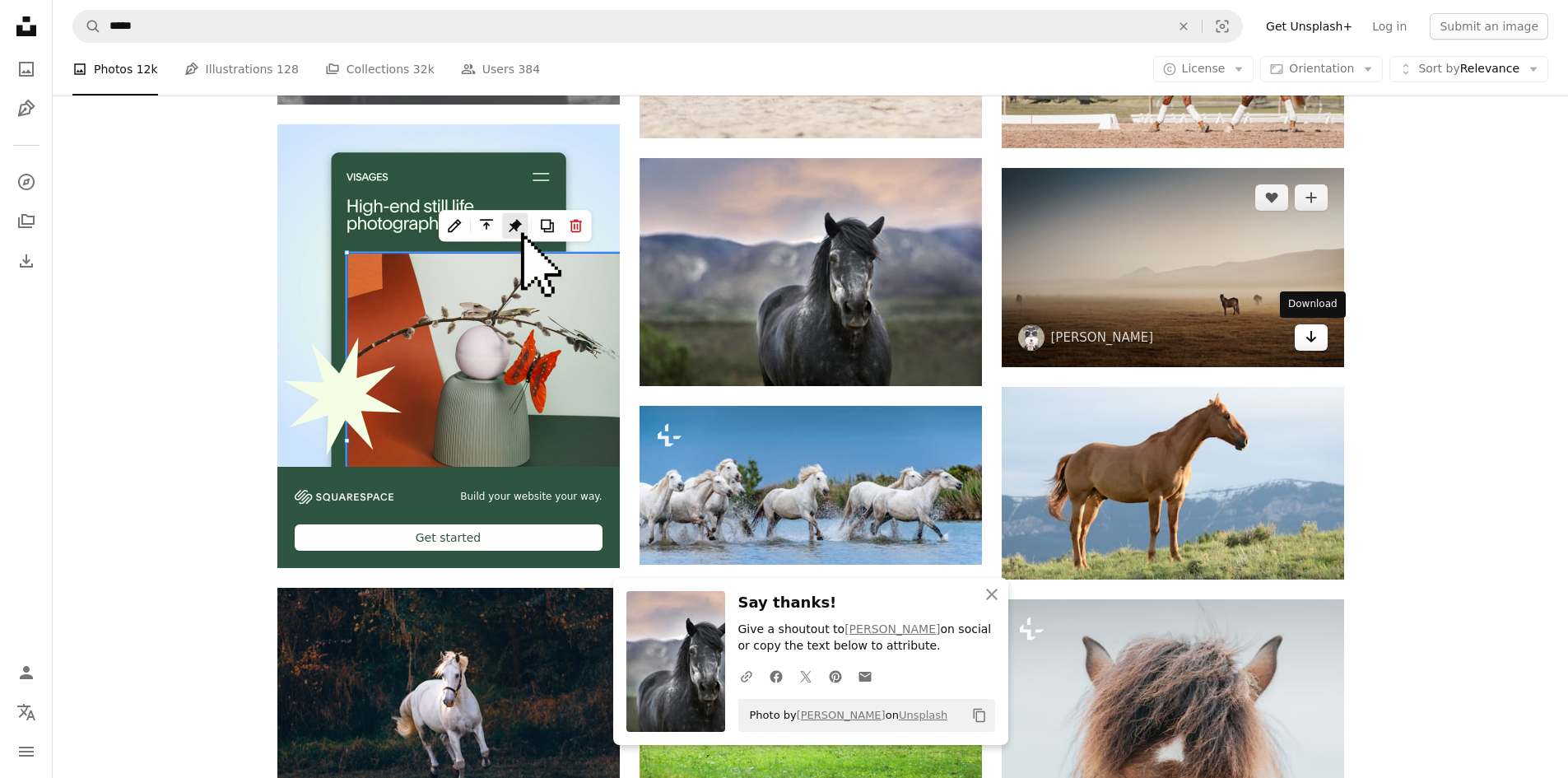
click at [751, 341] on icon "Download" at bounding box center [1311, 337] width 10 height 11
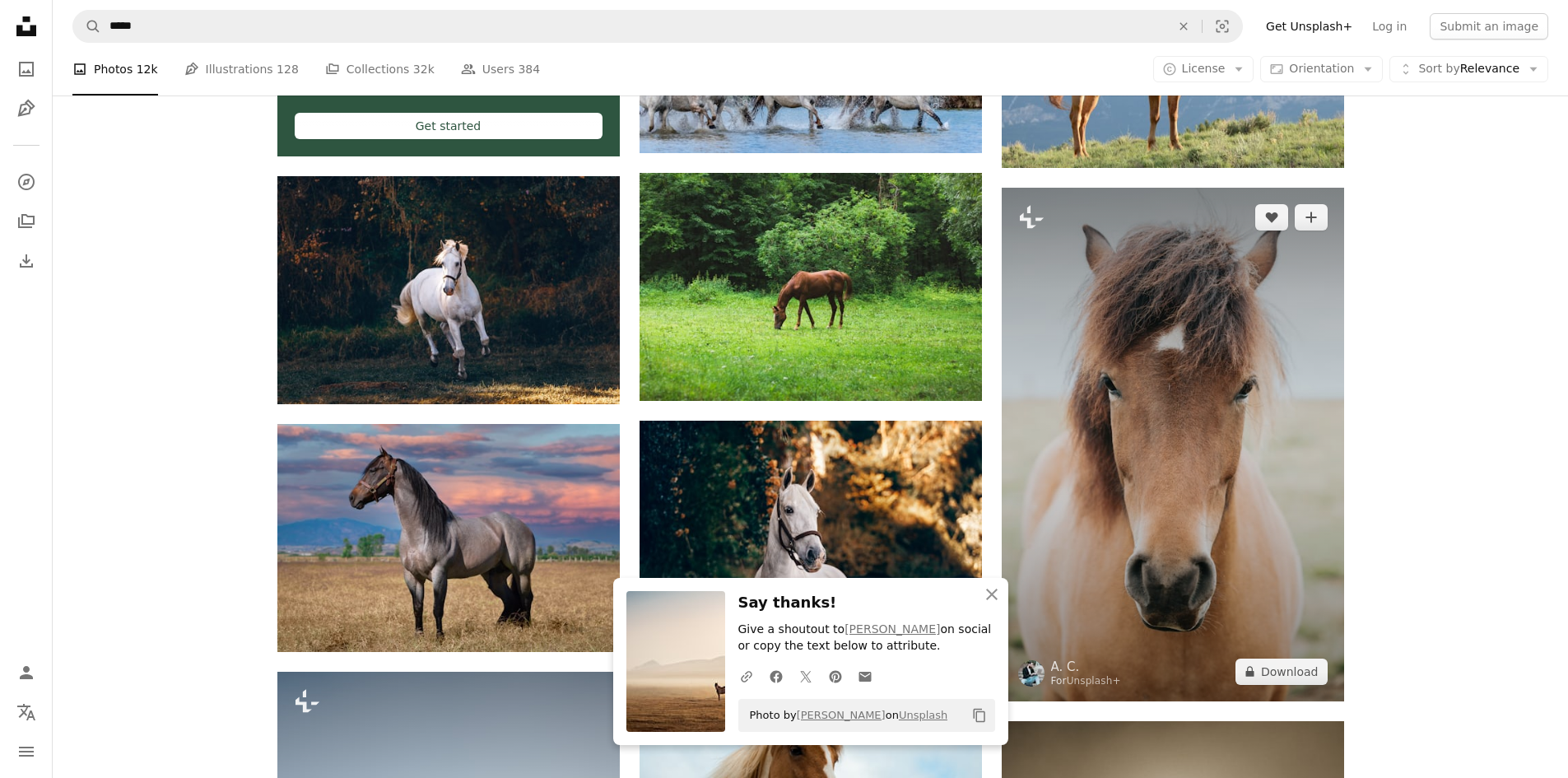
scroll to position [3362, 0]
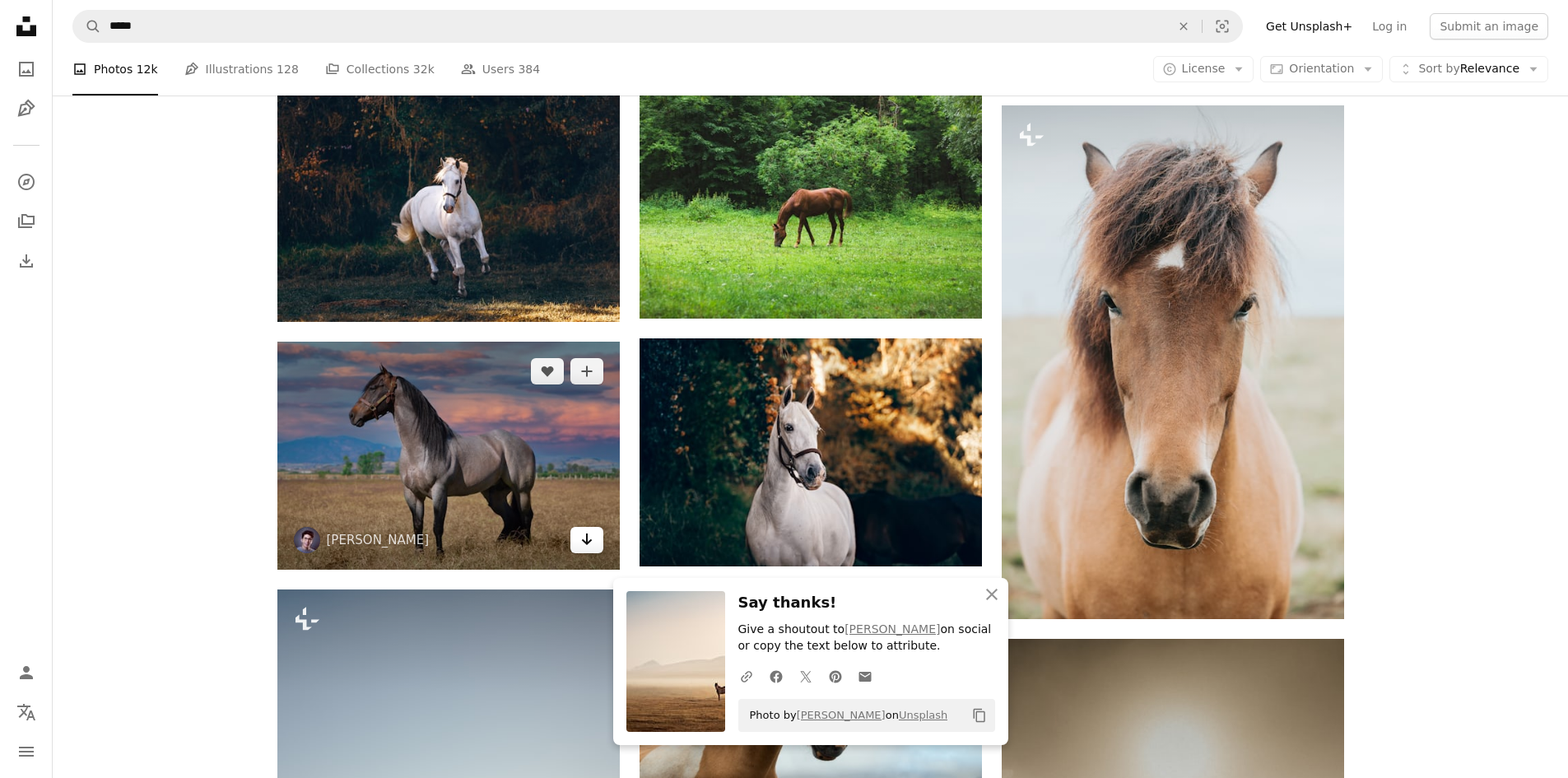
click at [582, 535] on icon "Arrow pointing down" at bounding box center [587, 539] width 13 height 20
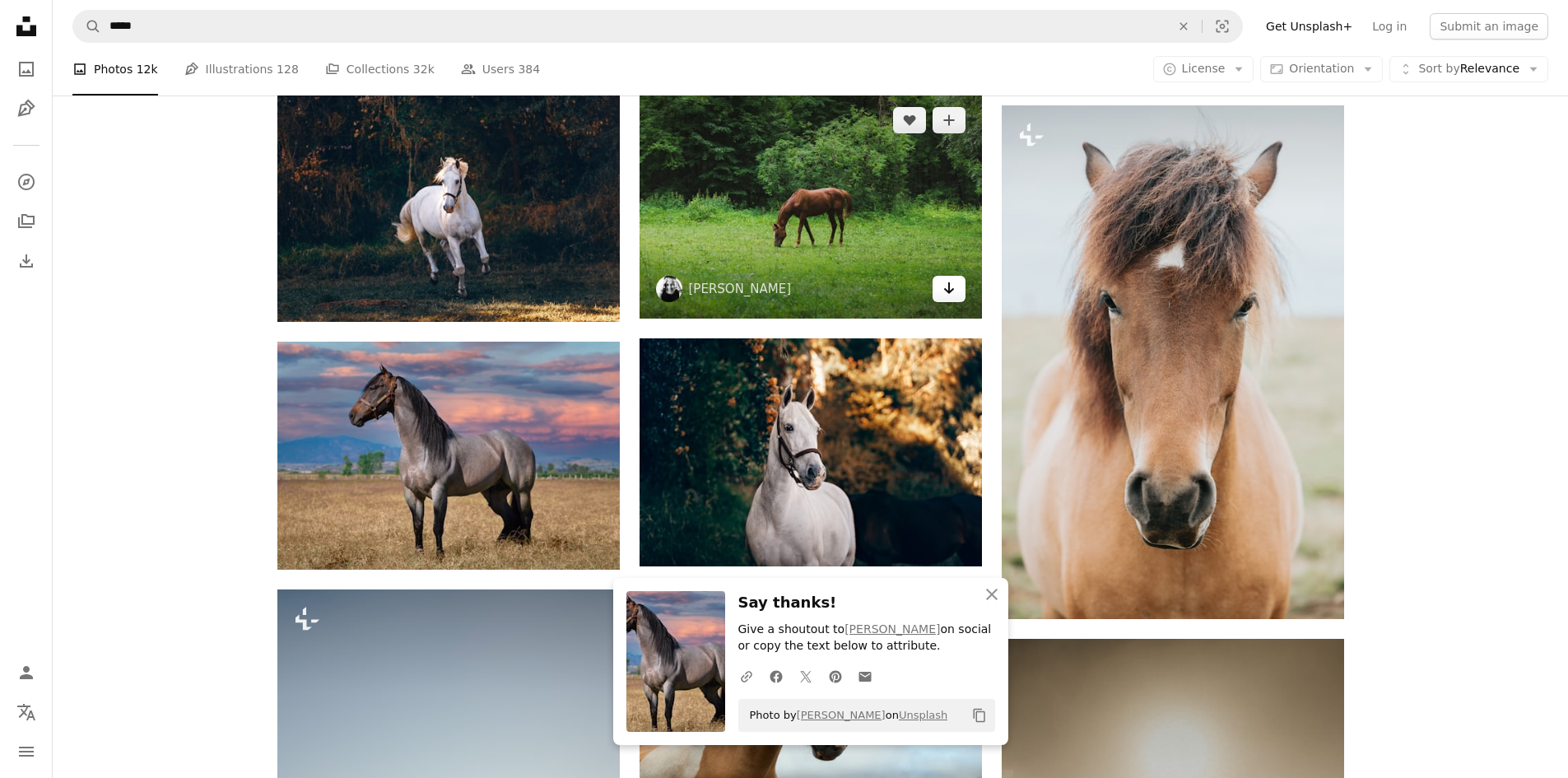
click at [751, 288] on icon "Arrow pointing down" at bounding box center [949, 288] width 13 height 20
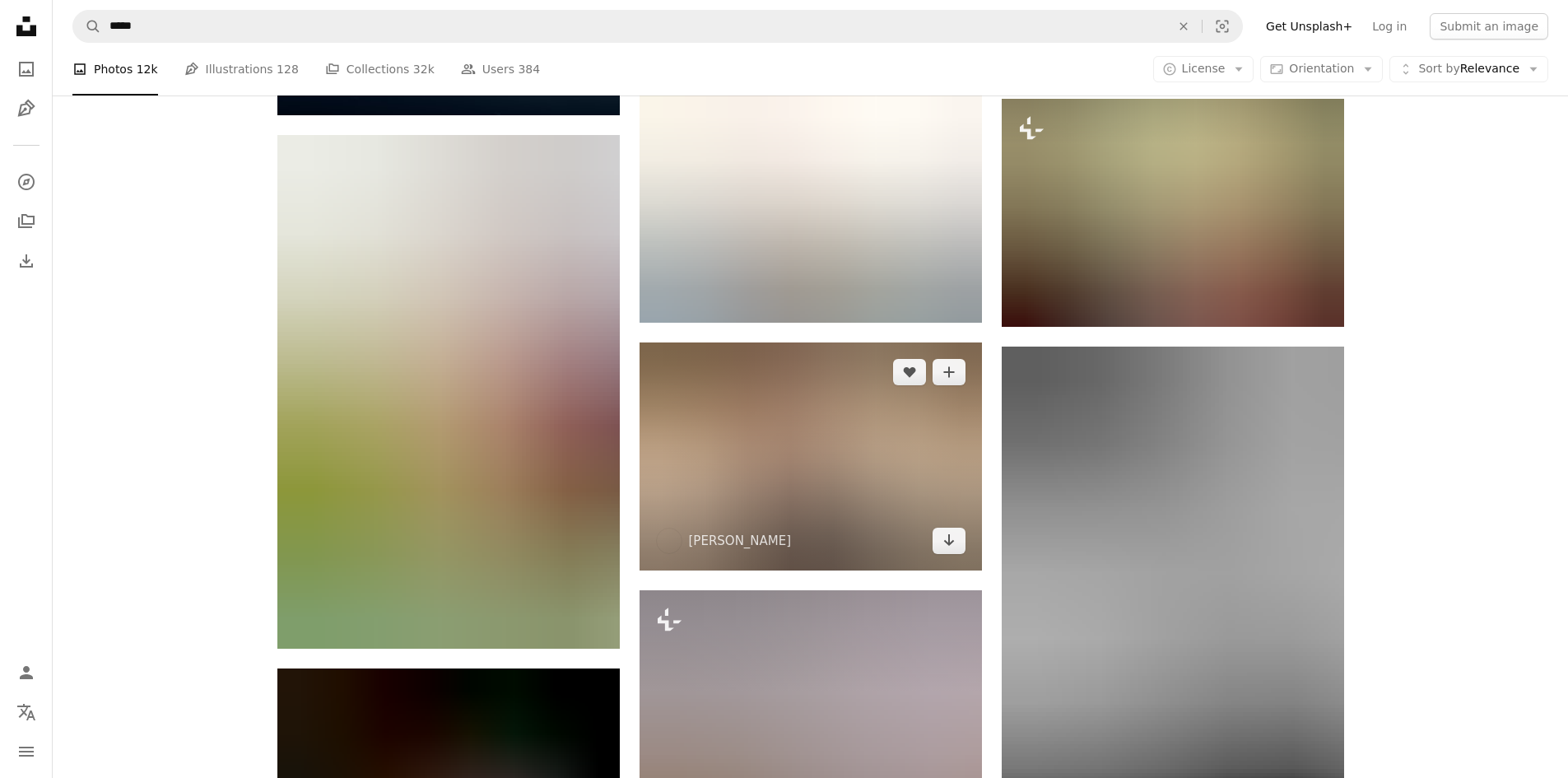
scroll to position [4432, 0]
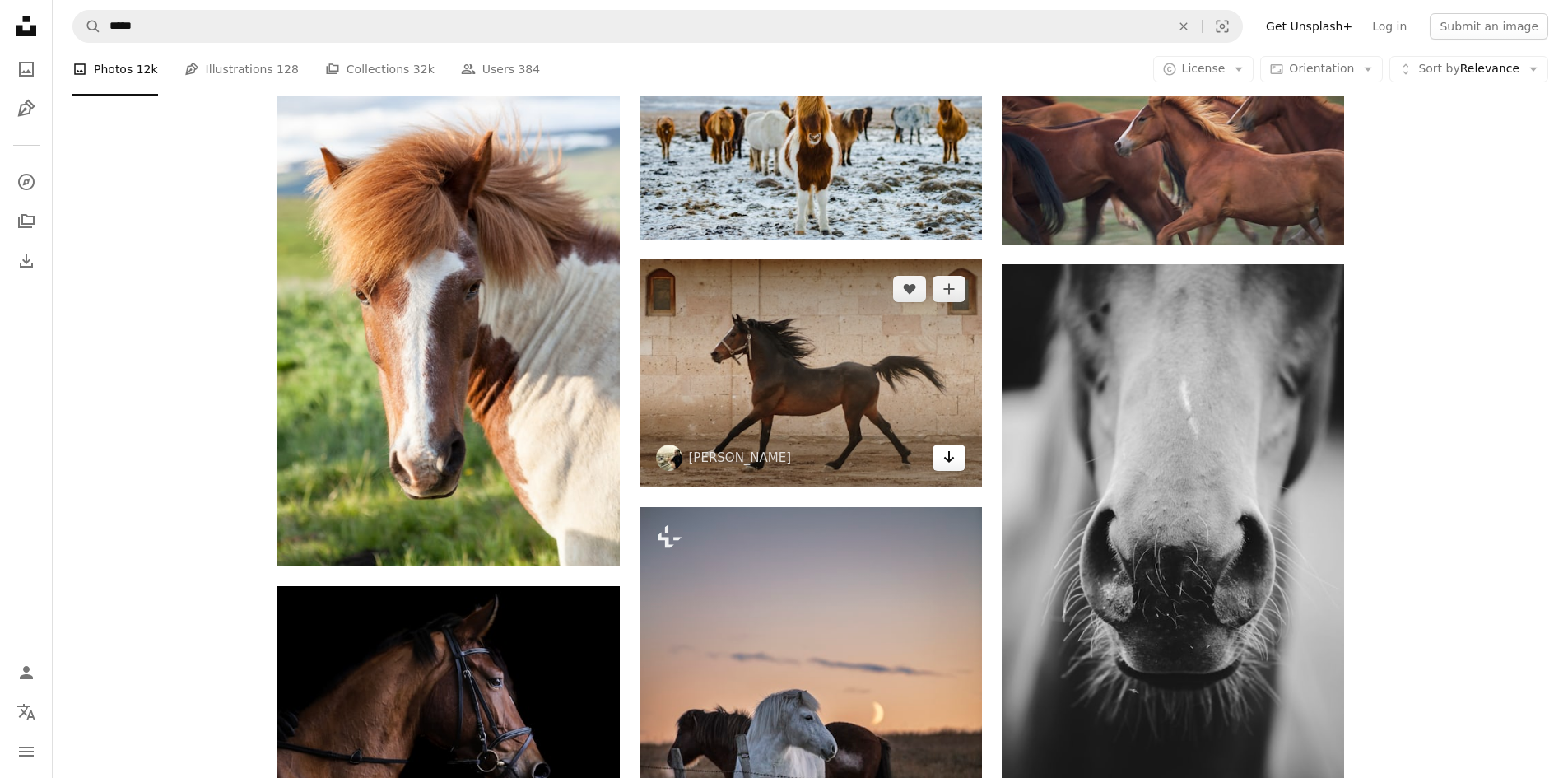
click at [751, 458] on link "Arrow pointing down" at bounding box center [949, 458] width 33 height 27
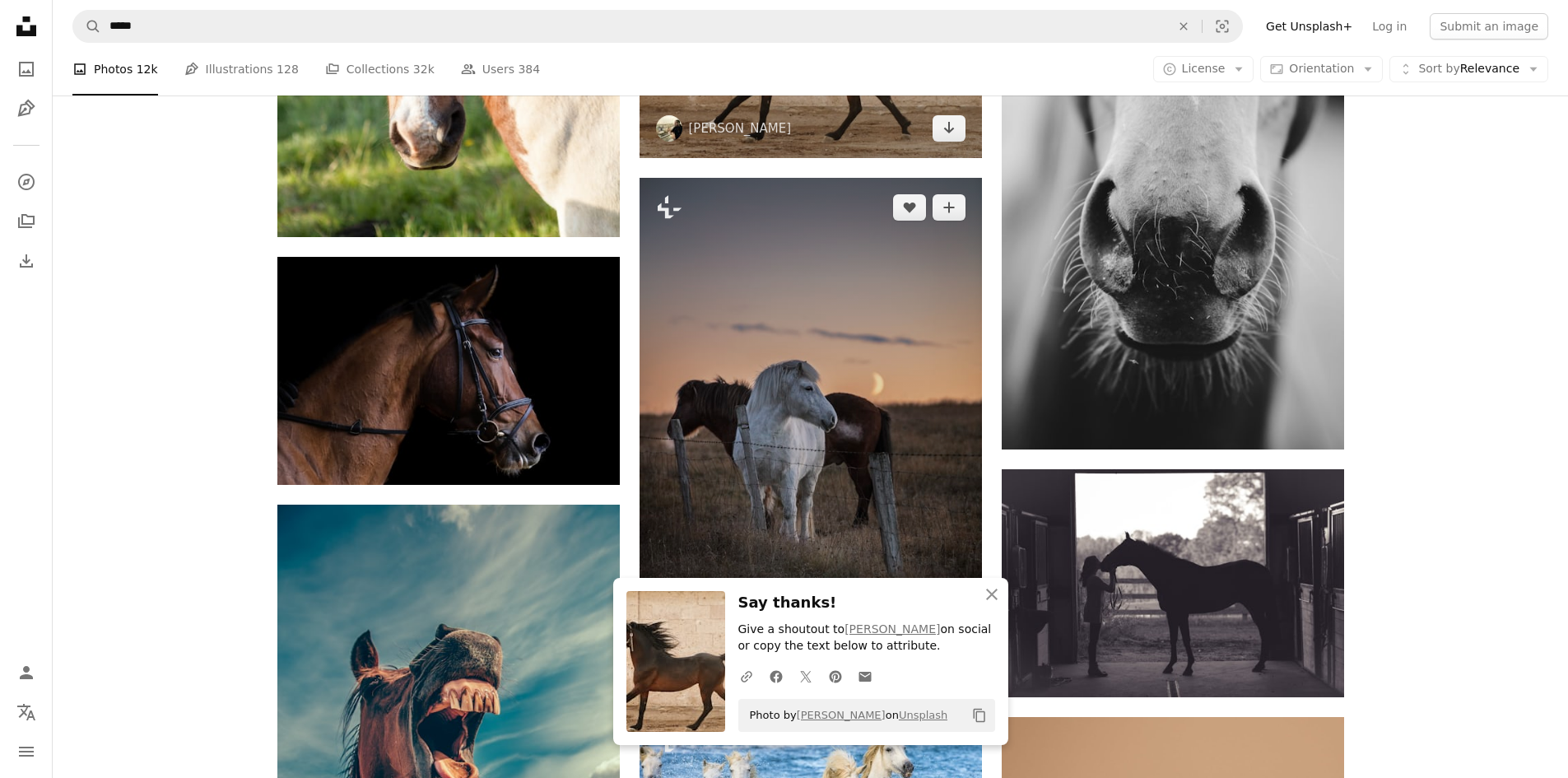
scroll to position [4844, 0]
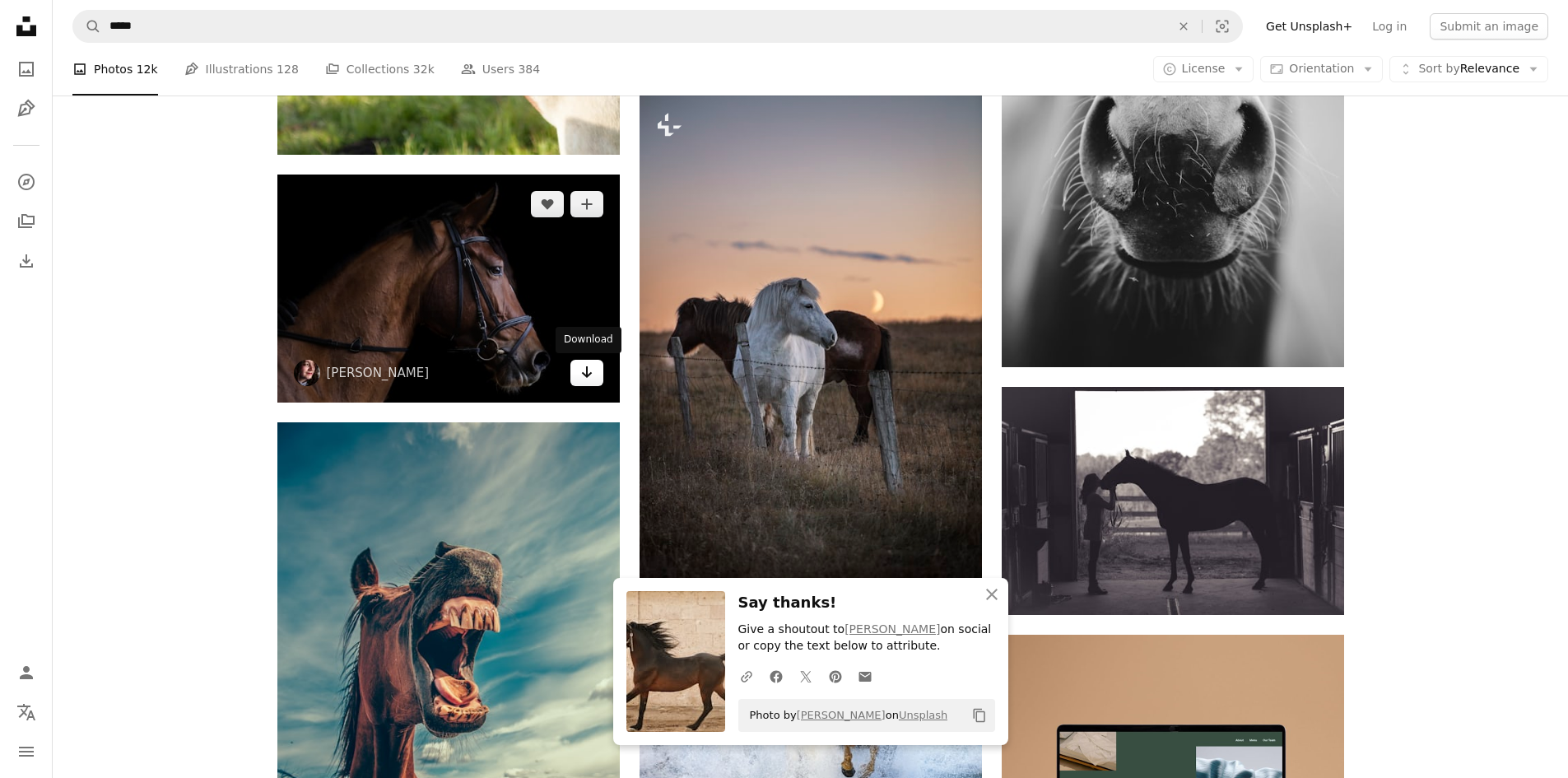
click at [586, 380] on icon "Arrow pointing down" at bounding box center [587, 372] width 13 height 20
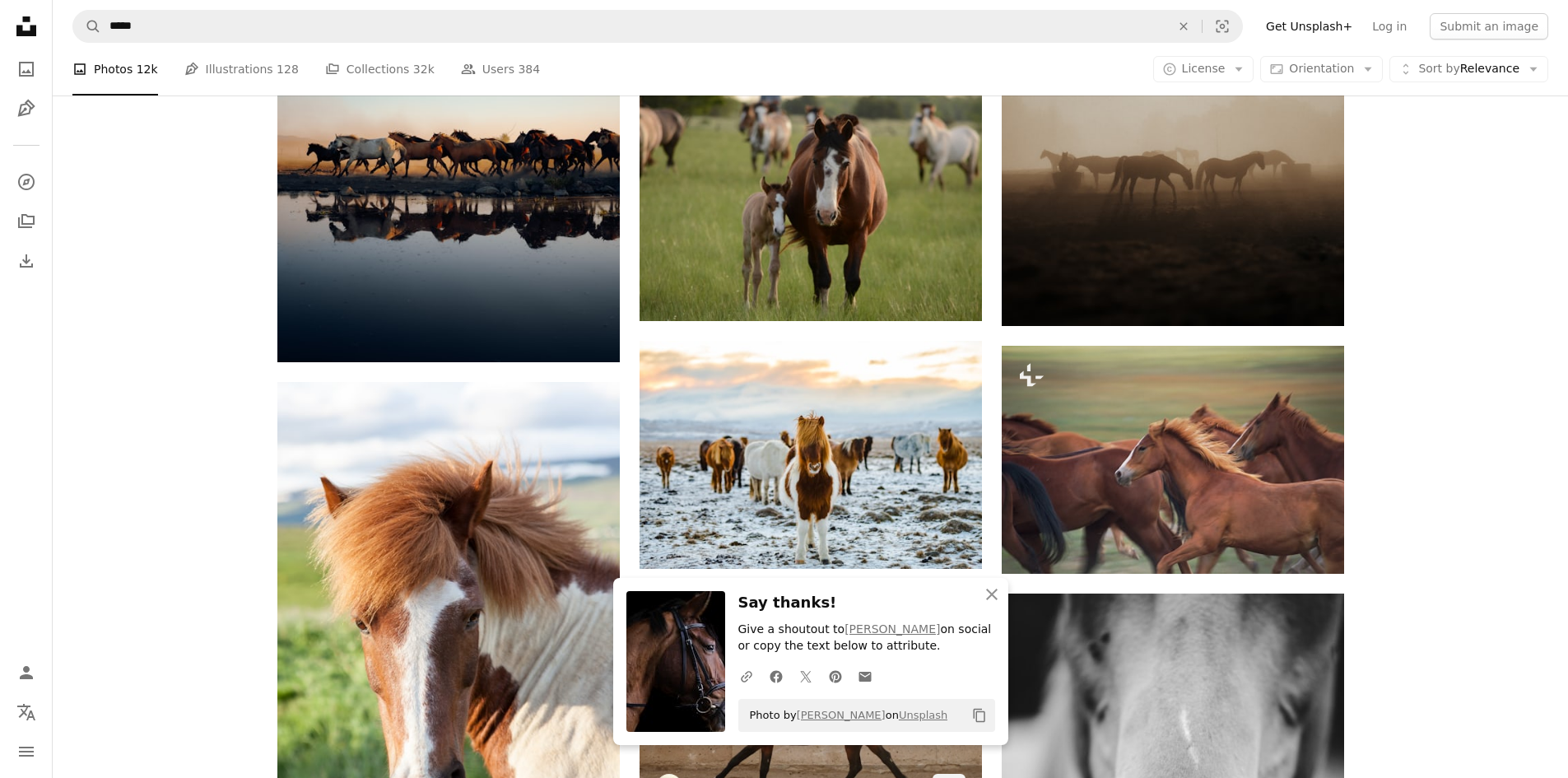
scroll to position [4021, 0]
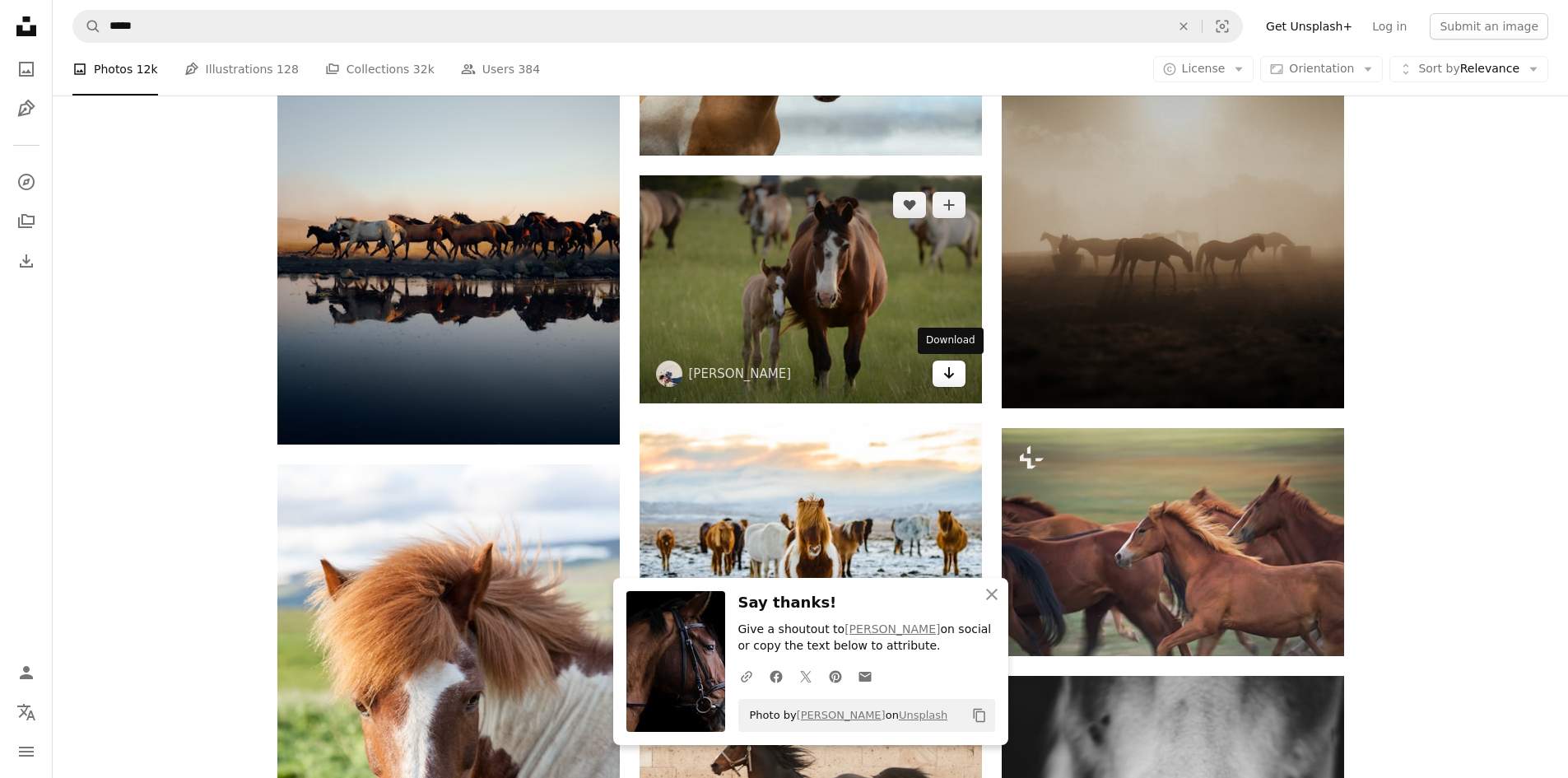
click at [751, 380] on icon "Arrow pointing down" at bounding box center [949, 373] width 13 height 20
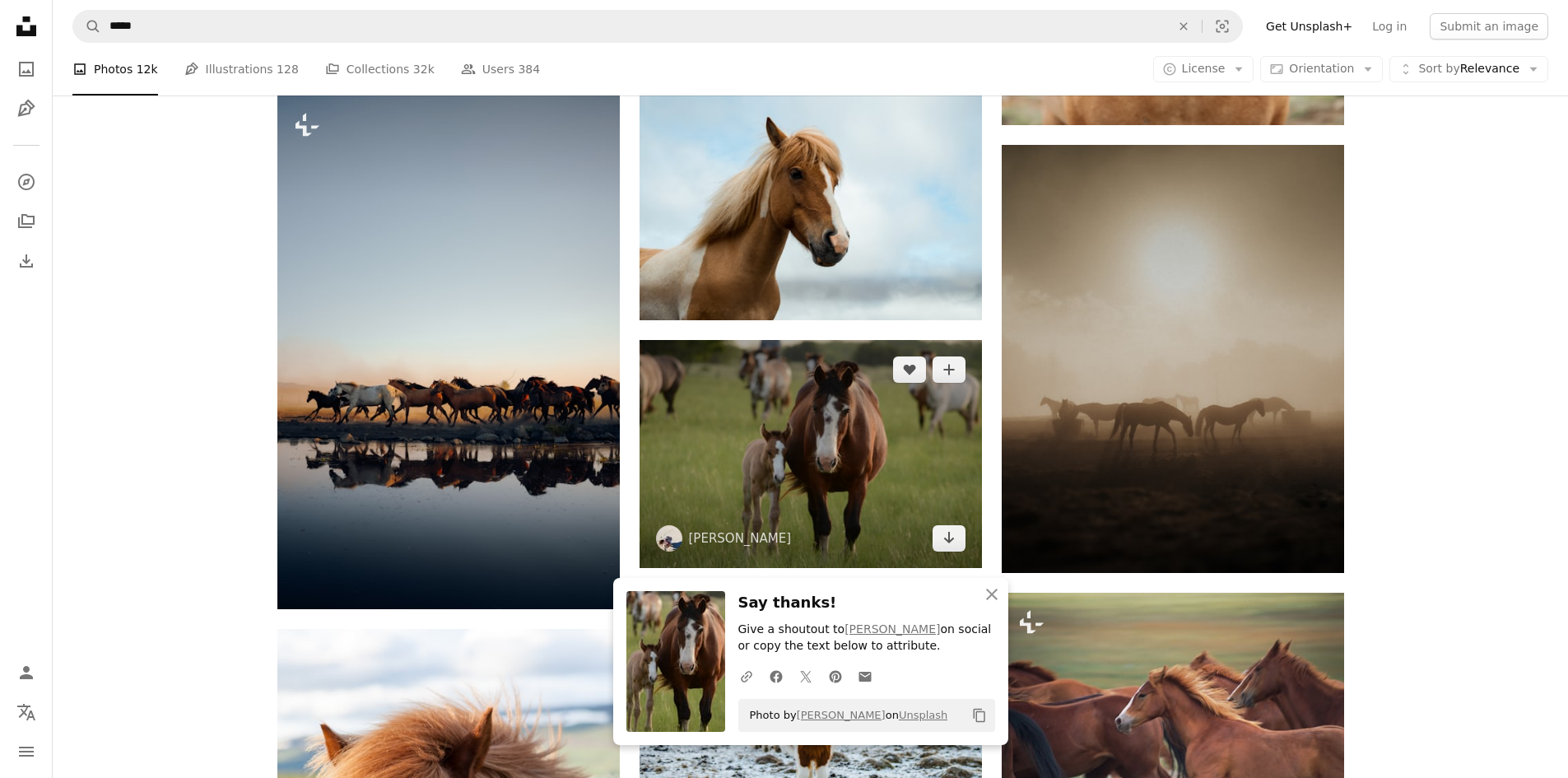
scroll to position [3774, 0]
